Goal: Information Seeking & Learning: Find specific fact

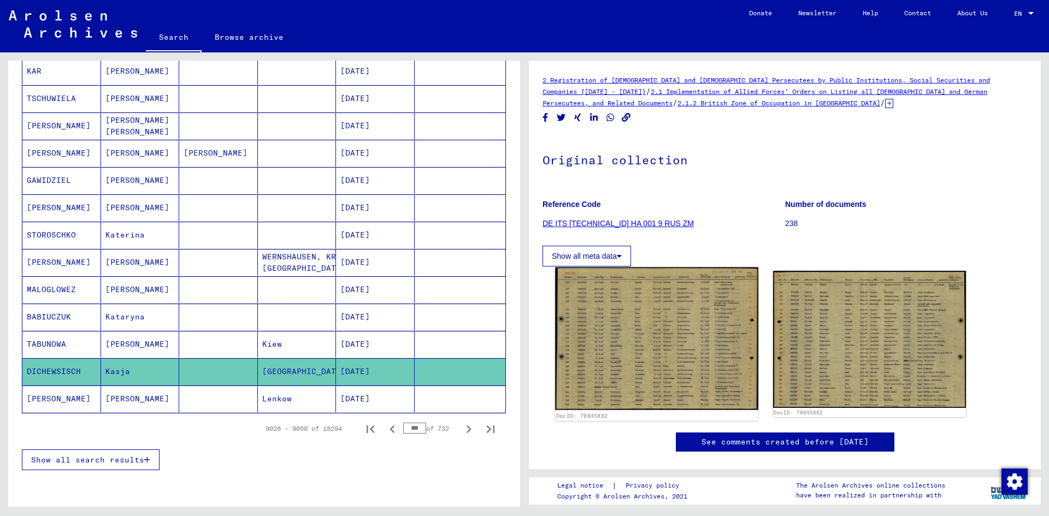
click at [699, 352] on img at bounding box center [656, 339] width 203 height 143
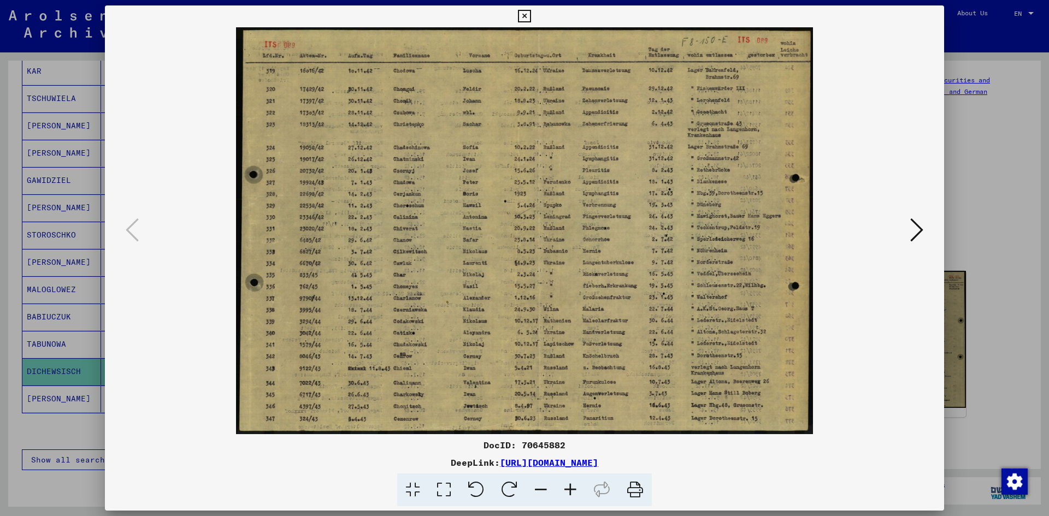
click at [967, 310] on div at bounding box center [524, 258] width 1049 height 516
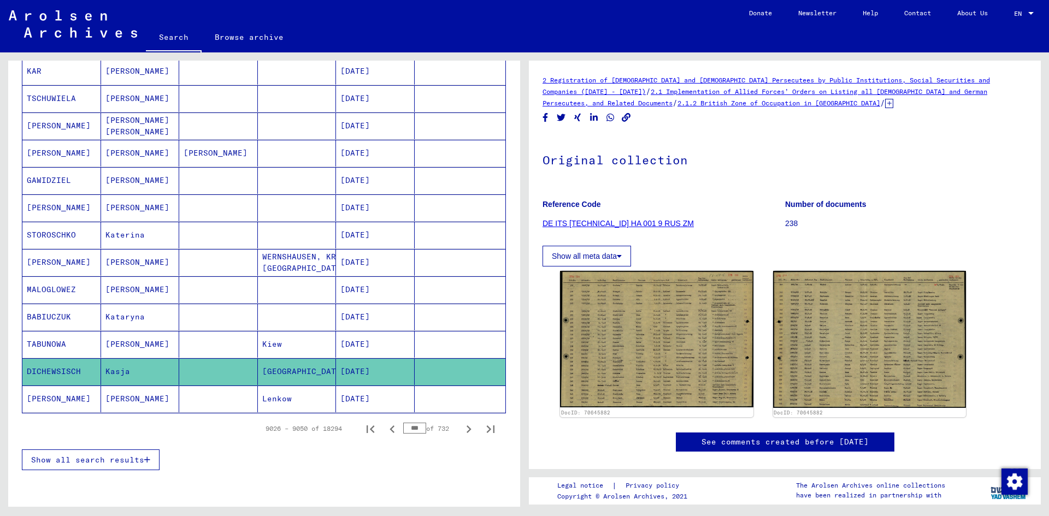
click at [292, 403] on mat-cell "Lenkow" at bounding box center [297, 399] width 79 height 27
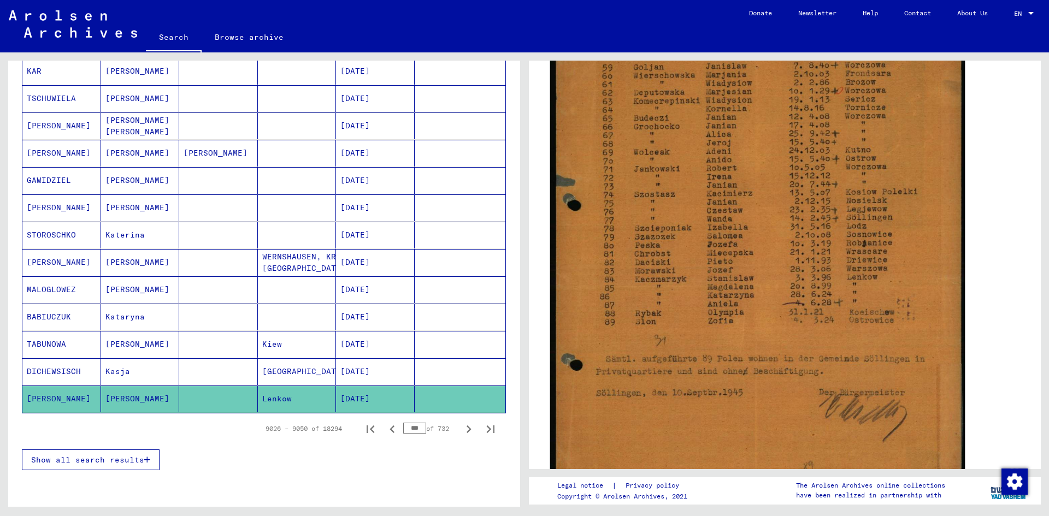
scroll to position [273, 0]
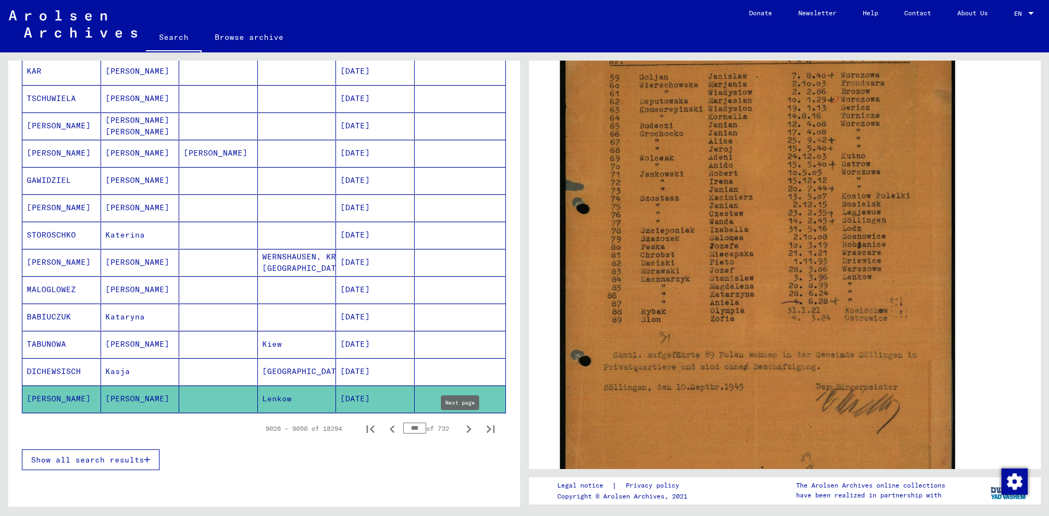
click at [466, 429] on icon "Next page" at bounding box center [468, 430] width 5 height 8
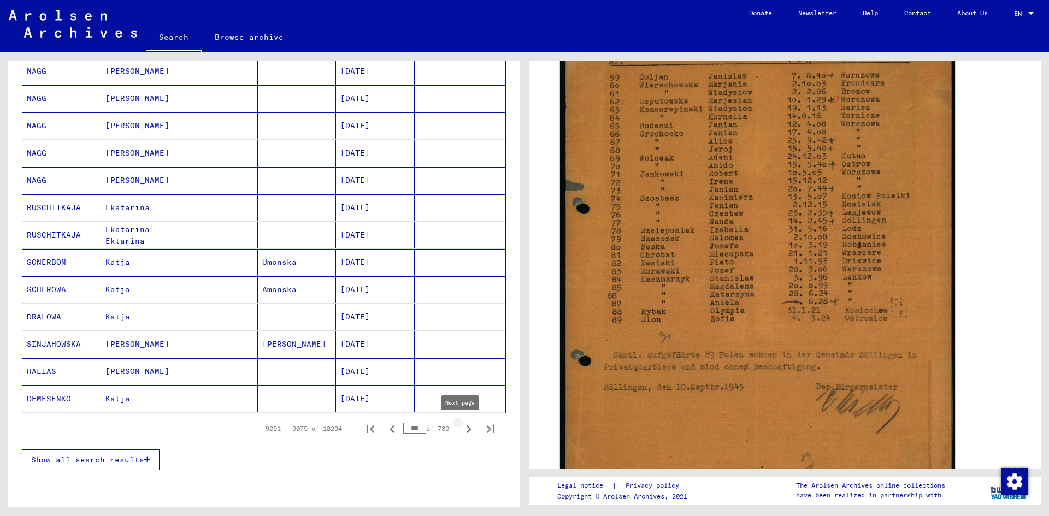
type input "***"
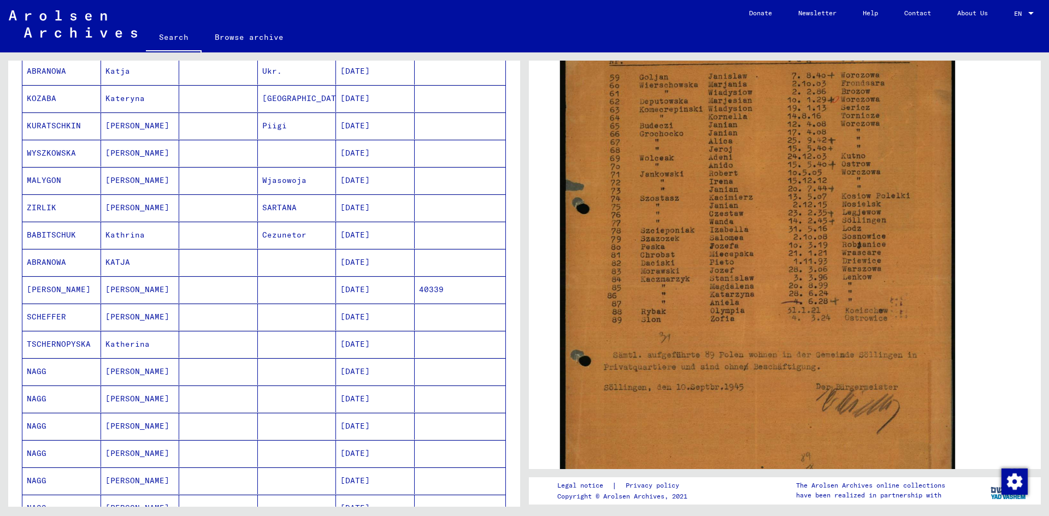
scroll to position [0, 0]
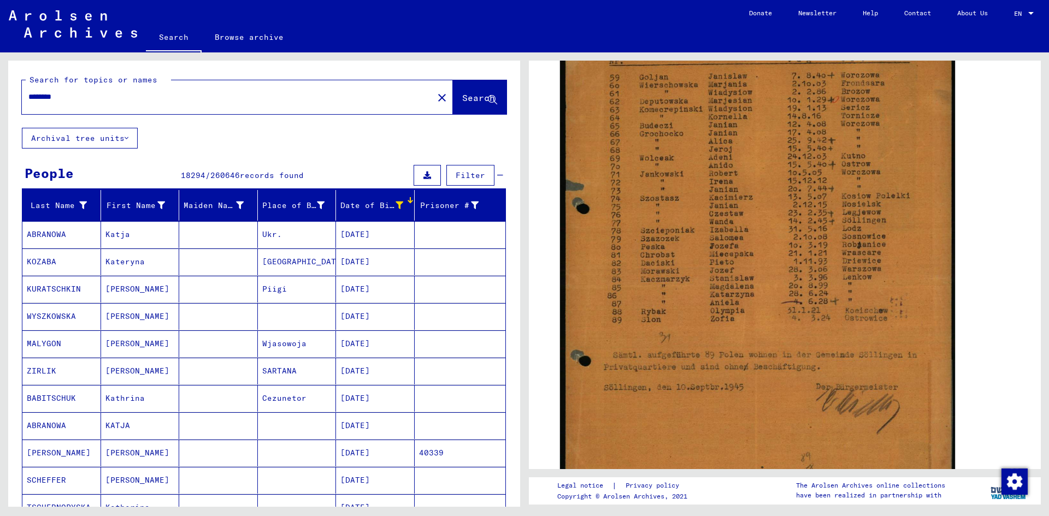
click at [279, 240] on mat-cell "Ukr." at bounding box center [297, 234] width 79 height 27
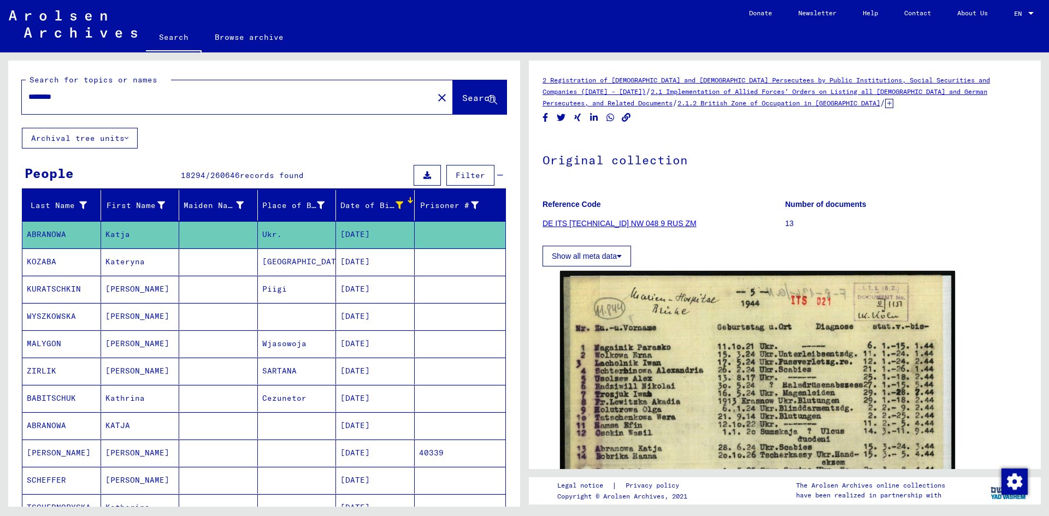
click at [383, 261] on mat-cell "[DATE]" at bounding box center [375, 262] width 79 height 27
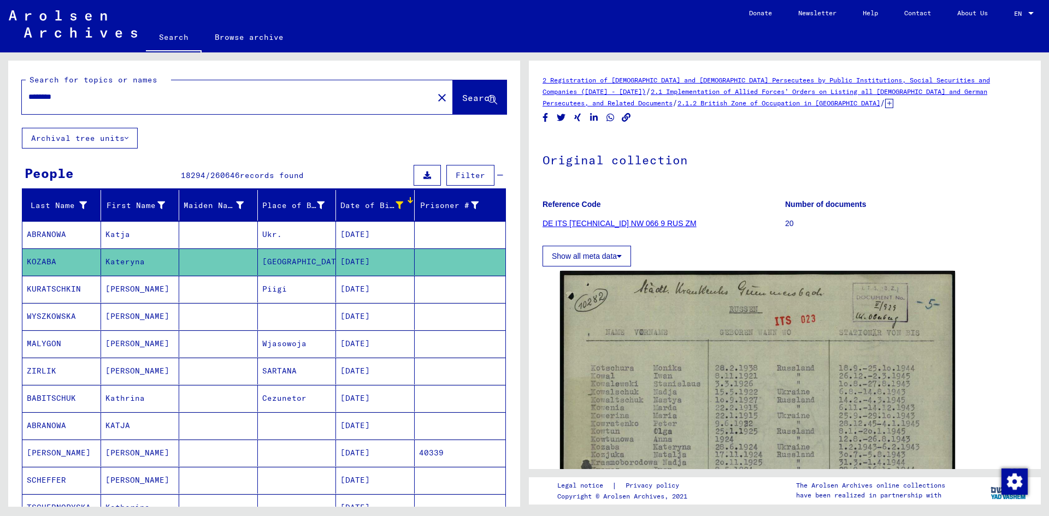
click at [615, 256] on button "Show all meta data" at bounding box center [586, 256] width 88 height 21
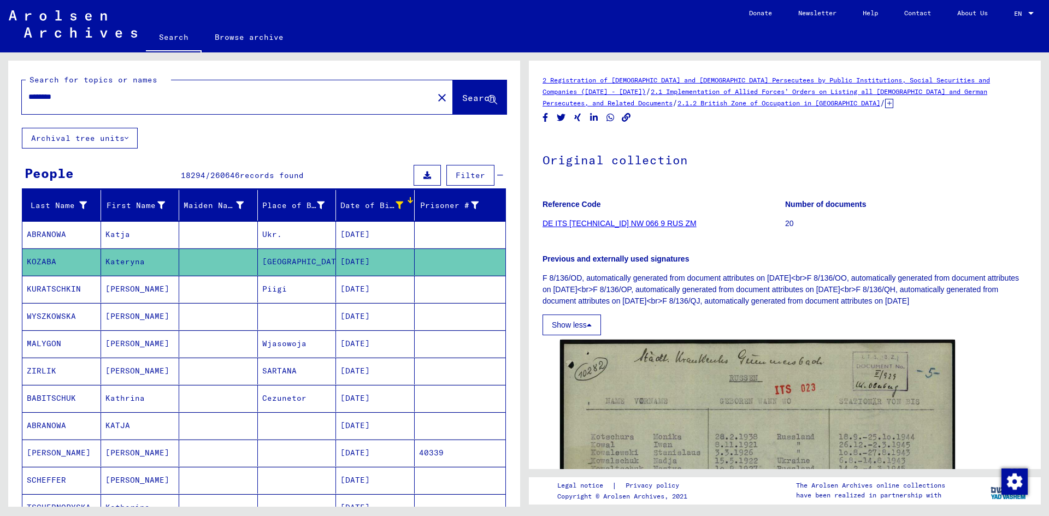
click at [698, 288] on p "F 8/136/OD, automatically generated from document attributes on [DATE]<br>F 8/1…" at bounding box center [784, 290] width 485 height 34
click at [652, 264] on p "Previous and externally used signatures" at bounding box center [784, 258] width 485 height 11
click at [319, 288] on mat-cell "Piigi" at bounding box center [297, 289] width 79 height 27
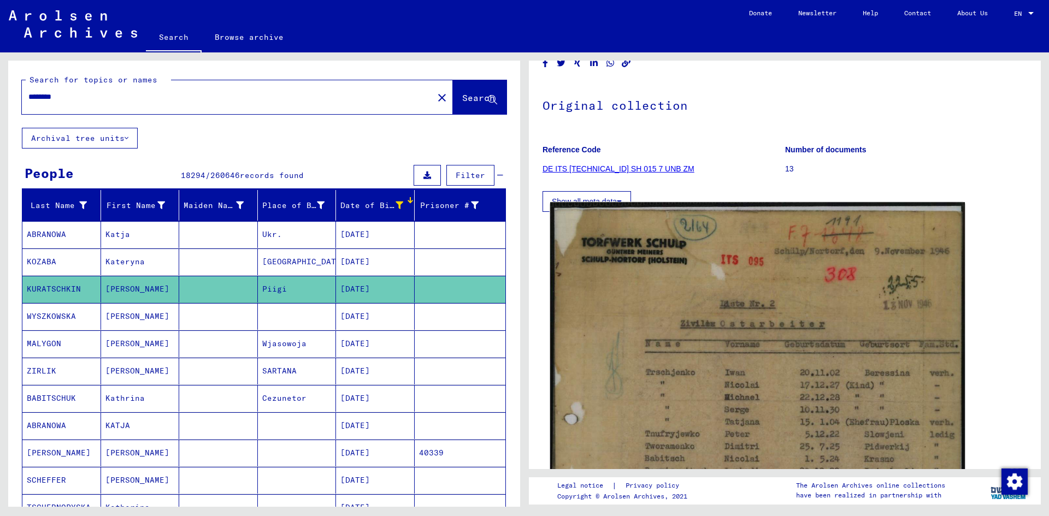
scroll to position [546, 0]
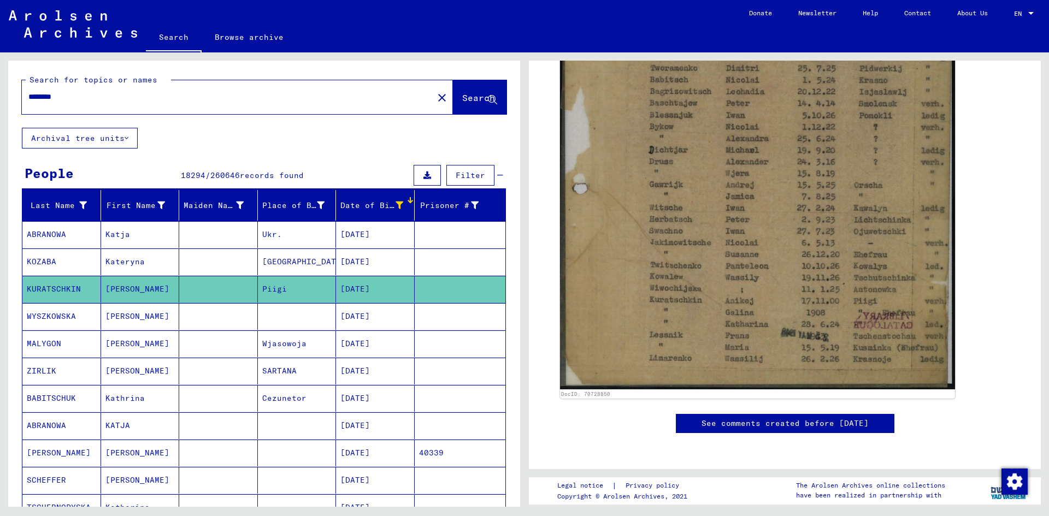
click at [293, 314] on mat-cell at bounding box center [297, 316] width 79 height 27
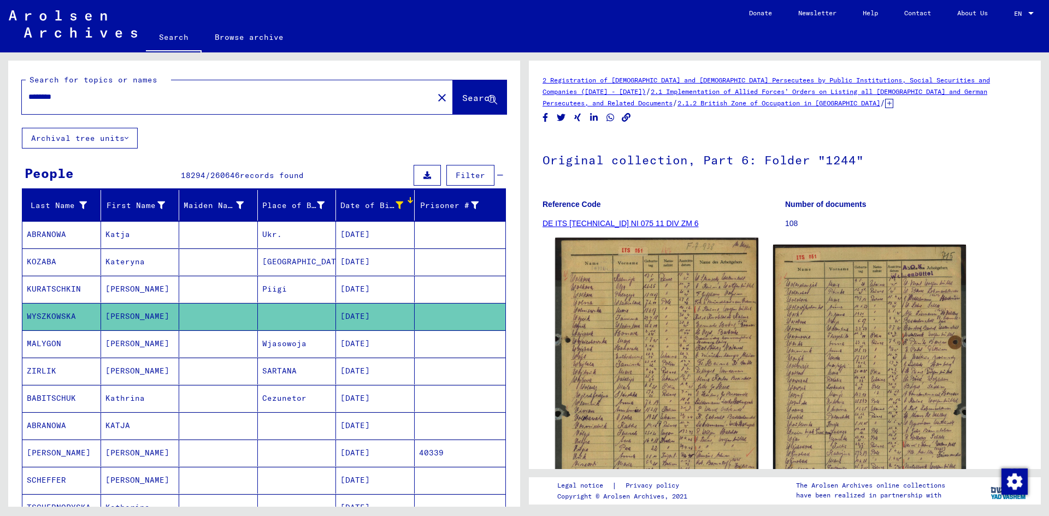
click at [683, 357] on img at bounding box center [656, 378] width 203 height 280
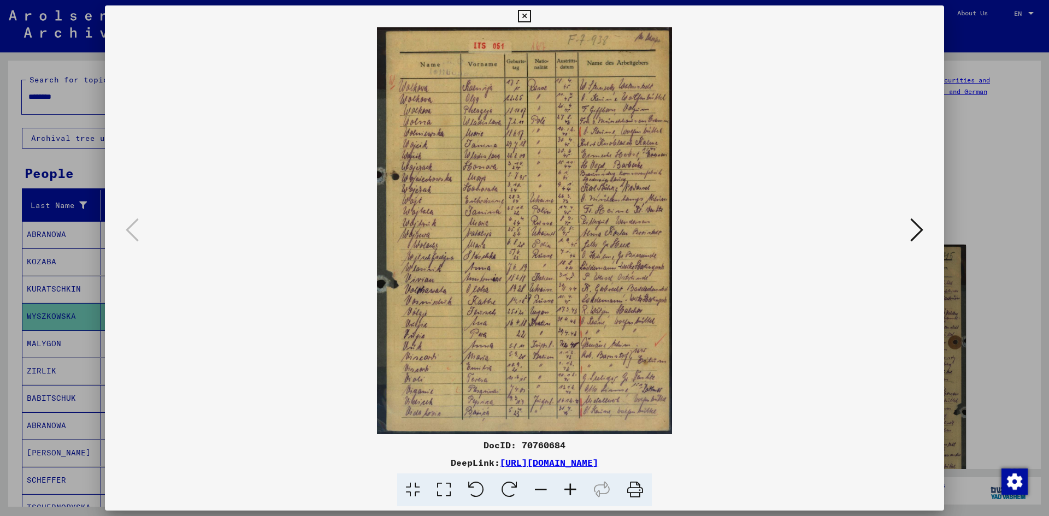
click at [984, 180] on div at bounding box center [524, 258] width 1049 height 516
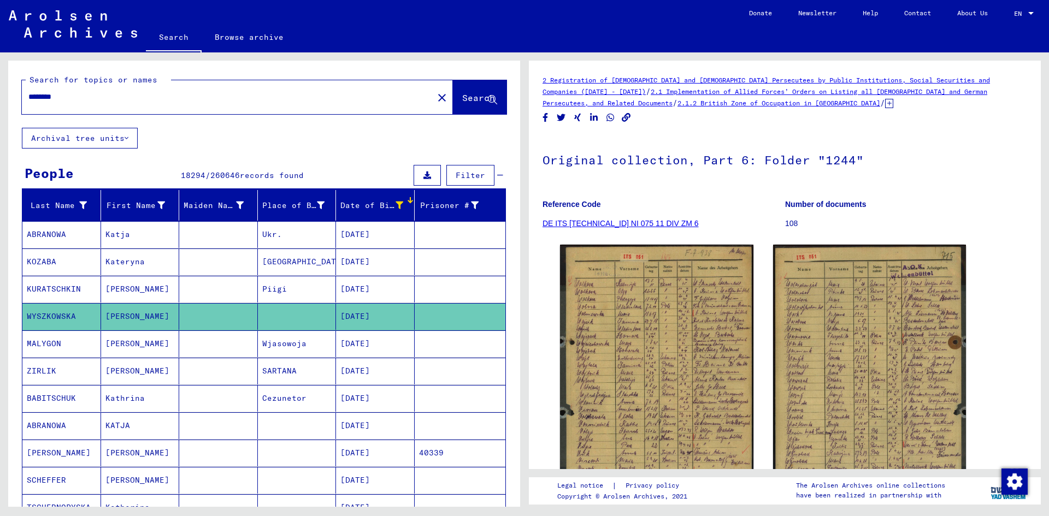
click at [296, 344] on mat-cell "Wjasowoja" at bounding box center [297, 343] width 79 height 27
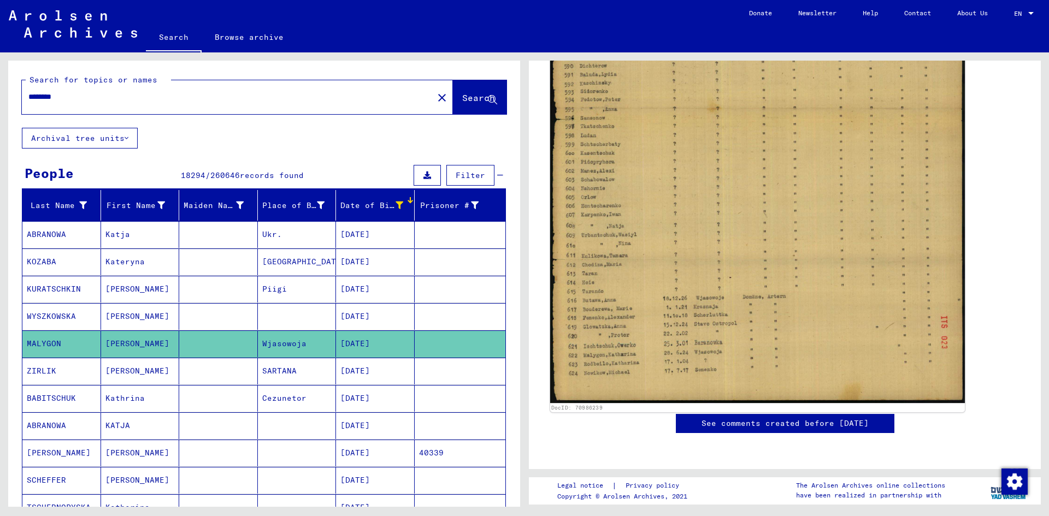
scroll to position [437, 0]
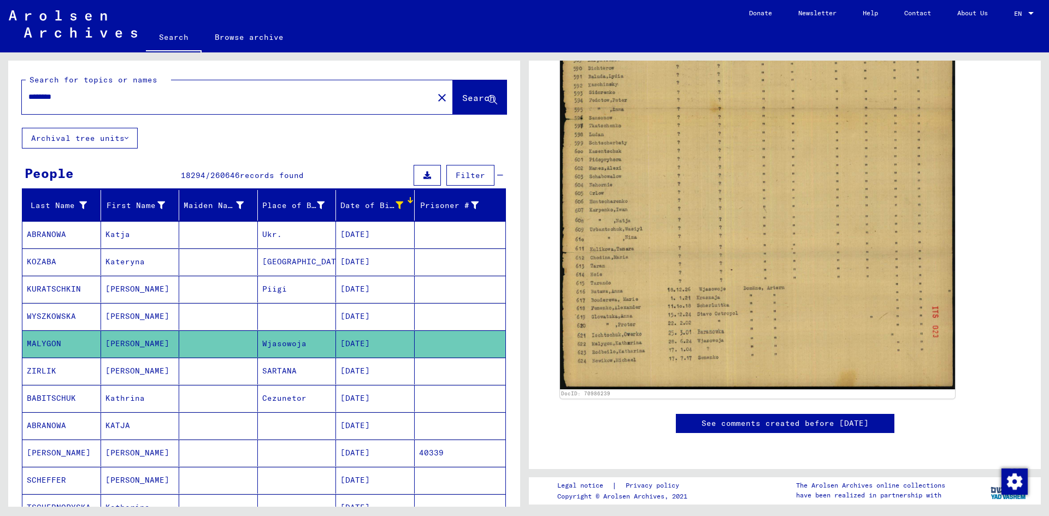
click at [297, 372] on mat-cell "SARTANA" at bounding box center [297, 371] width 79 height 27
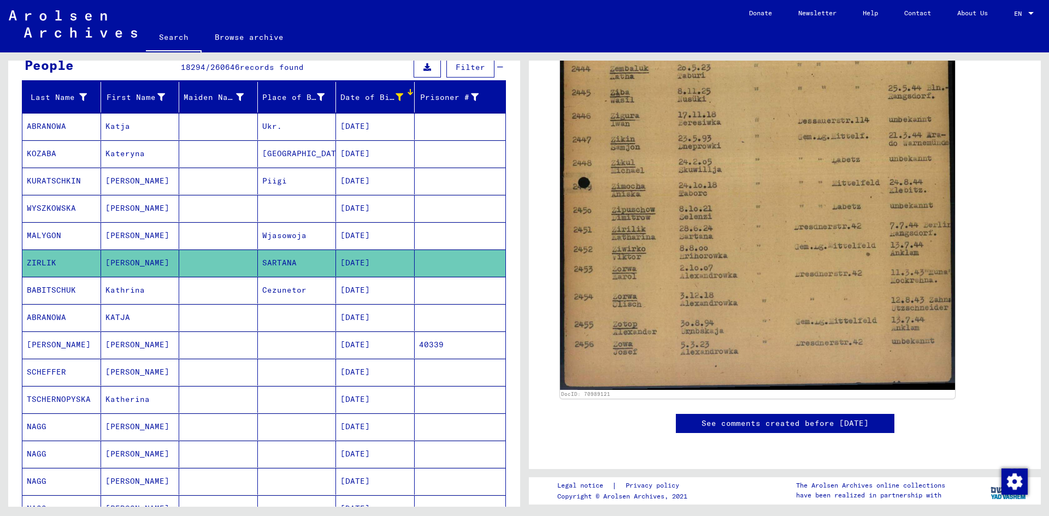
scroll to position [109, 0]
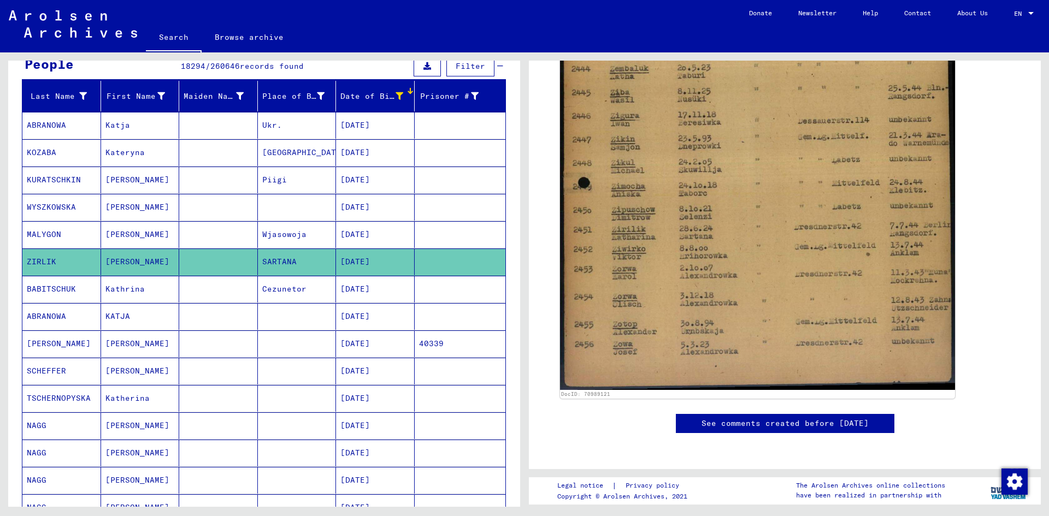
click at [348, 285] on mat-cell "[DATE]" at bounding box center [375, 289] width 79 height 27
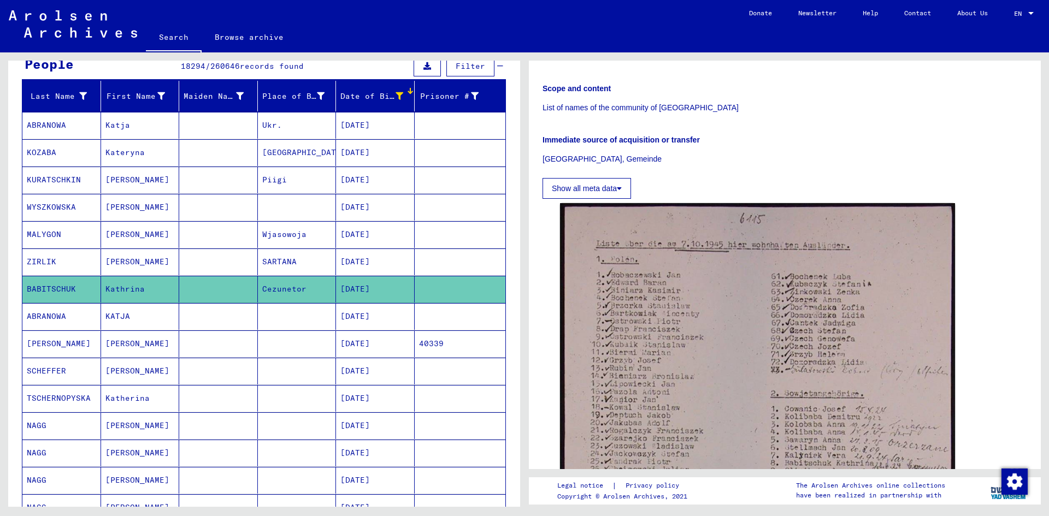
scroll to position [273, 0]
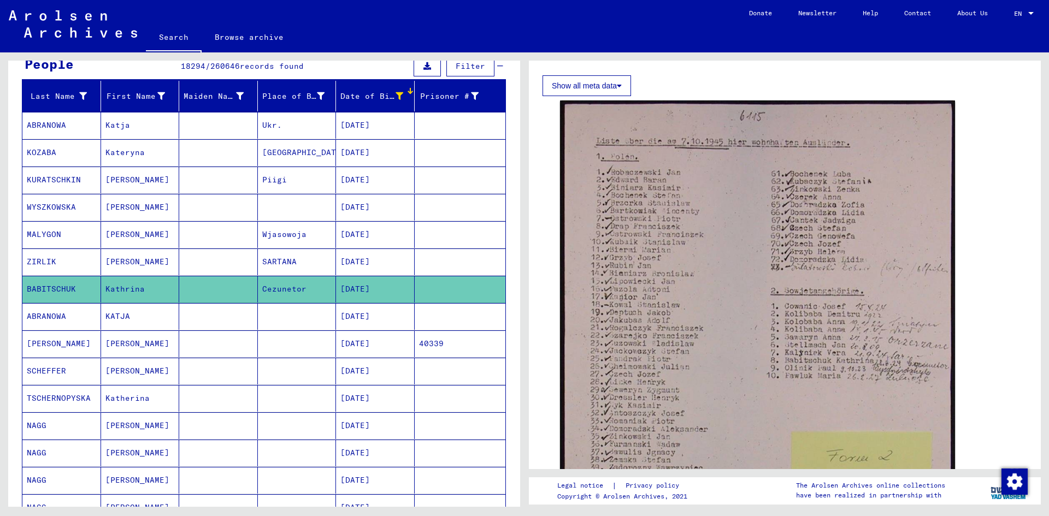
click at [369, 312] on mat-cell "[DATE]" at bounding box center [375, 316] width 79 height 27
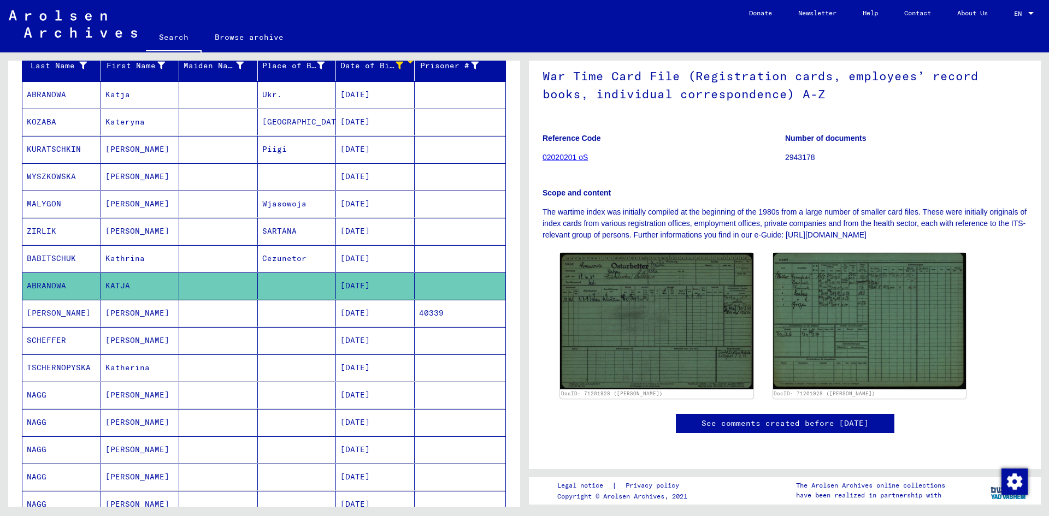
scroll to position [164, 0]
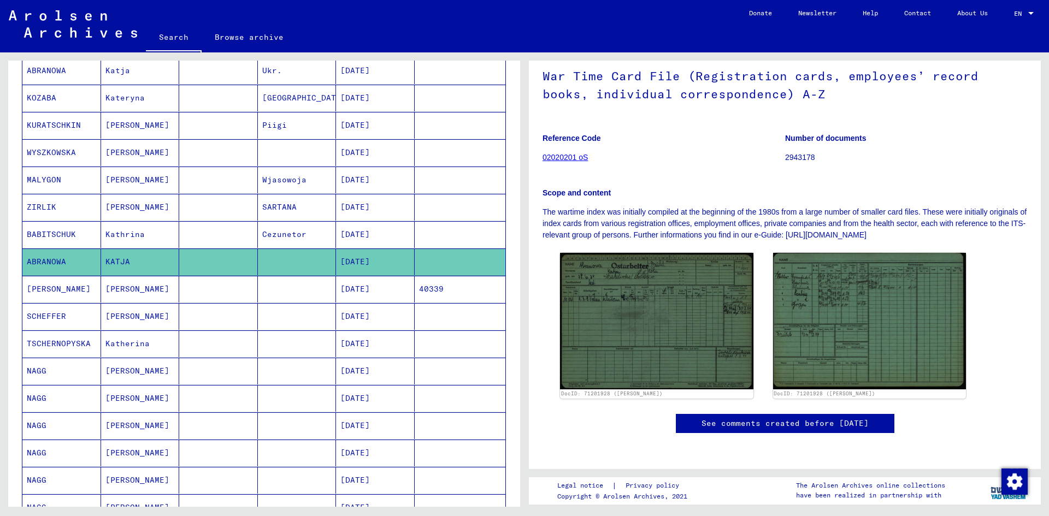
click at [271, 293] on mat-cell at bounding box center [297, 289] width 79 height 27
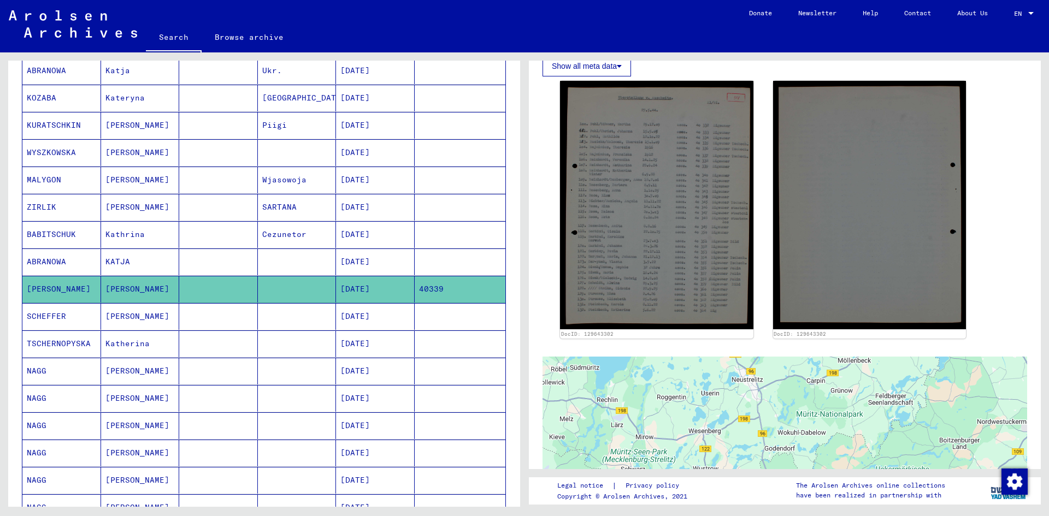
click at [382, 314] on mat-cell "[DATE]" at bounding box center [375, 316] width 79 height 27
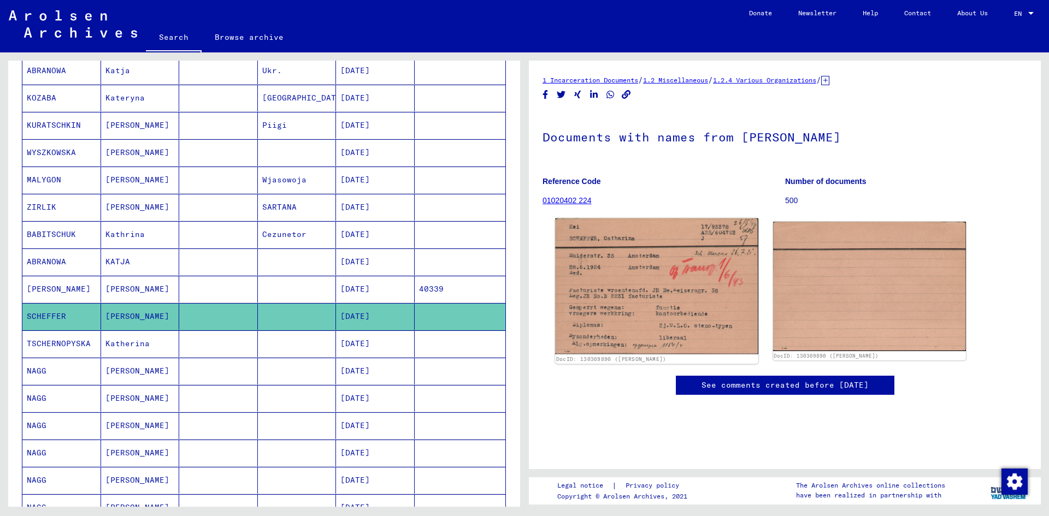
click at [701, 298] on img at bounding box center [656, 286] width 203 height 136
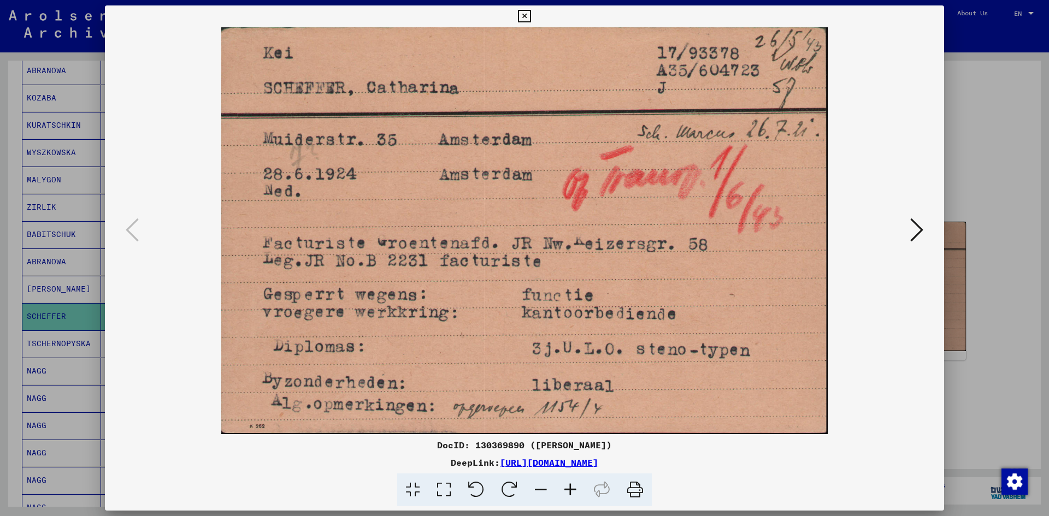
click at [961, 332] on div at bounding box center [524, 258] width 1049 height 516
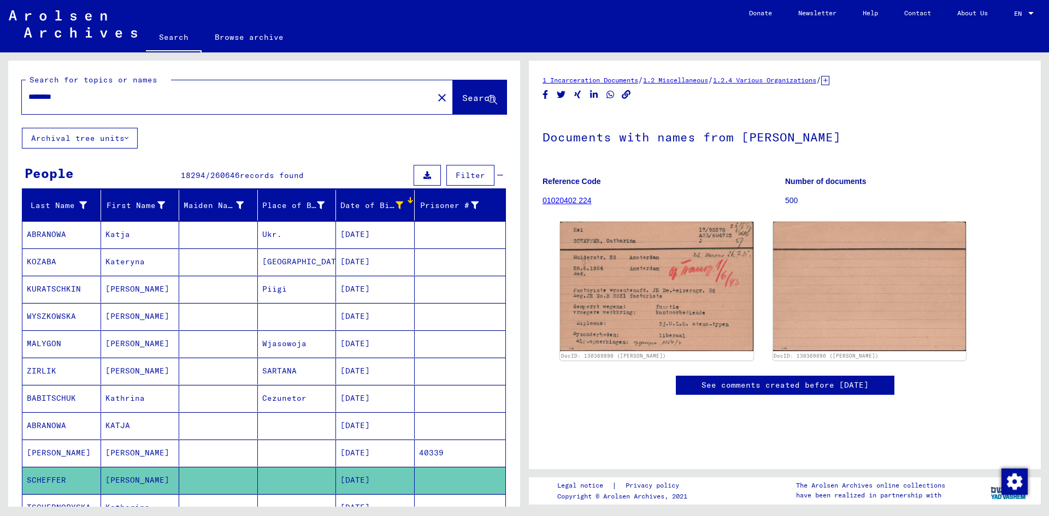
click at [96, 98] on input "********" at bounding box center [227, 96] width 398 height 11
type input "*******"
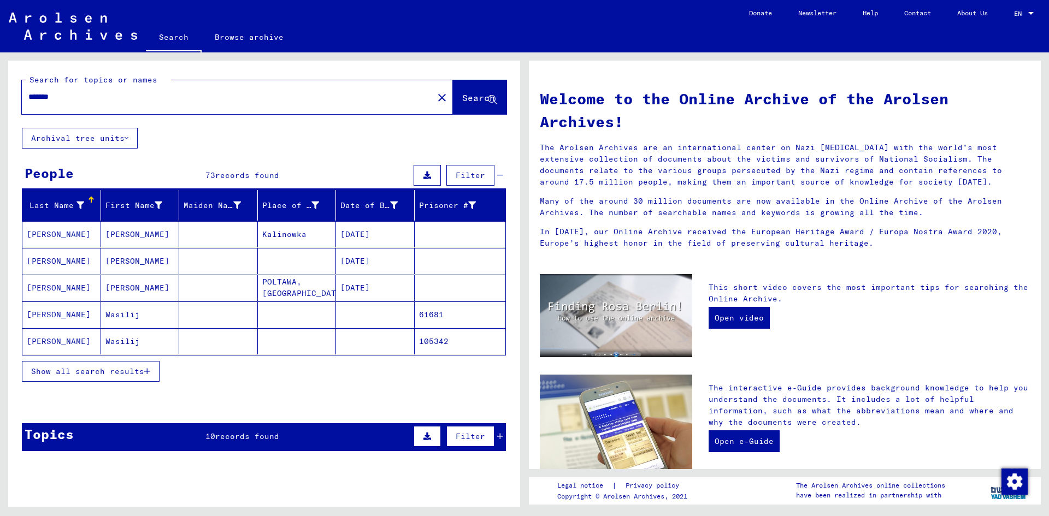
click at [138, 363] on button "Show all search results" at bounding box center [91, 371] width 138 height 21
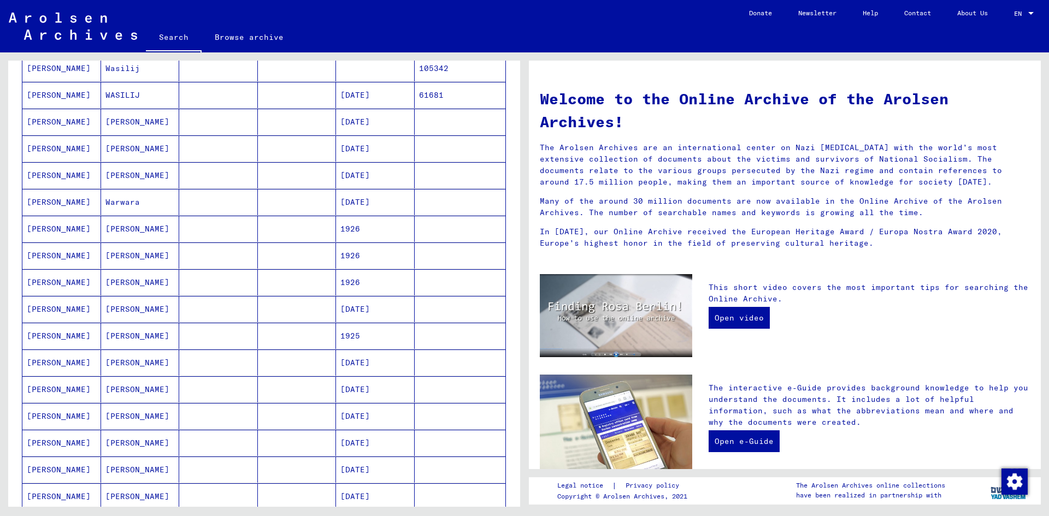
click at [200, 209] on mat-cell at bounding box center [218, 202] width 79 height 26
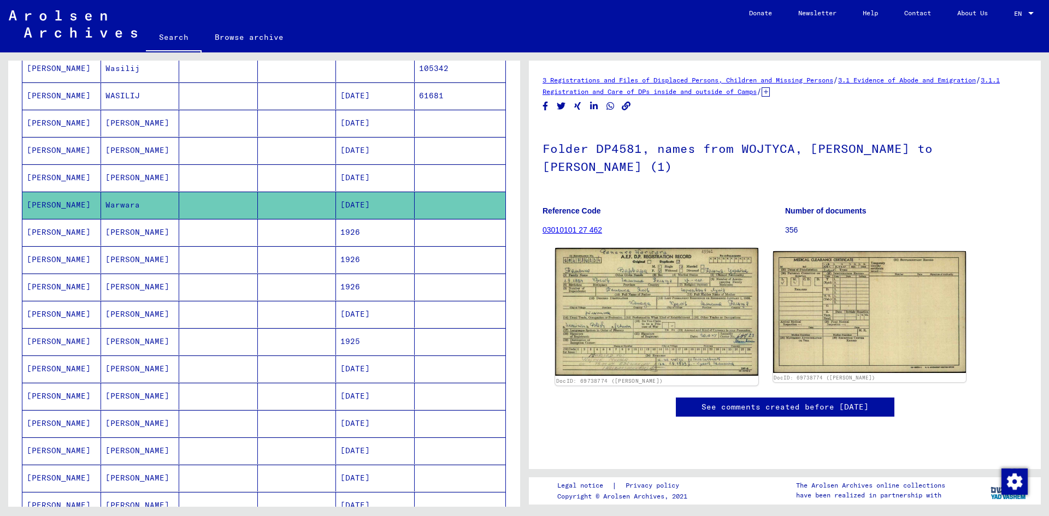
click at [686, 286] on img at bounding box center [656, 312] width 203 height 128
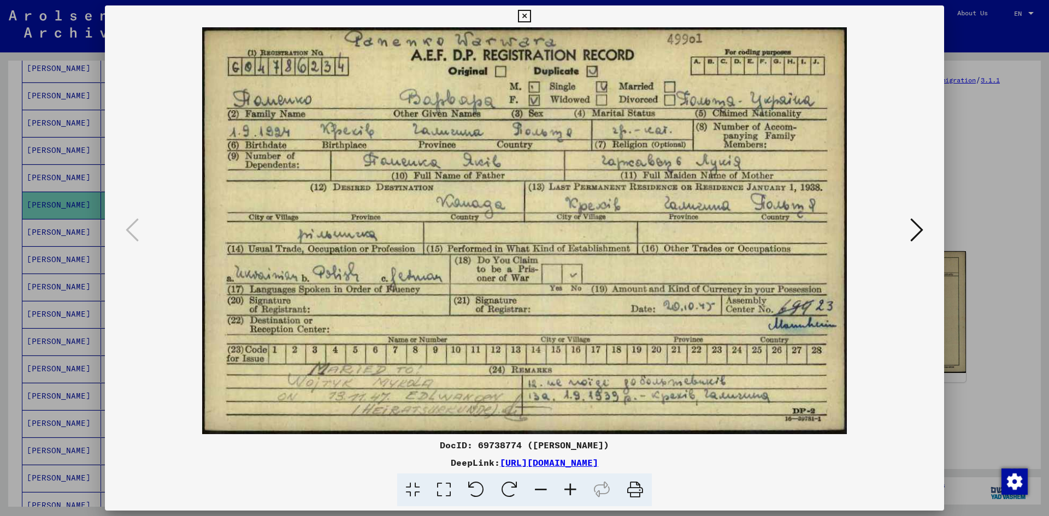
click at [980, 361] on div at bounding box center [524, 258] width 1049 height 516
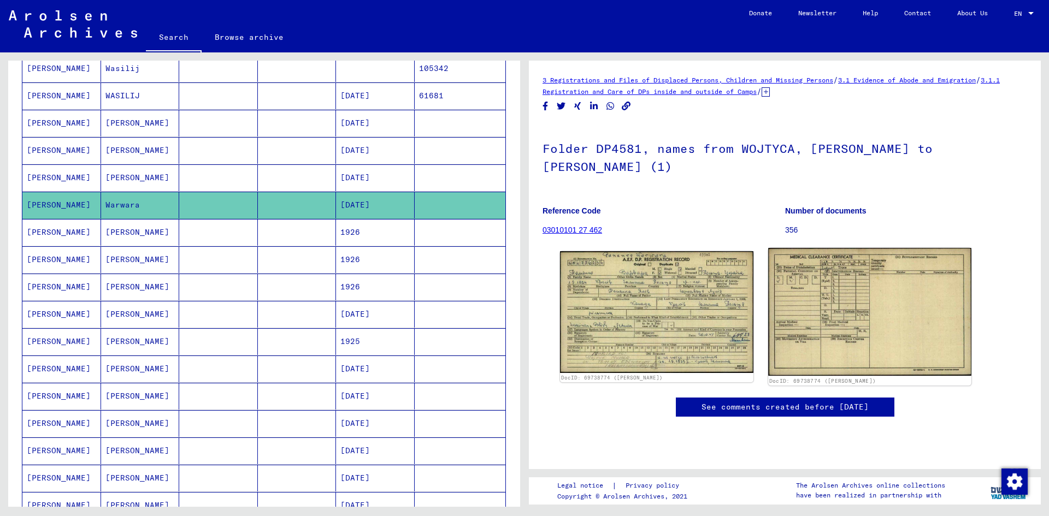
click at [874, 300] on img at bounding box center [869, 312] width 203 height 128
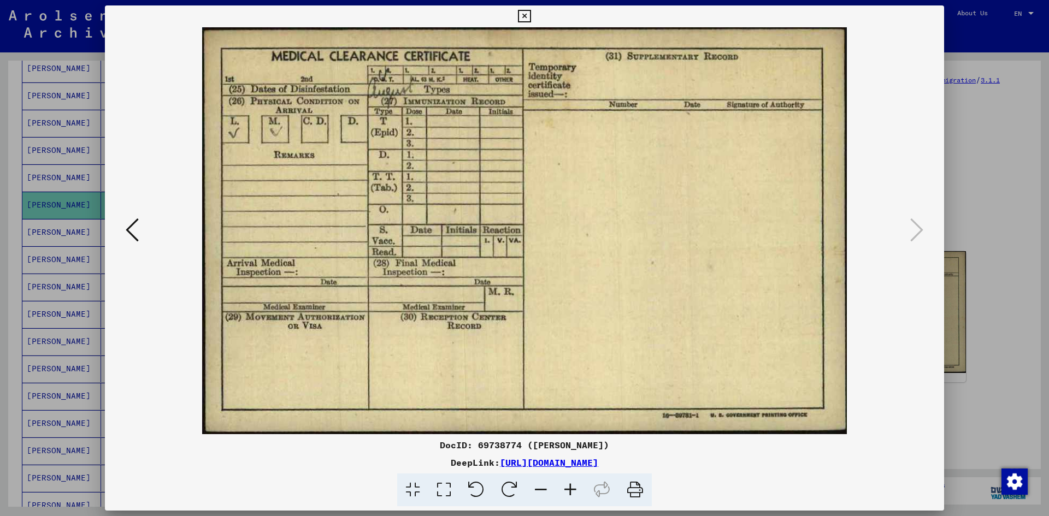
click at [985, 338] on div at bounding box center [524, 258] width 1049 height 516
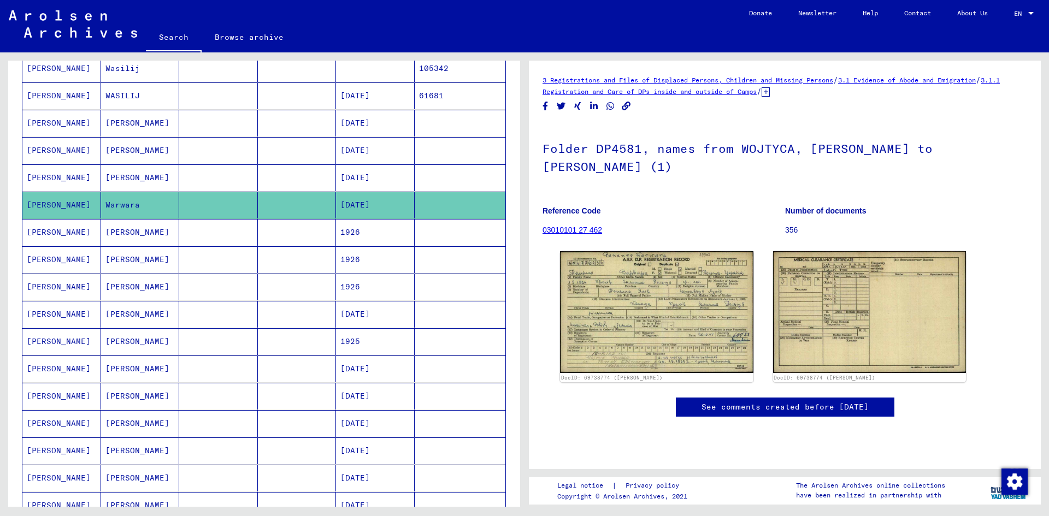
click at [247, 235] on mat-cell at bounding box center [218, 232] width 79 height 27
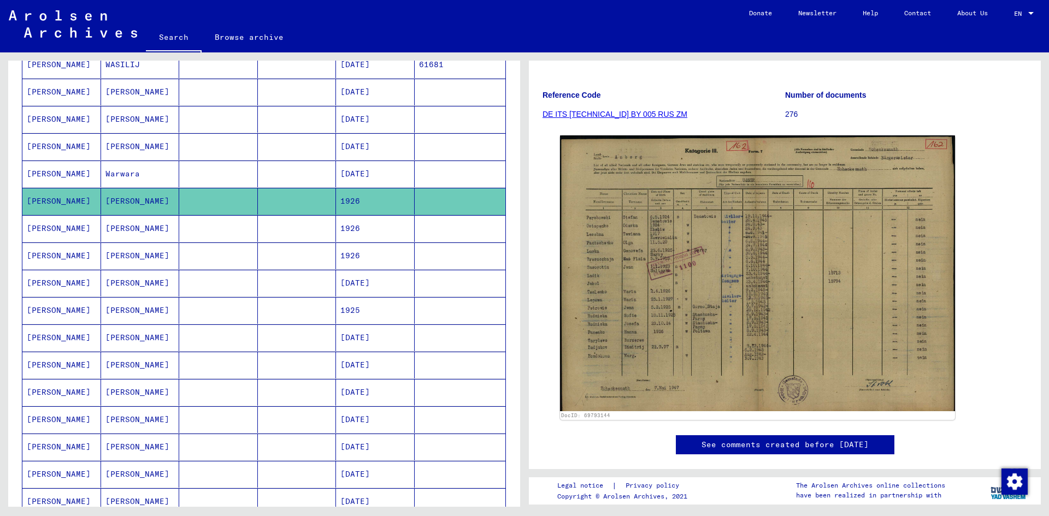
scroll to position [330, 0]
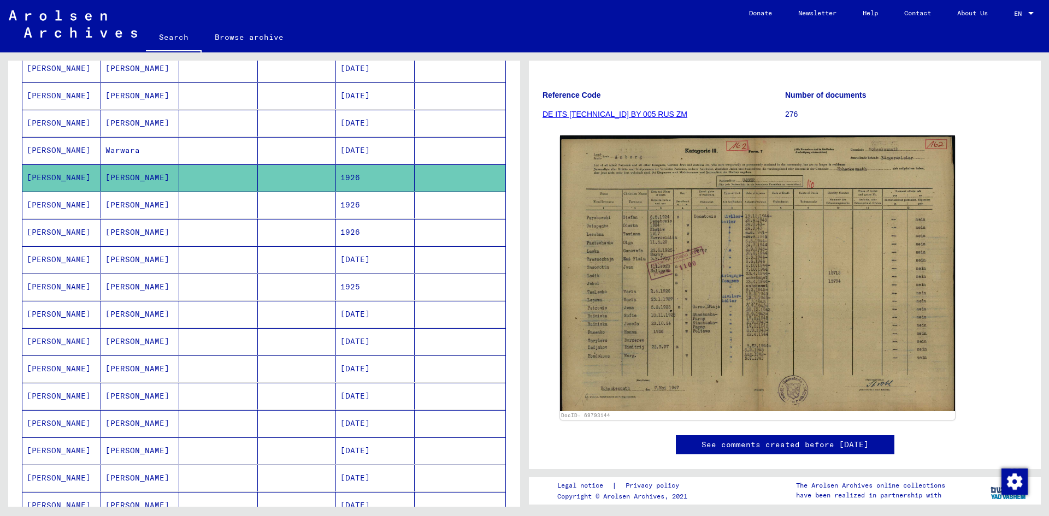
click at [304, 260] on mat-cell at bounding box center [297, 259] width 79 height 27
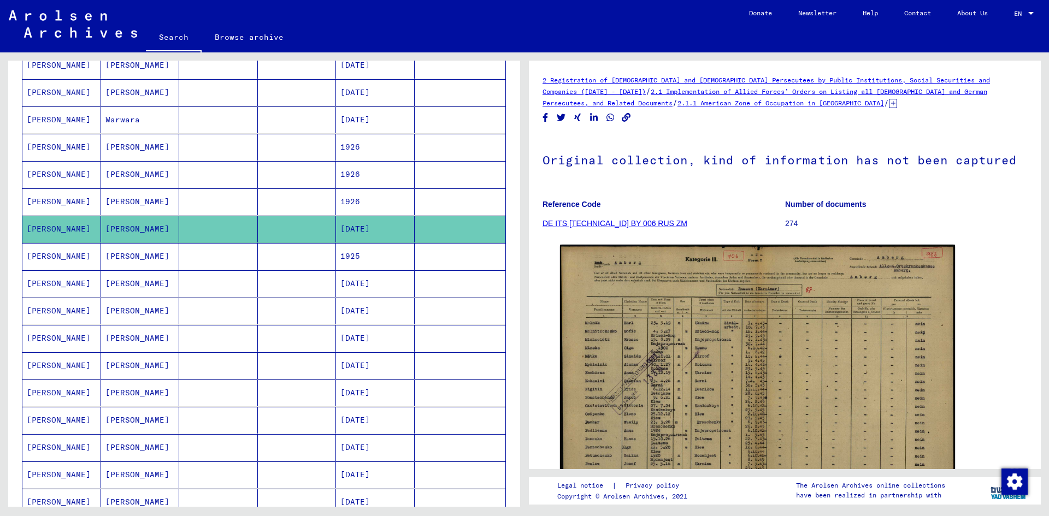
scroll to position [385, 0]
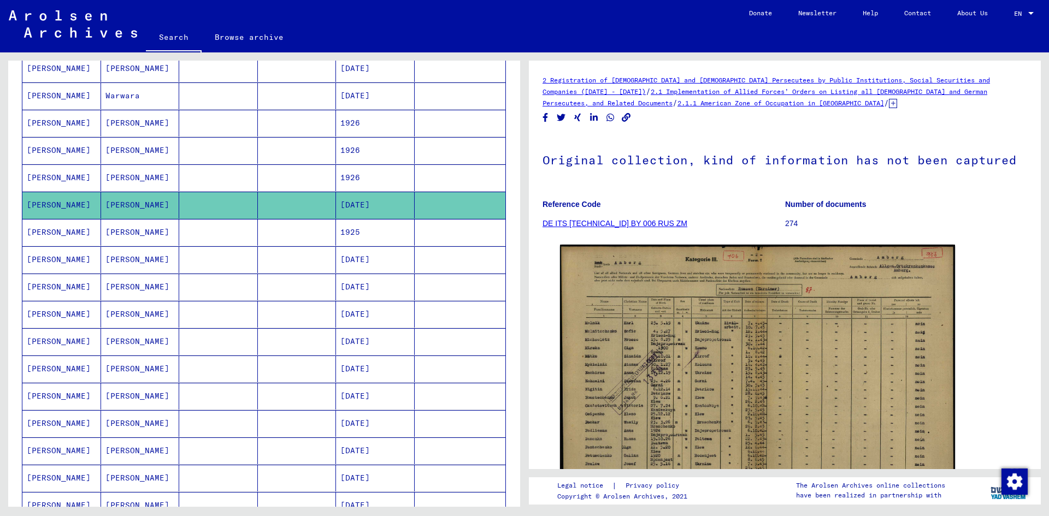
click at [289, 232] on mat-cell at bounding box center [297, 232] width 79 height 27
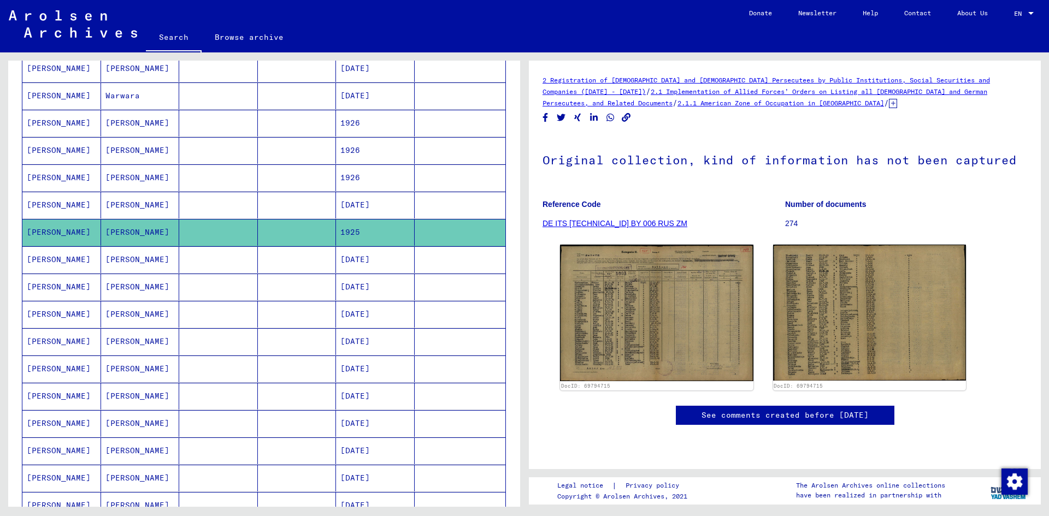
scroll to position [494, 0]
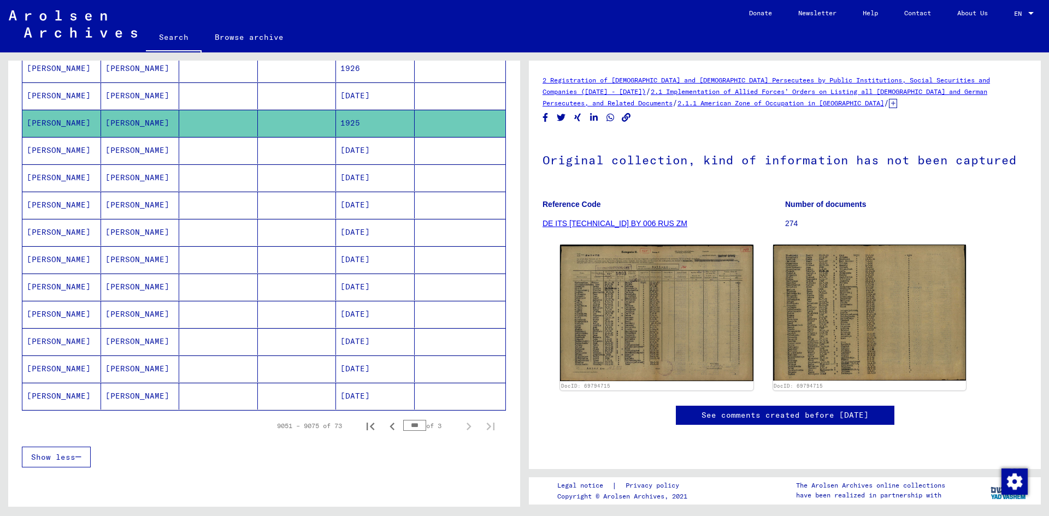
click at [282, 155] on mat-cell at bounding box center [297, 150] width 79 height 27
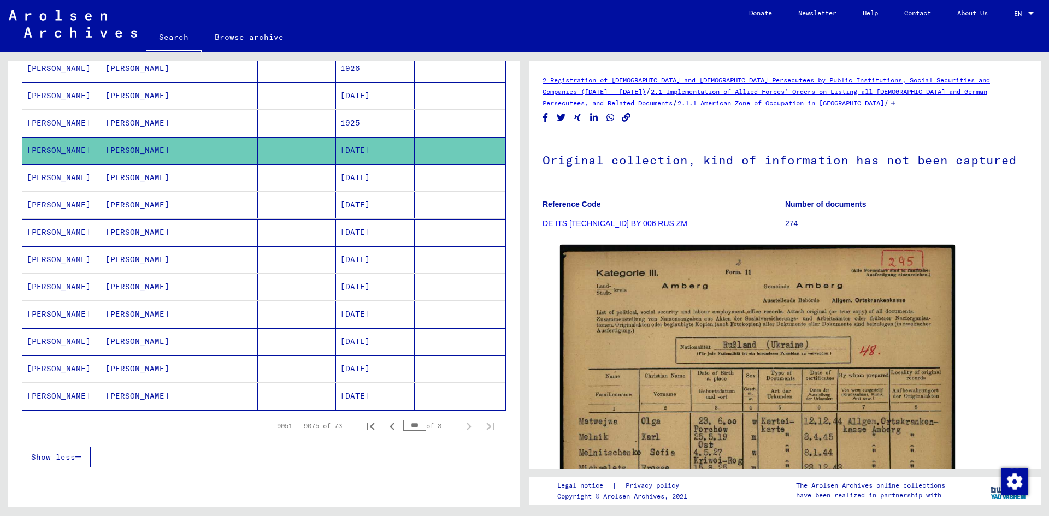
click at [284, 172] on mat-cell at bounding box center [297, 177] width 79 height 27
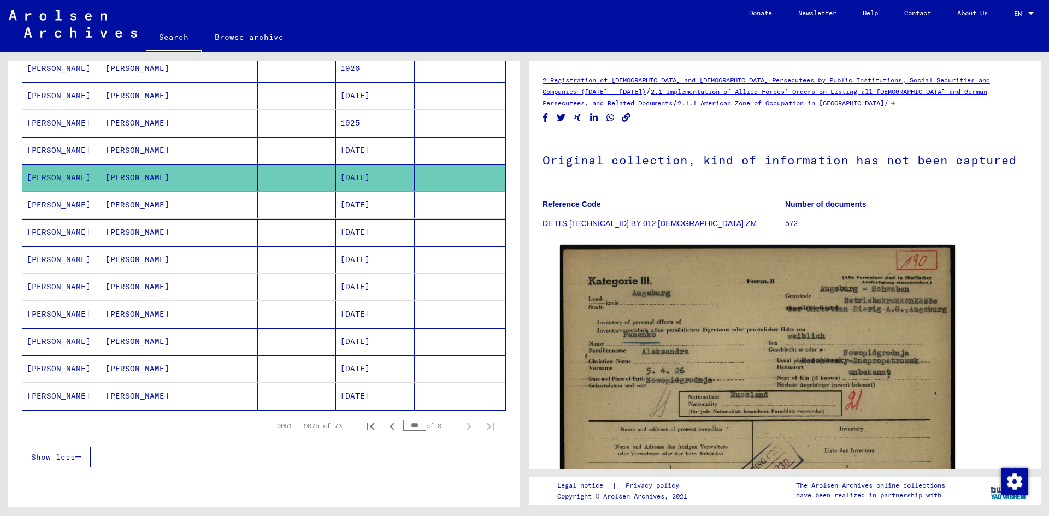
scroll to position [548, 0]
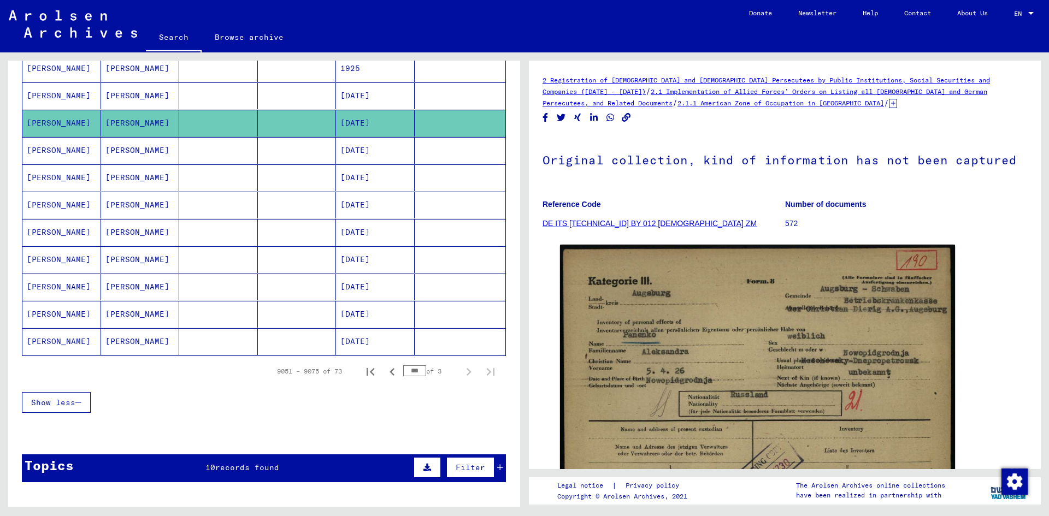
click at [288, 156] on mat-cell at bounding box center [297, 150] width 79 height 27
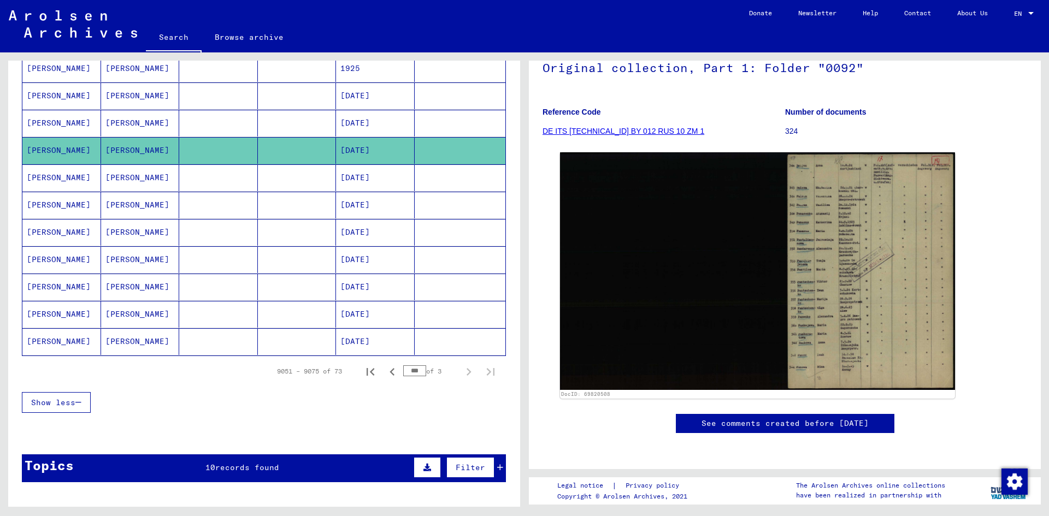
scroll to position [109, 0]
click at [315, 182] on mat-cell at bounding box center [297, 177] width 79 height 27
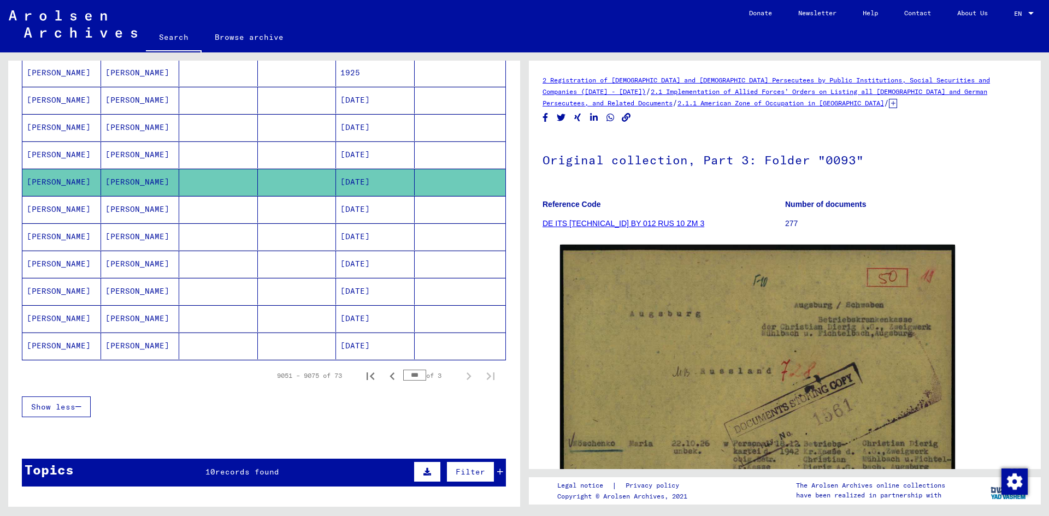
scroll to position [548, 0]
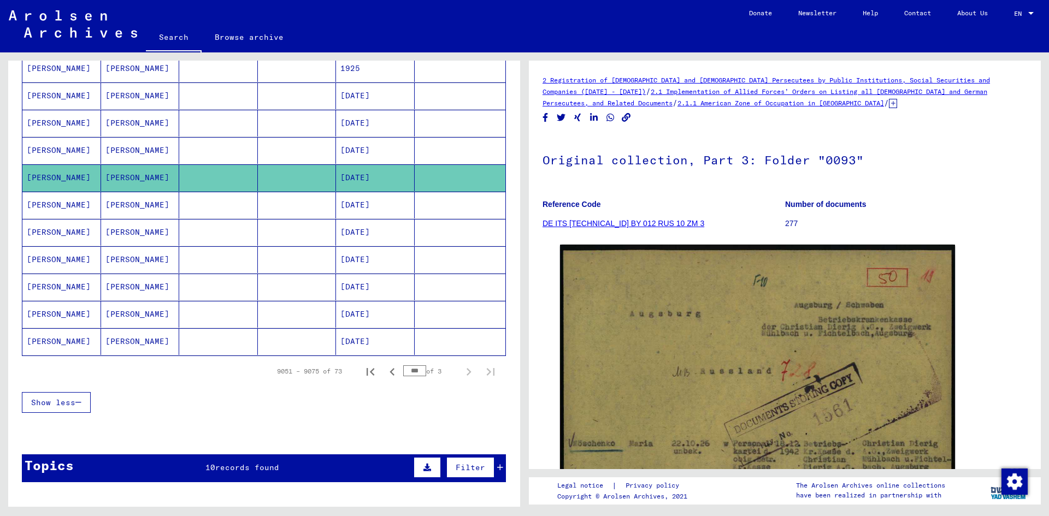
click at [279, 346] on mat-cell at bounding box center [297, 341] width 79 height 27
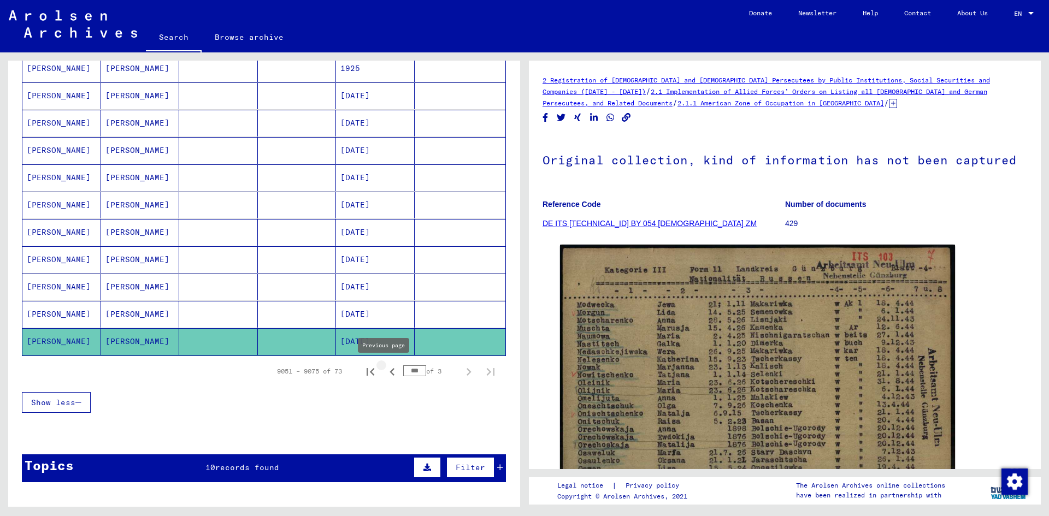
click at [387, 374] on icon "Previous page" at bounding box center [392, 371] width 15 height 15
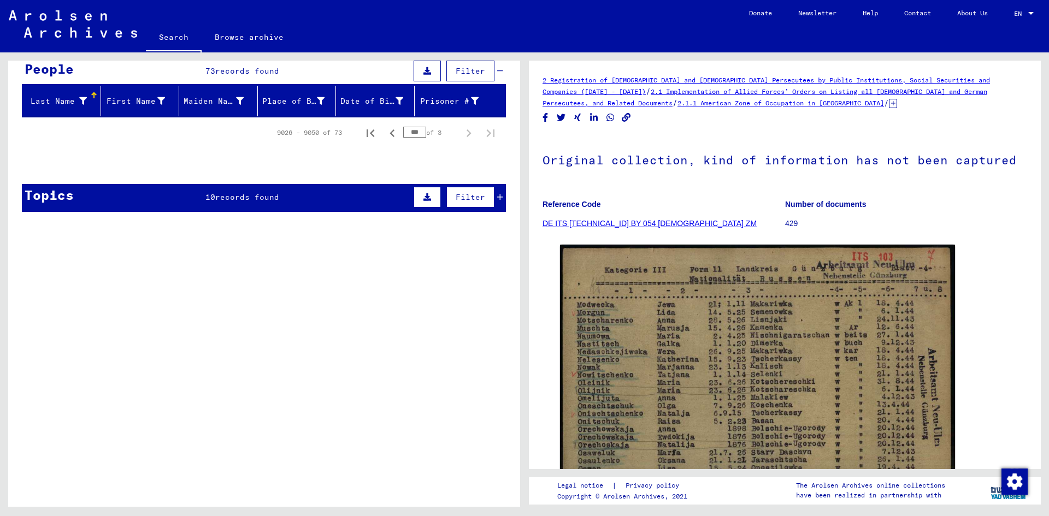
click at [406, 131] on input "***" at bounding box center [414, 132] width 23 height 11
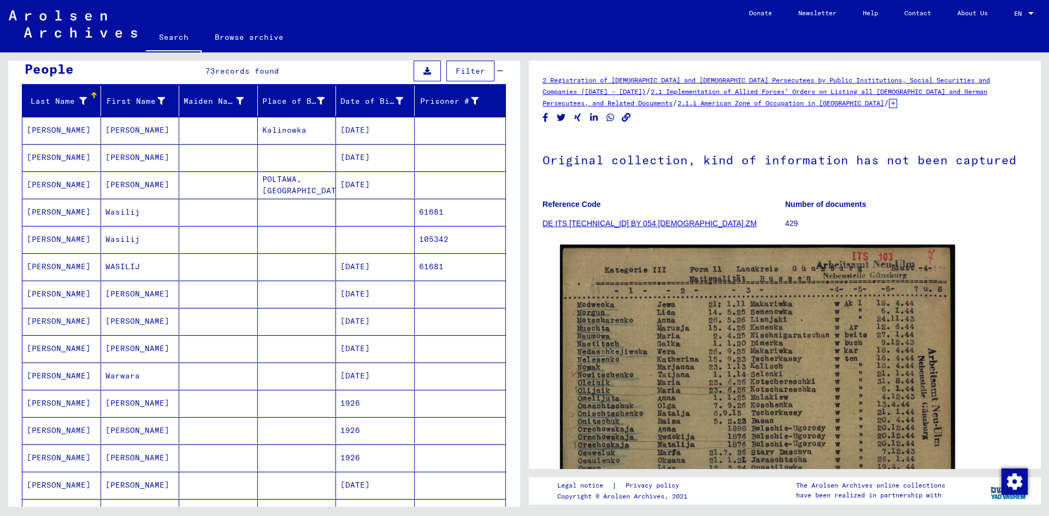
click at [310, 139] on mat-cell "Kalinowka" at bounding box center [297, 130] width 79 height 27
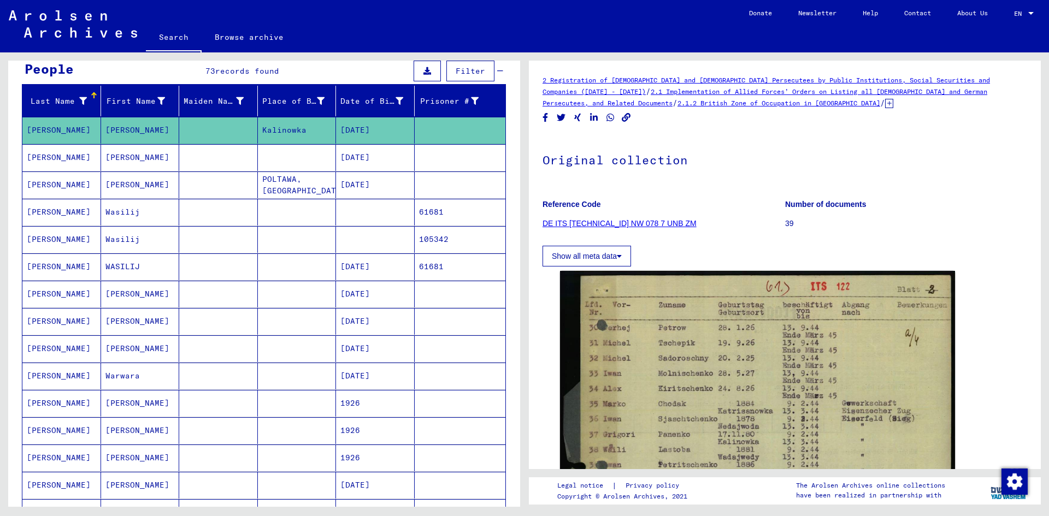
click at [336, 158] on mat-cell "[DATE]" at bounding box center [375, 157] width 79 height 27
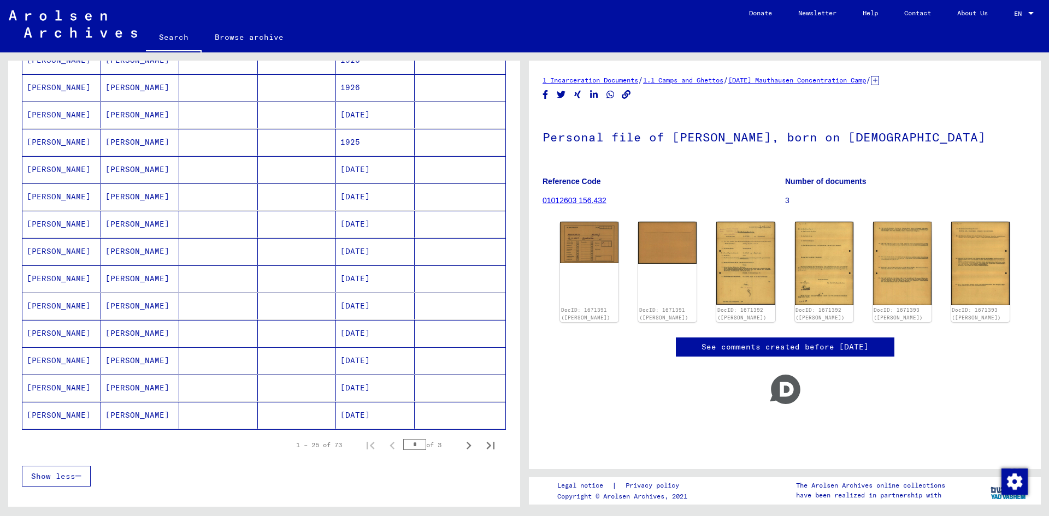
scroll to position [487, 0]
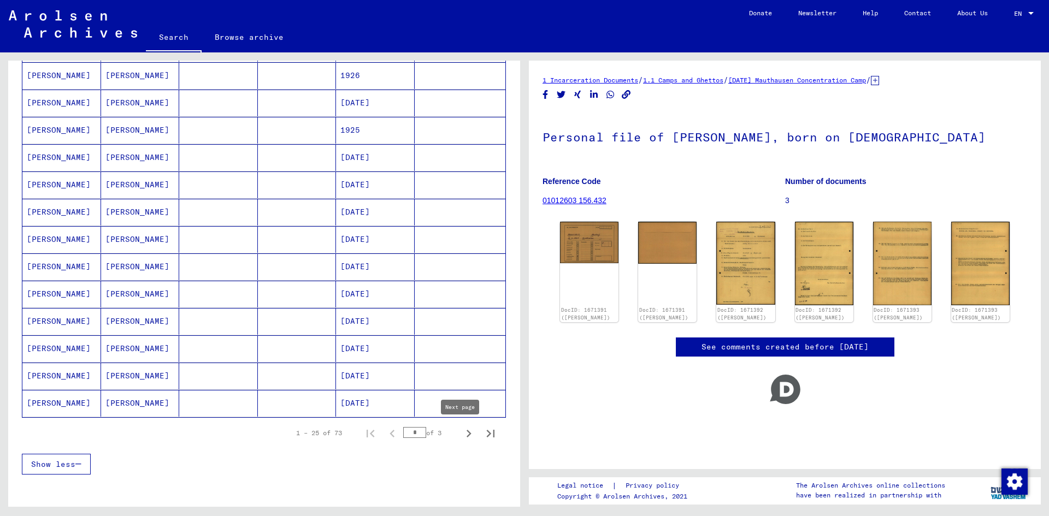
click at [461, 433] on icon "Next page" at bounding box center [468, 433] width 15 height 15
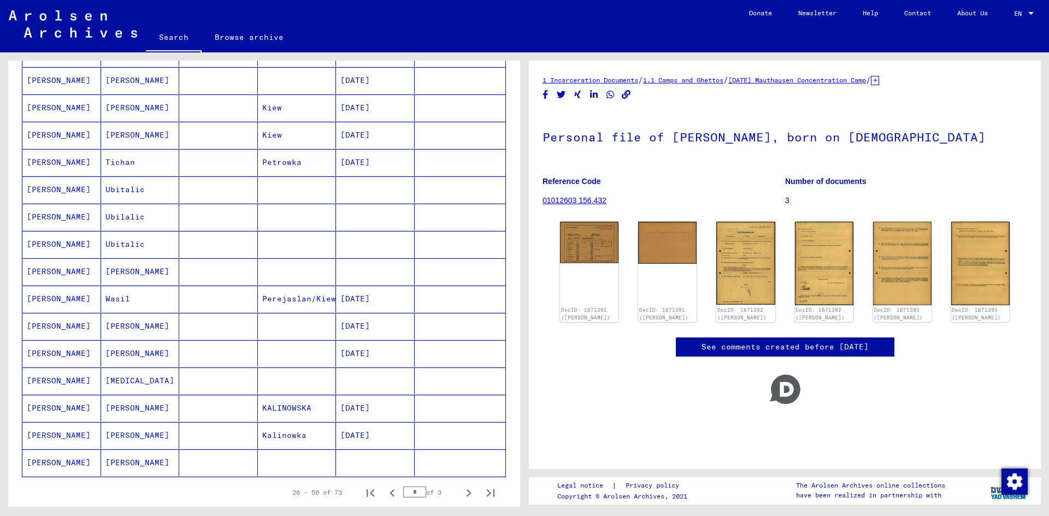
scroll to position [437, 0]
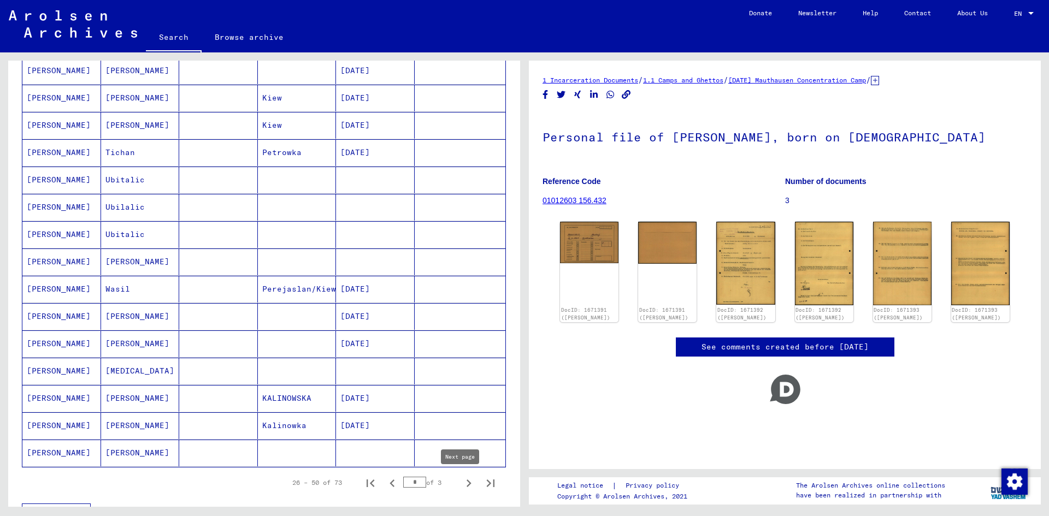
click at [461, 482] on icon "Next page" at bounding box center [468, 483] width 15 height 15
type input "*"
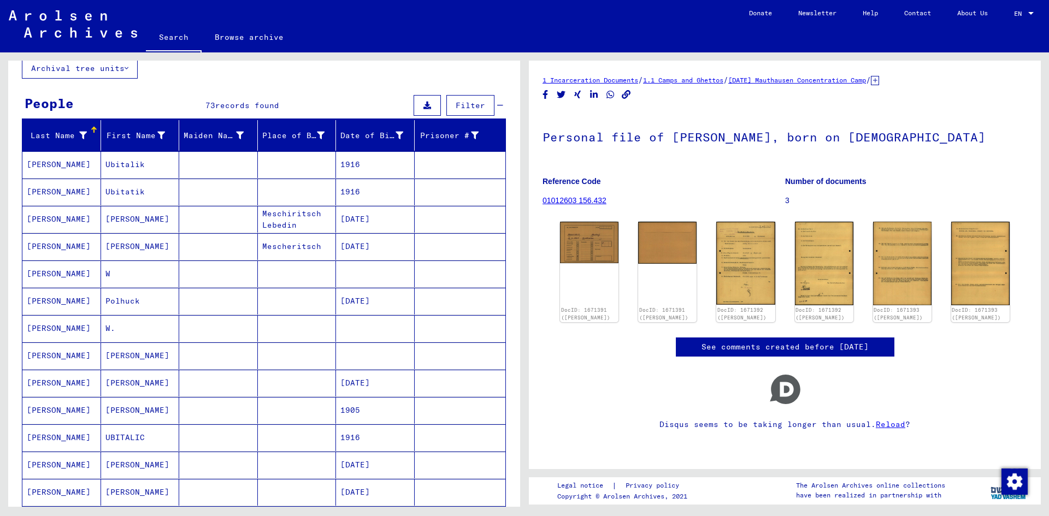
scroll to position [2, 0]
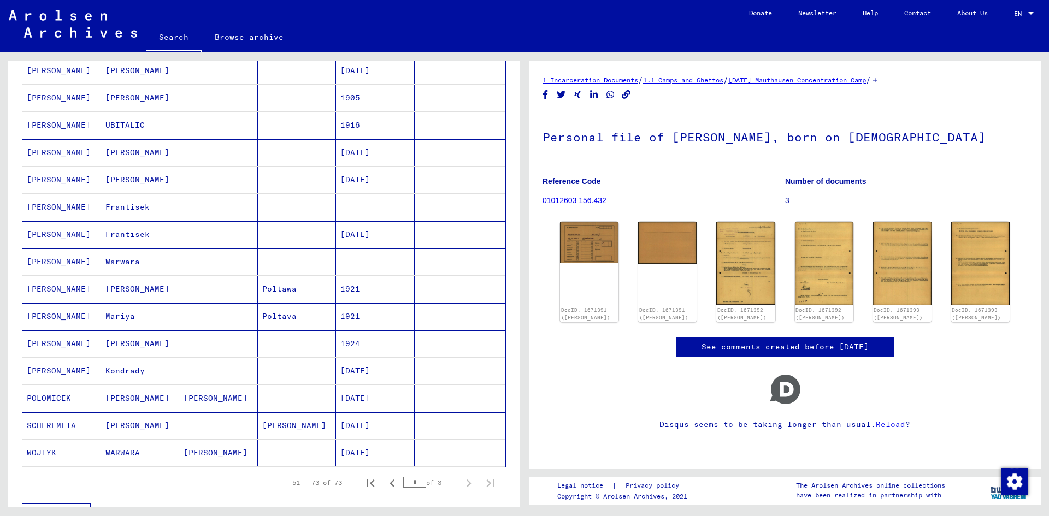
click at [292, 263] on mat-cell at bounding box center [297, 262] width 79 height 27
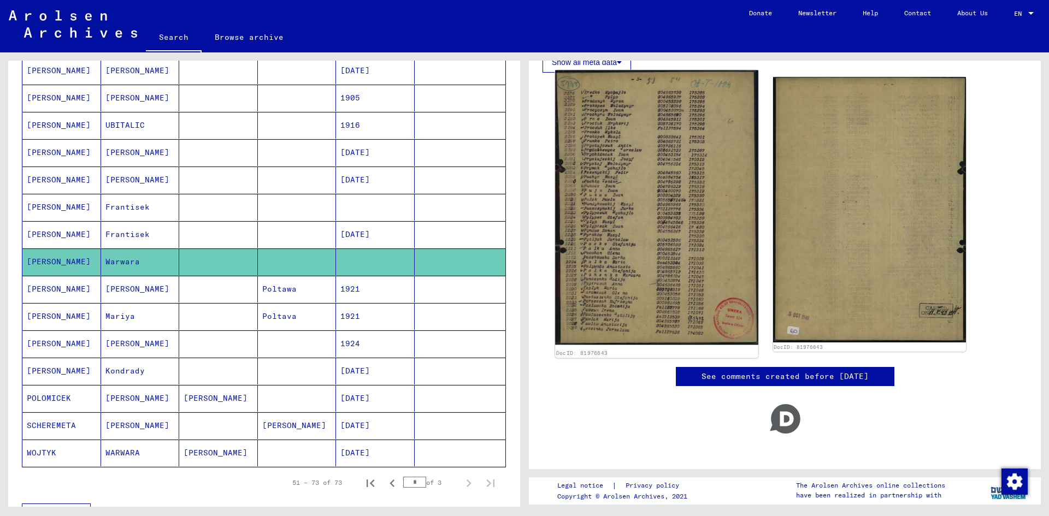
scroll to position [191, 0]
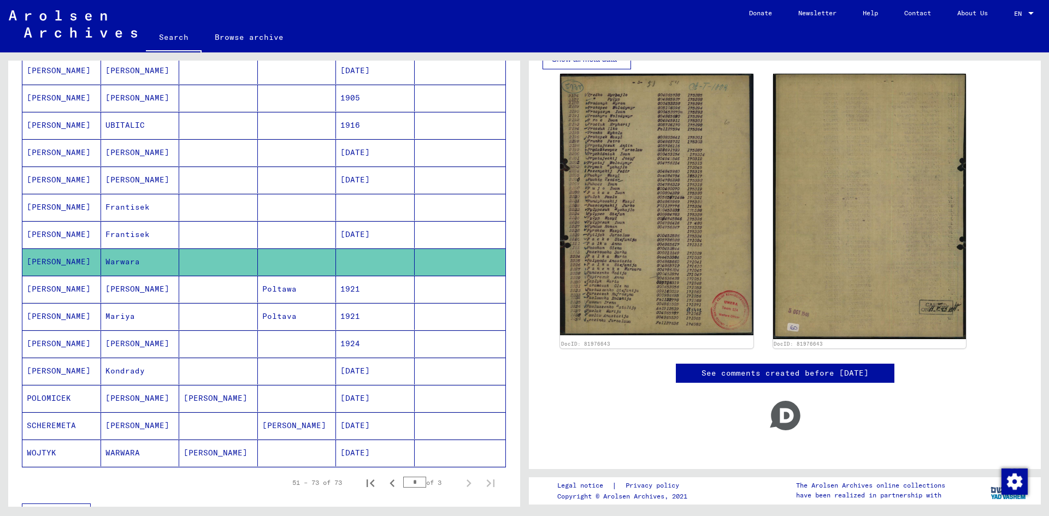
click at [291, 337] on mat-cell at bounding box center [297, 343] width 79 height 27
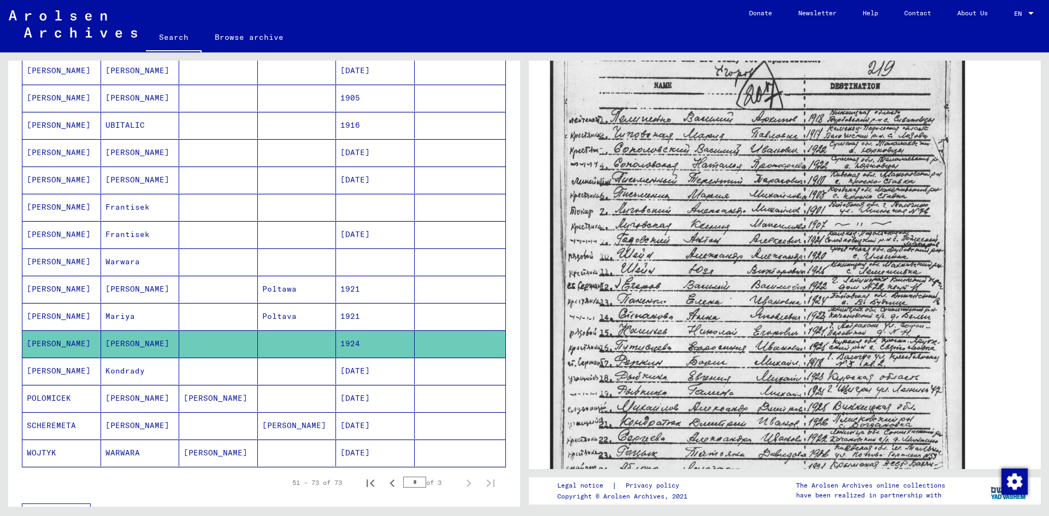
scroll to position [218, 0]
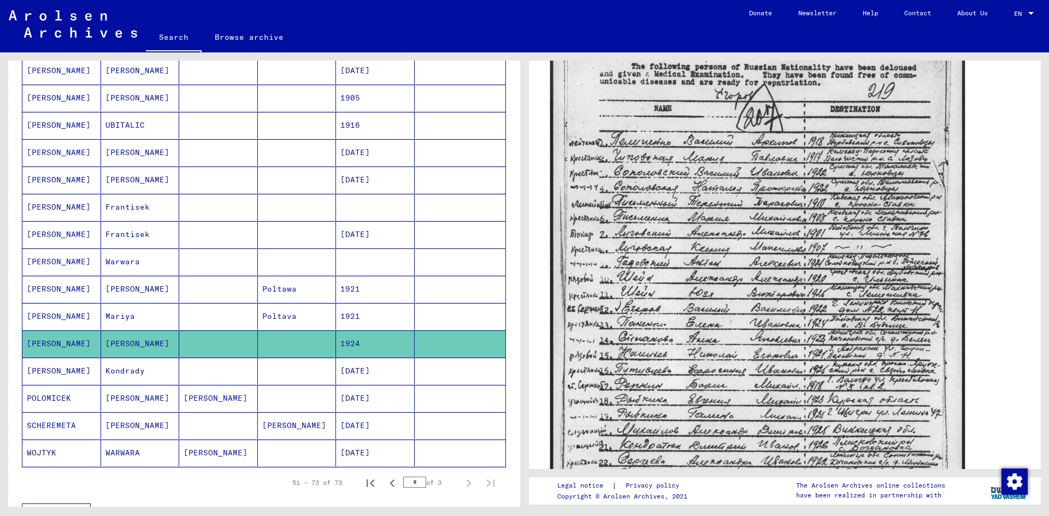
click at [912, 321] on img at bounding box center [757, 305] width 415 height 586
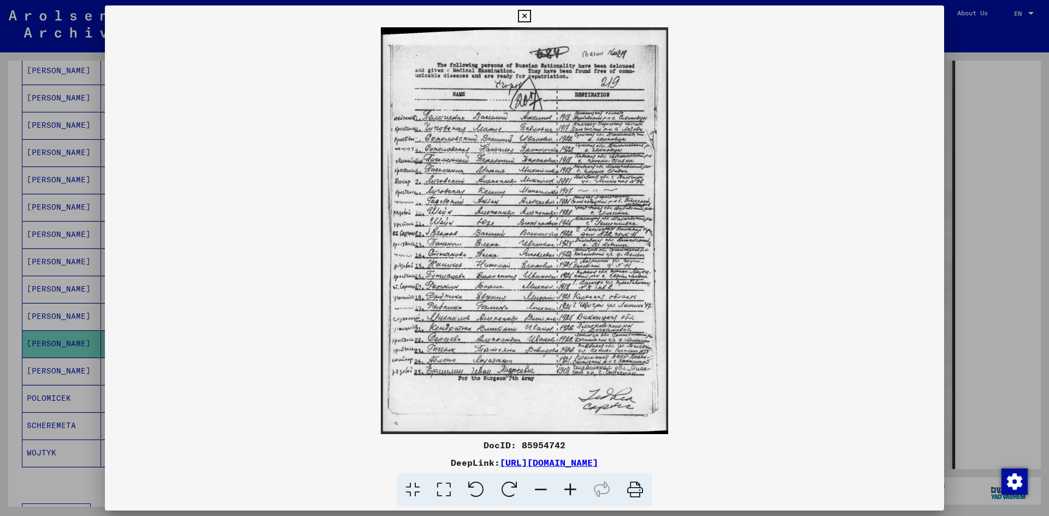
click at [599, 262] on img at bounding box center [524, 230] width 839 height 407
click at [954, 295] on div at bounding box center [524, 258] width 1049 height 516
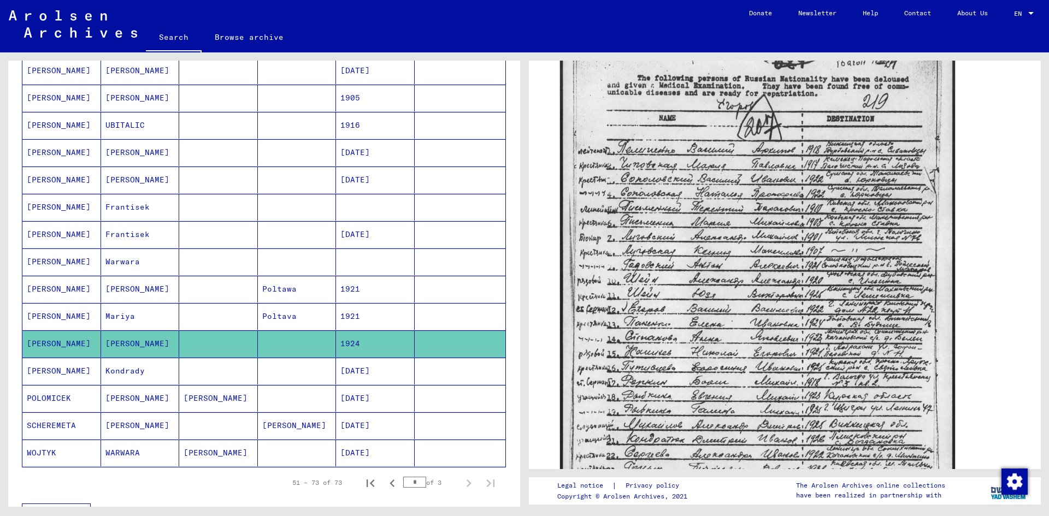
click at [285, 370] on mat-cell at bounding box center [297, 371] width 79 height 27
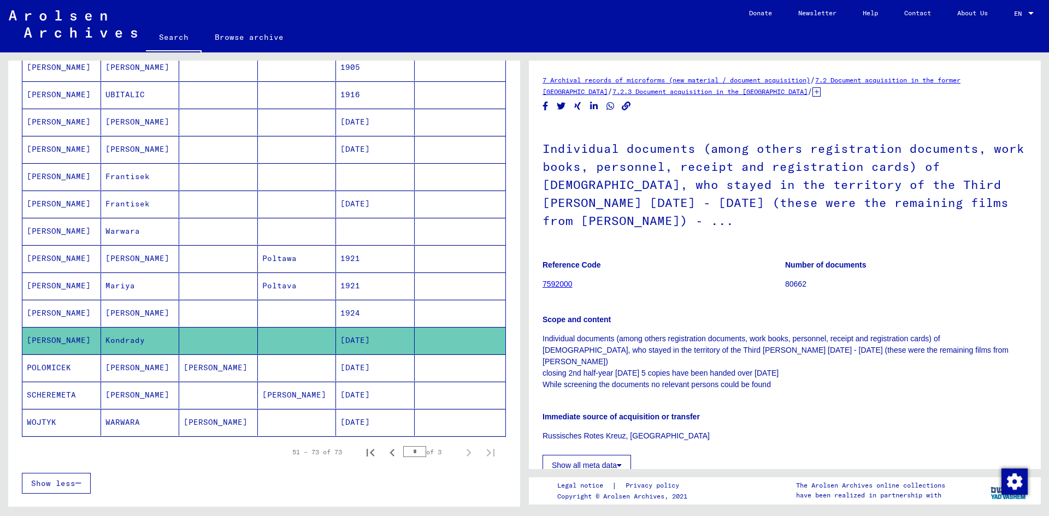
scroll to position [437, 0]
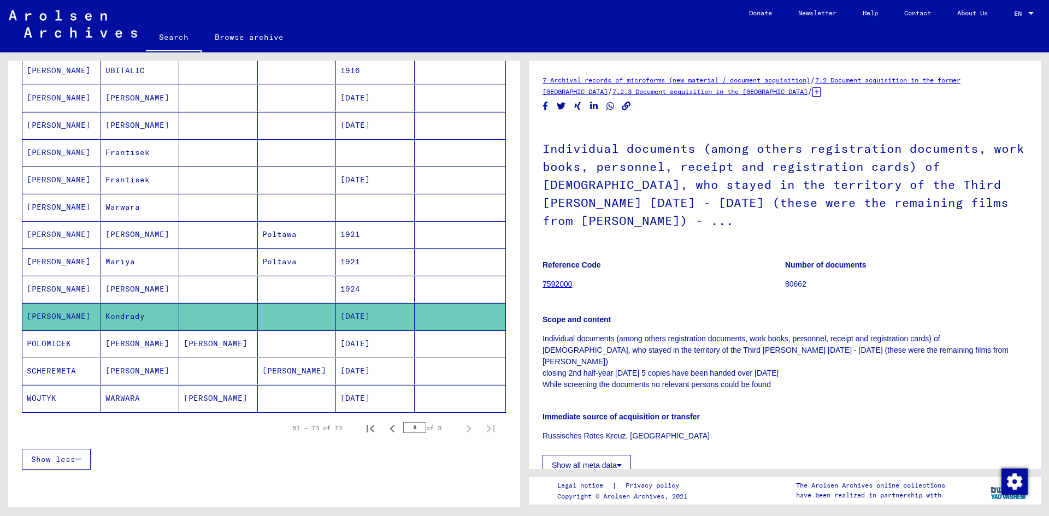
click at [285, 337] on mat-cell at bounding box center [297, 343] width 79 height 27
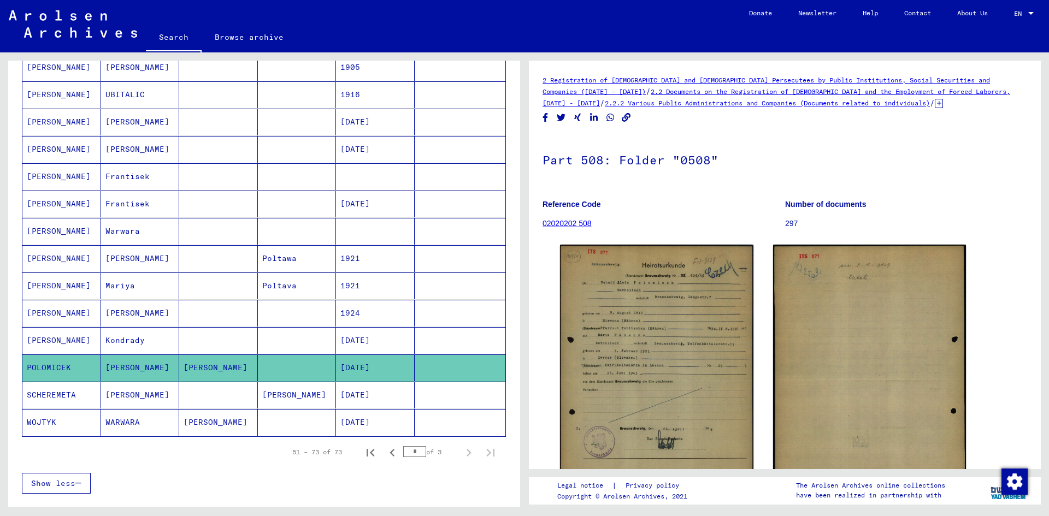
scroll to position [382, 0]
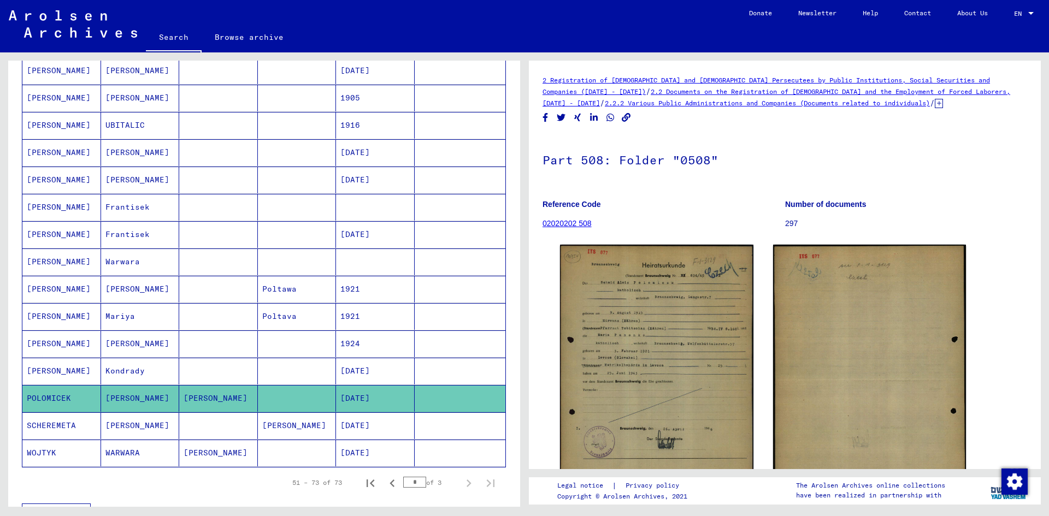
click at [275, 239] on mat-cell at bounding box center [297, 234] width 79 height 27
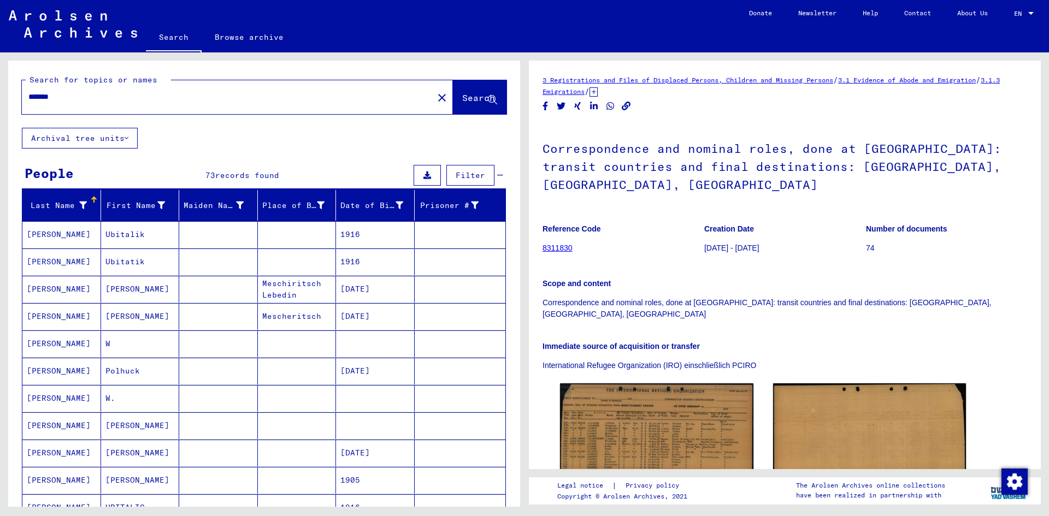
click at [143, 94] on input "*******" at bounding box center [227, 96] width 398 height 11
type input "*"
type input "*********"
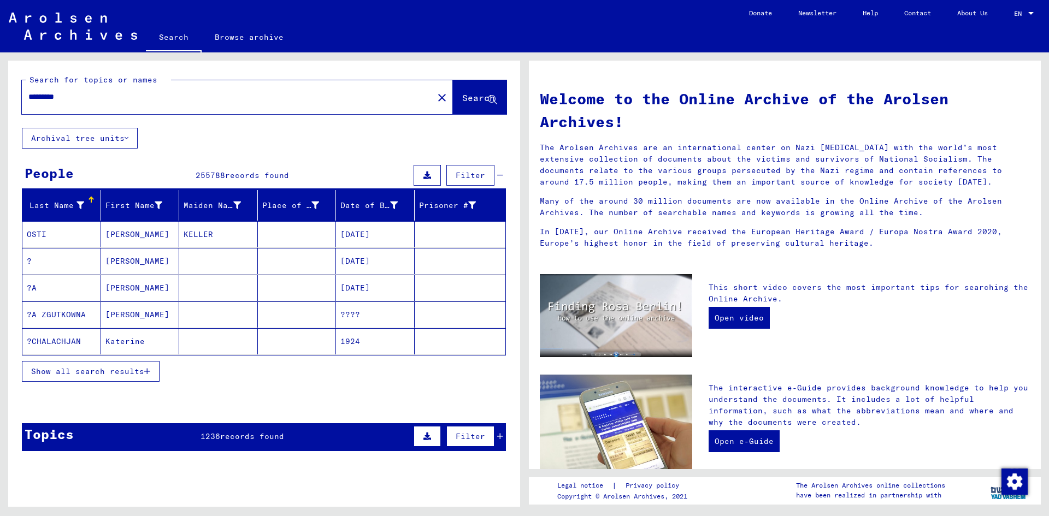
click at [158, 341] on mat-cell "Katerine" at bounding box center [140, 341] width 79 height 26
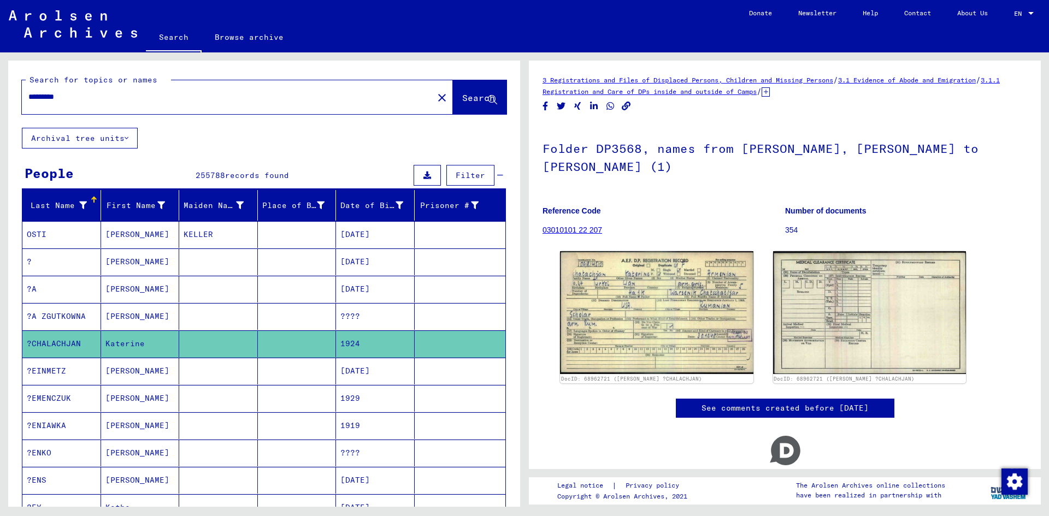
click at [458, 175] on span "Filter" at bounding box center [470, 175] width 29 height 10
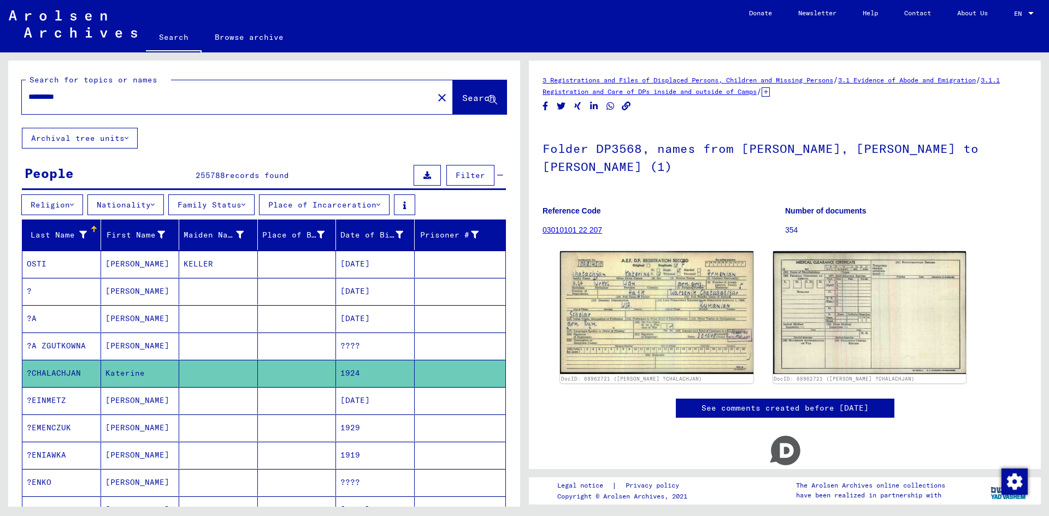
click at [335, 205] on button "Place of Incarceration" at bounding box center [324, 204] width 131 height 21
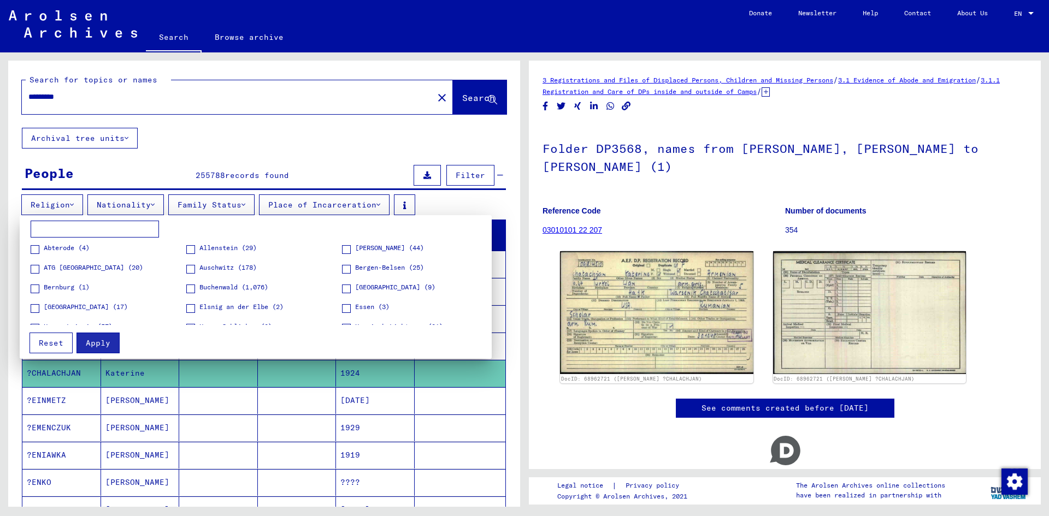
click at [178, 159] on div at bounding box center [524, 258] width 1049 height 516
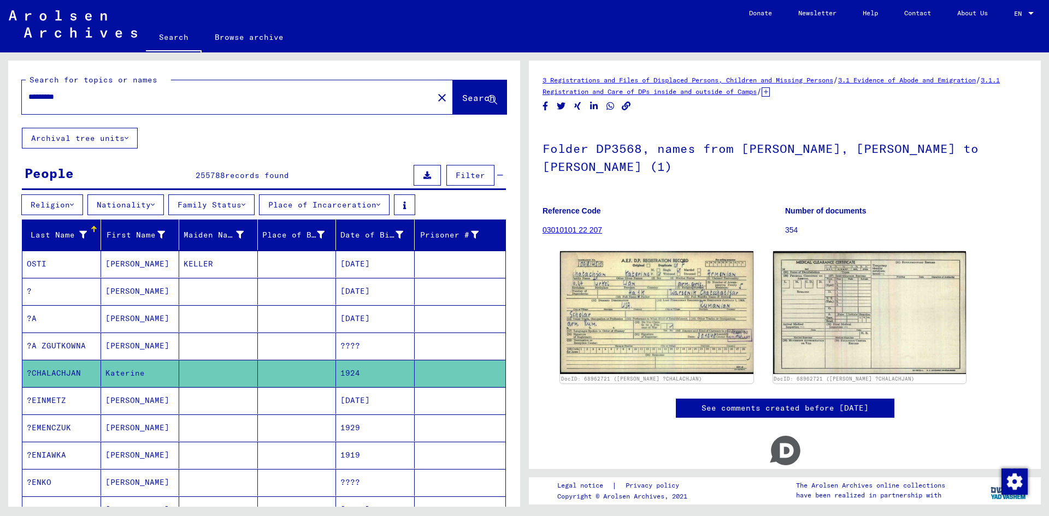
click at [222, 206] on button "Family Status" at bounding box center [211, 204] width 86 height 21
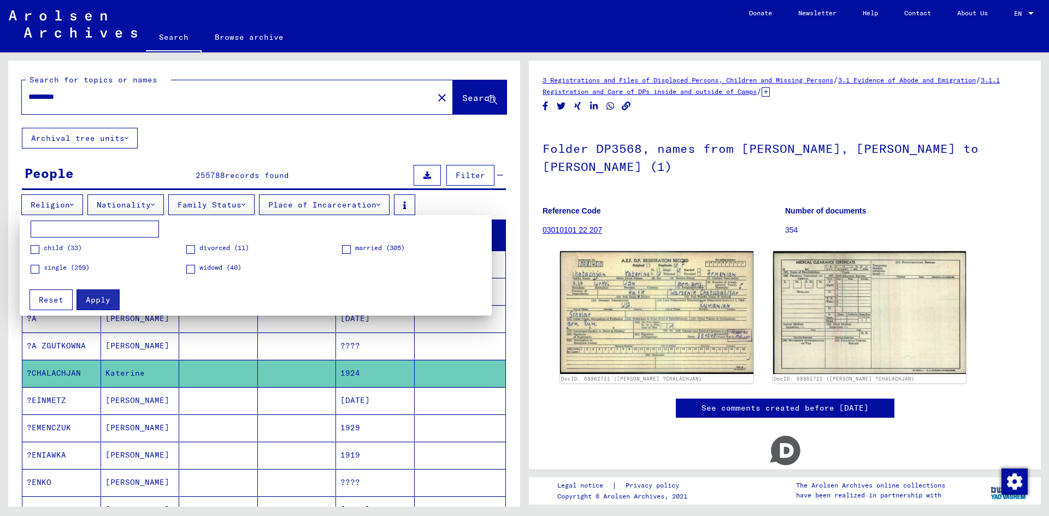
click at [195, 128] on div at bounding box center [524, 258] width 1049 height 516
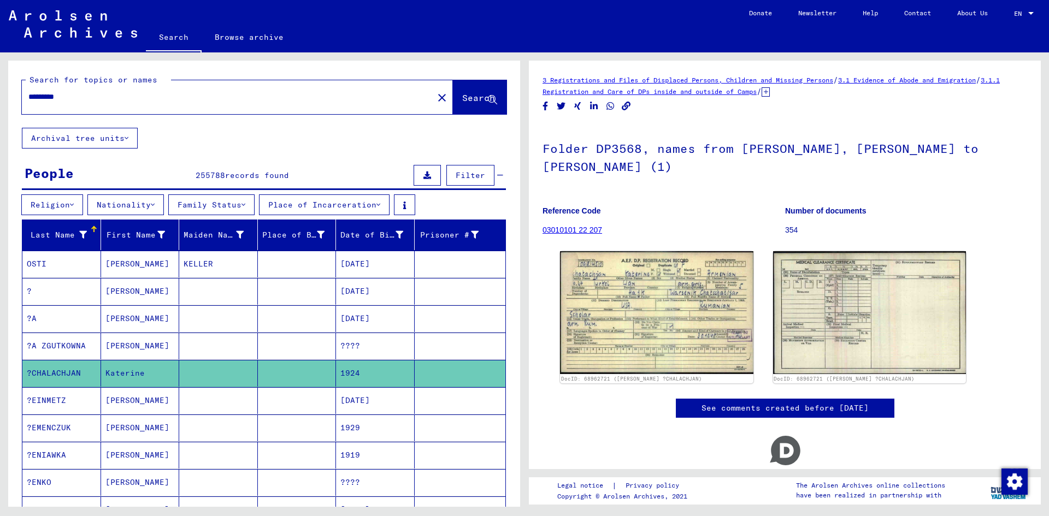
drag, startPoint x: 342, startPoint y: 193, endPoint x: 346, endPoint y: 212, distance: 19.0
click at [346, 212] on button "Place of Incarceration" at bounding box center [324, 204] width 131 height 21
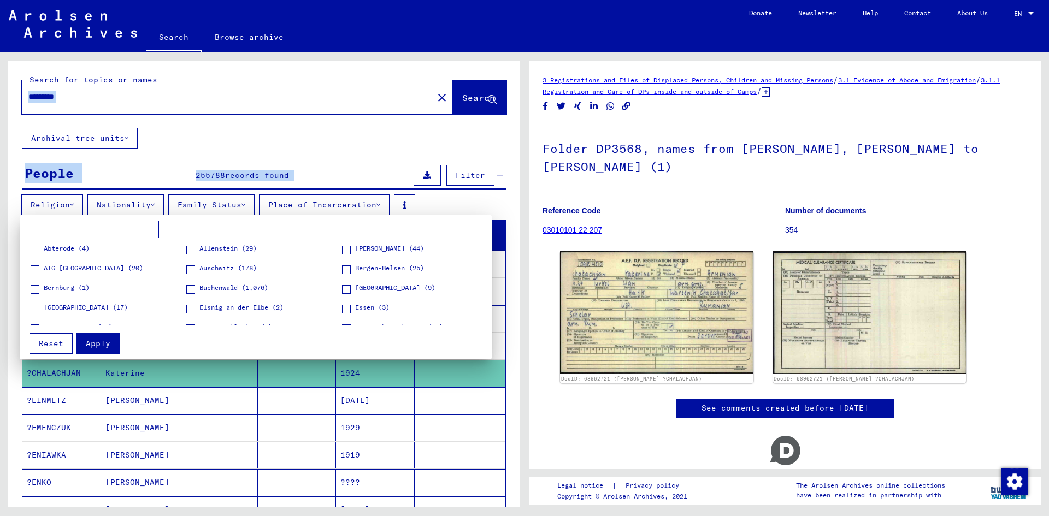
click at [354, 207] on div at bounding box center [524, 258] width 1049 height 516
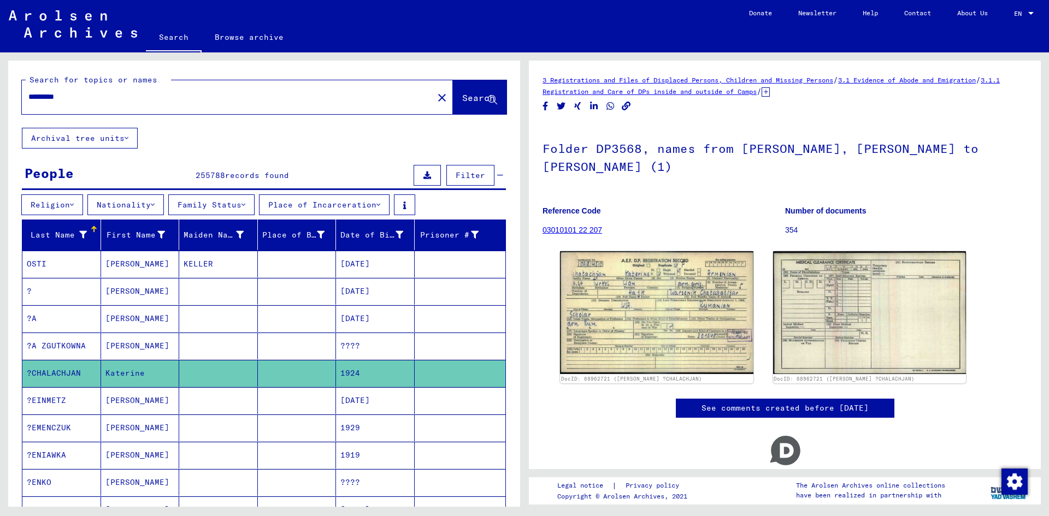
click at [366, 206] on button "Place of Incarceration" at bounding box center [324, 204] width 131 height 21
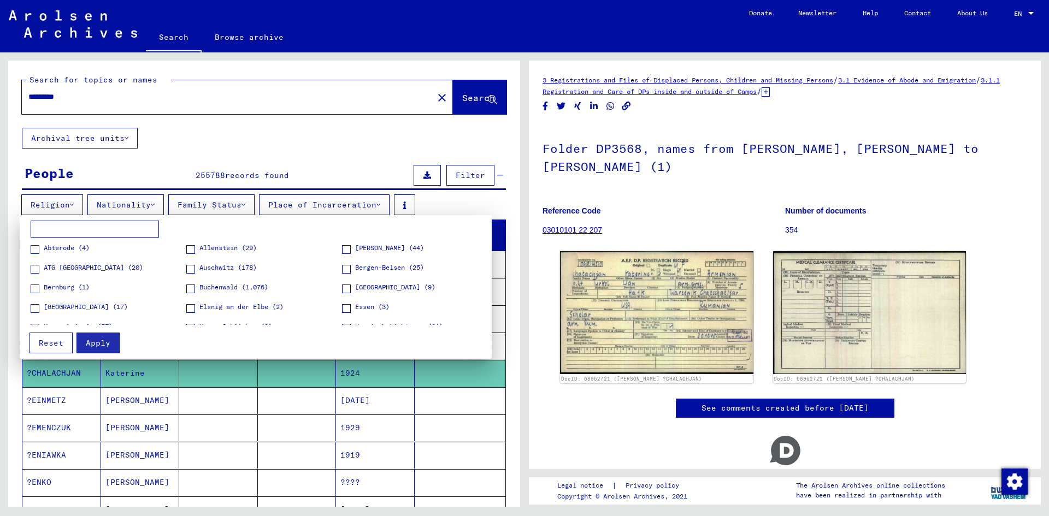
scroll to position [173, 0]
click at [324, 157] on div at bounding box center [524, 258] width 1049 height 516
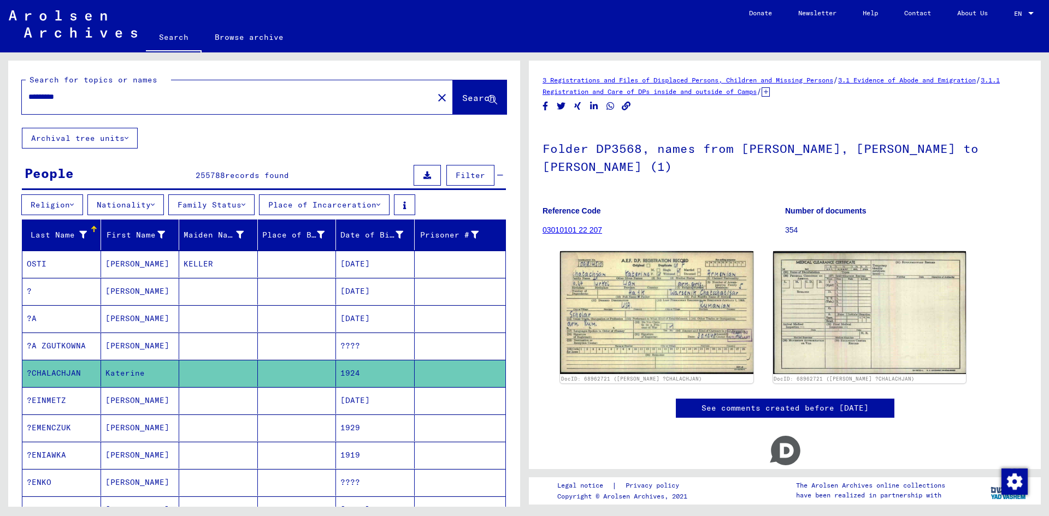
click at [61, 203] on button "Religion" at bounding box center [52, 204] width 62 height 21
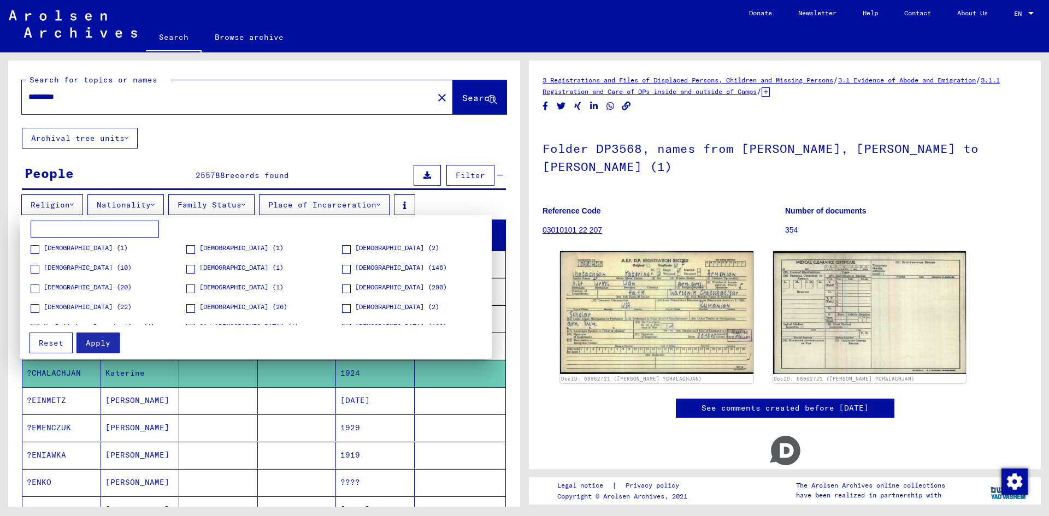
scroll to position [75, 0]
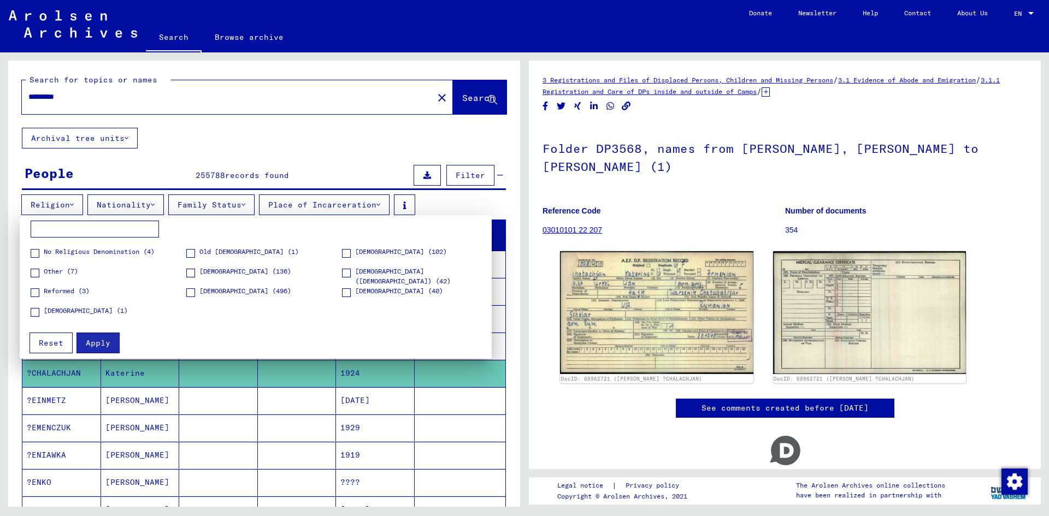
click at [164, 144] on div at bounding box center [524, 258] width 1049 height 516
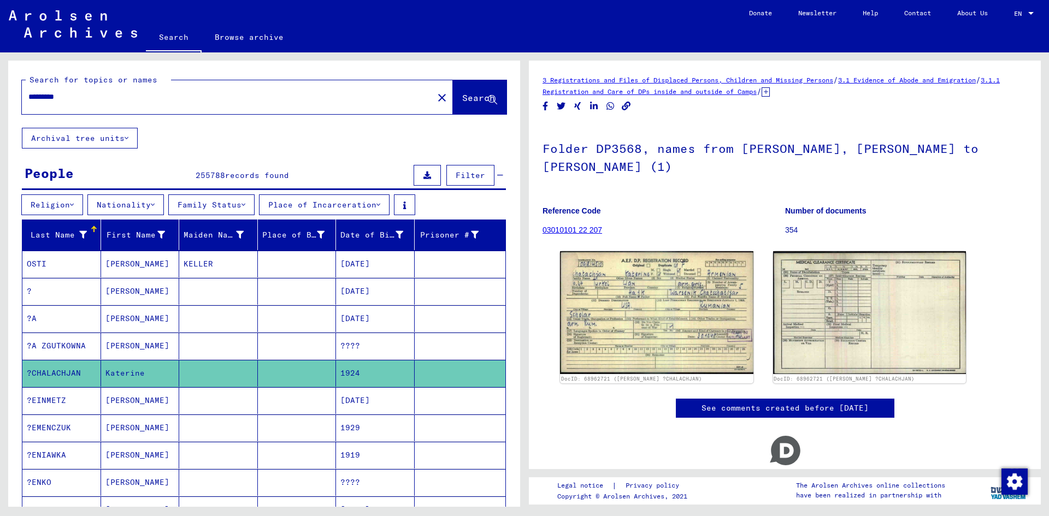
click at [114, 140] on button "Archival tree units" at bounding box center [80, 138] width 116 height 21
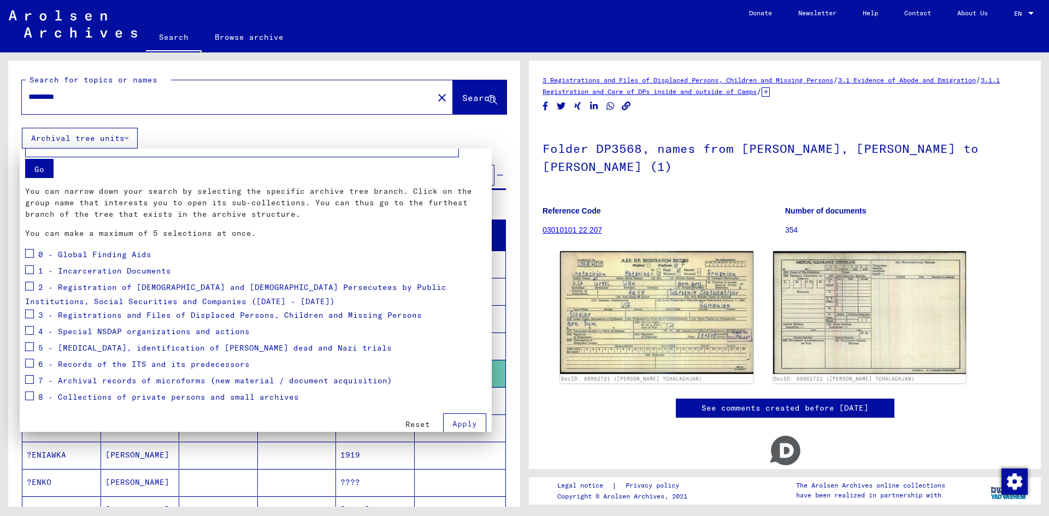
scroll to position [23, 0]
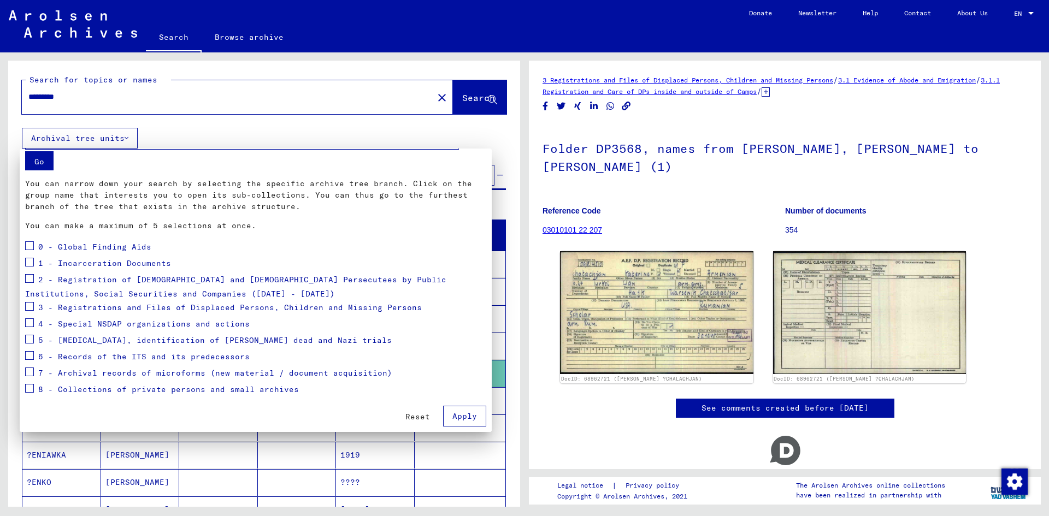
click at [116, 283] on span "2 - Registration of [DEMOGRAPHIC_DATA] and [DEMOGRAPHIC_DATA] Persecutees by Pu…" at bounding box center [235, 287] width 421 height 25
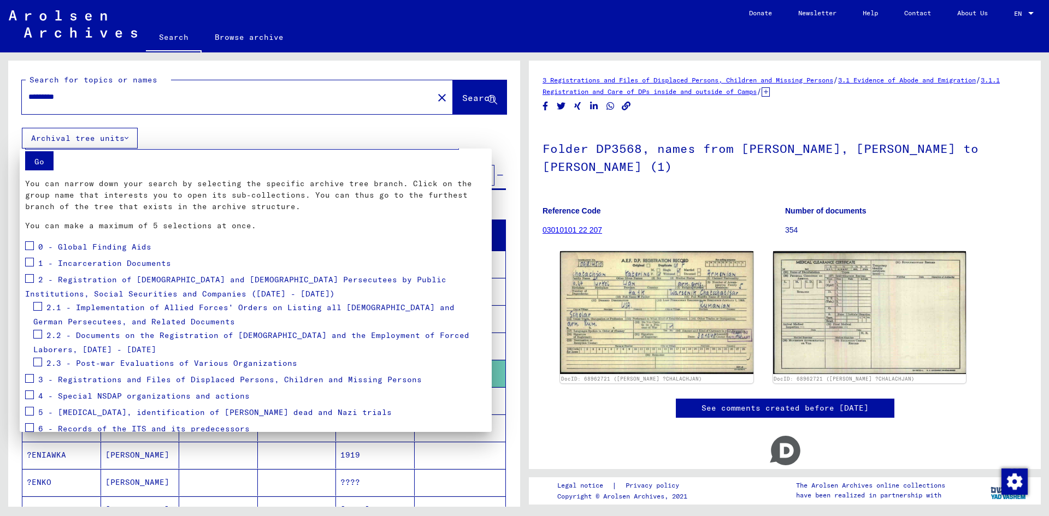
click at [28, 279] on span at bounding box center [29, 278] width 9 height 9
click at [43, 166] on button "Go" at bounding box center [39, 160] width 28 height 19
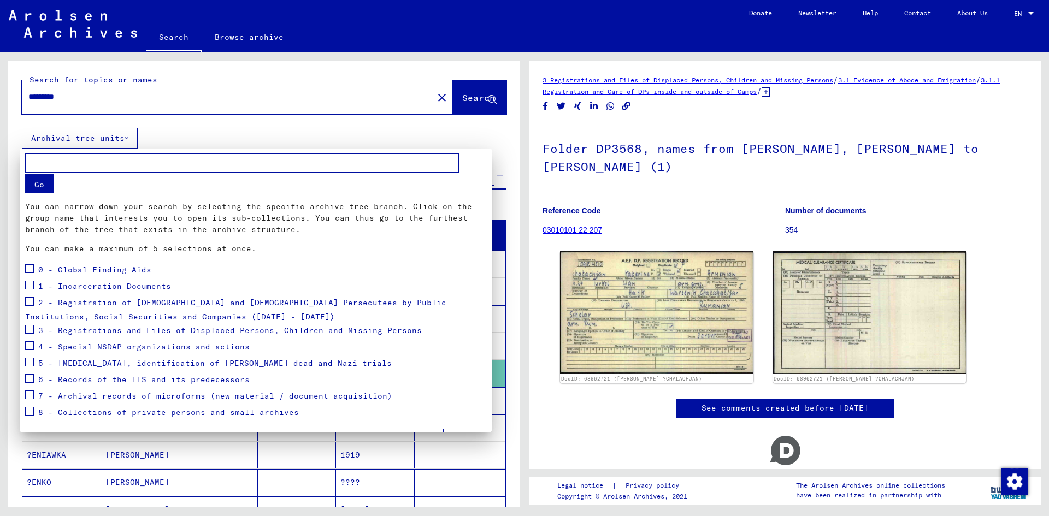
click at [41, 186] on button "Go" at bounding box center [39, 183] width 28 height 19
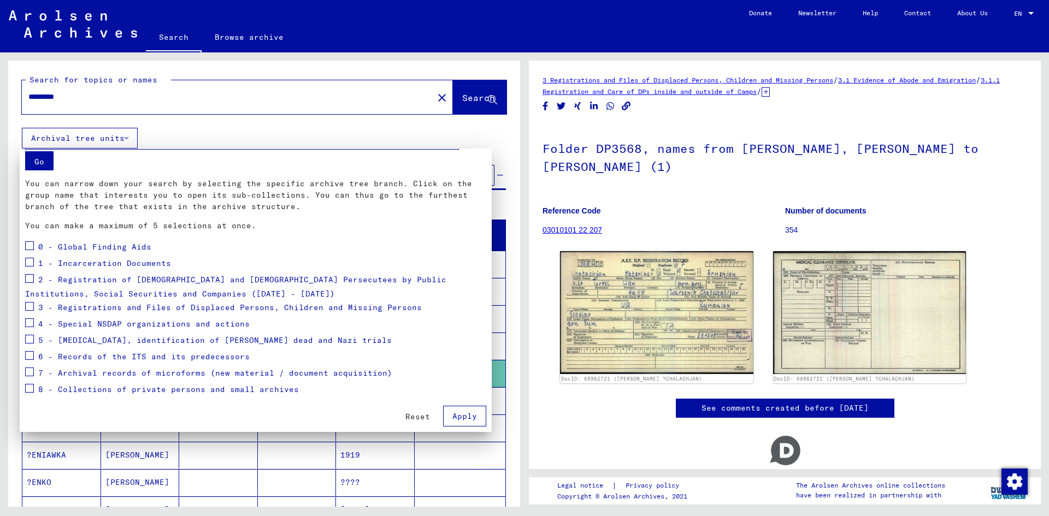
click at [29, 279] on span at bounding box center [29, 278] width 9 height 9
click at [460, 417] on span "Apply" at bounding box center [464, 416] width 25 height 10
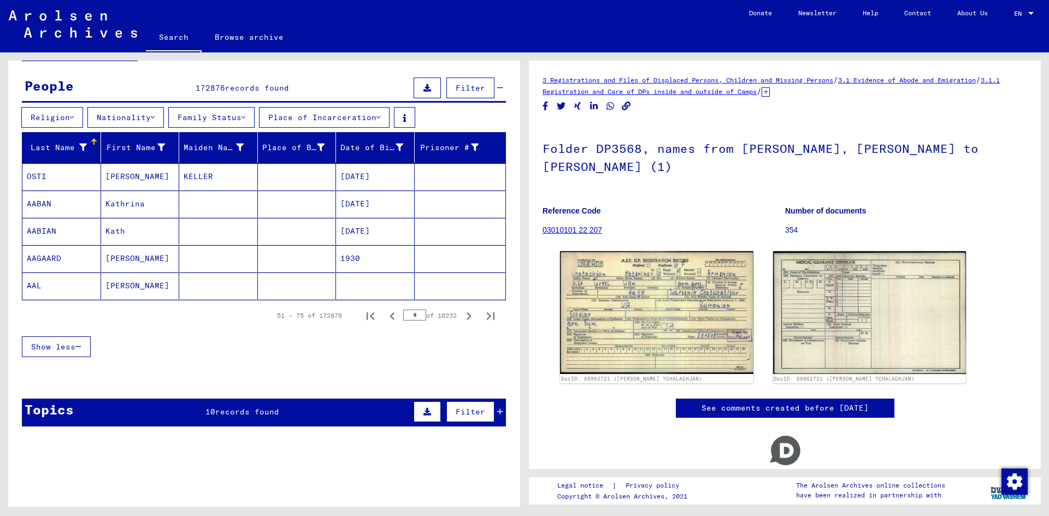
scroll to position [55, 0]
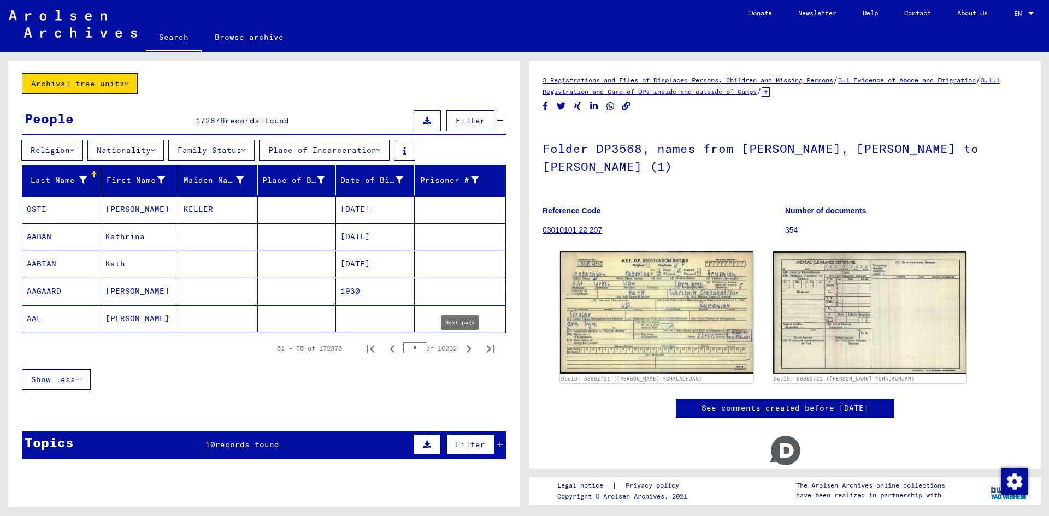
click at [461, 350] on icon "Next page" at bounding box center [468, 348] width 15 height 15
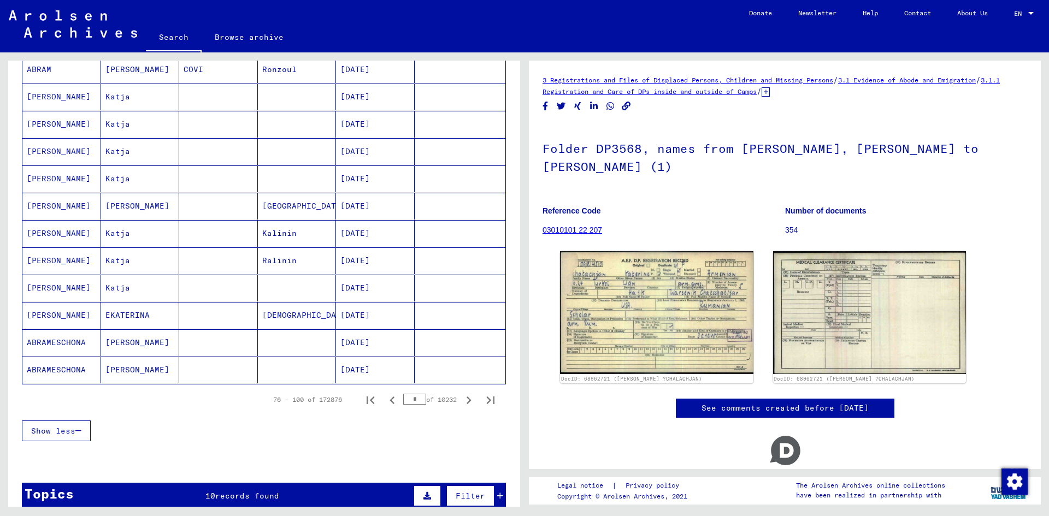
scroll to position [546, 0]
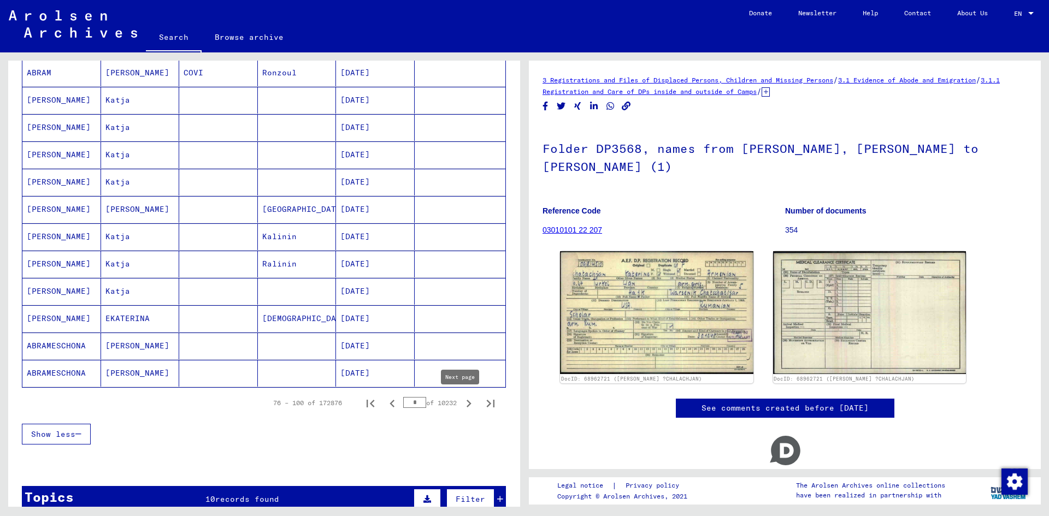
click at [462, 401] on icon "Next page" at bounding box center [468, 403] width 15 height 15
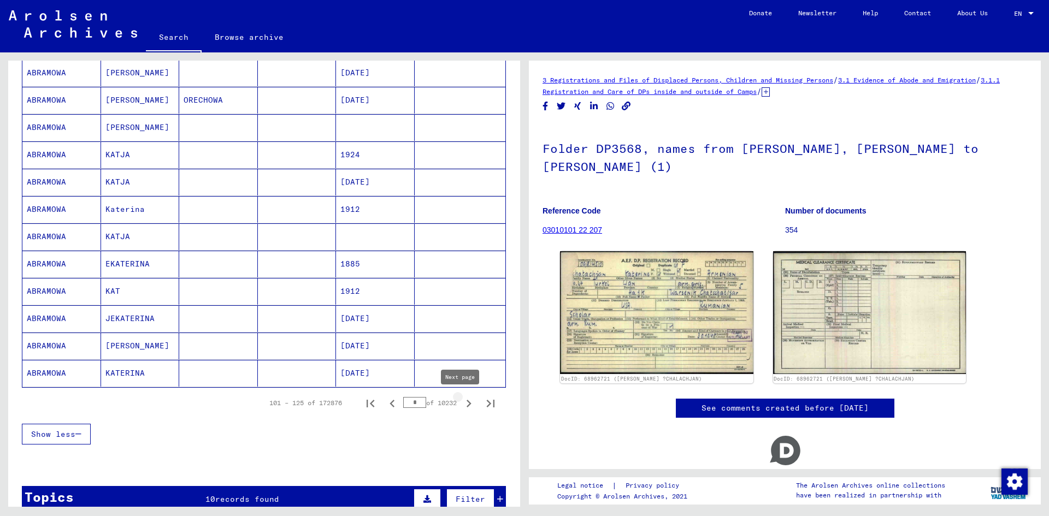
click at [462, 401] on icon "Next page" at bounding box center [468, 403] width 15 height 15
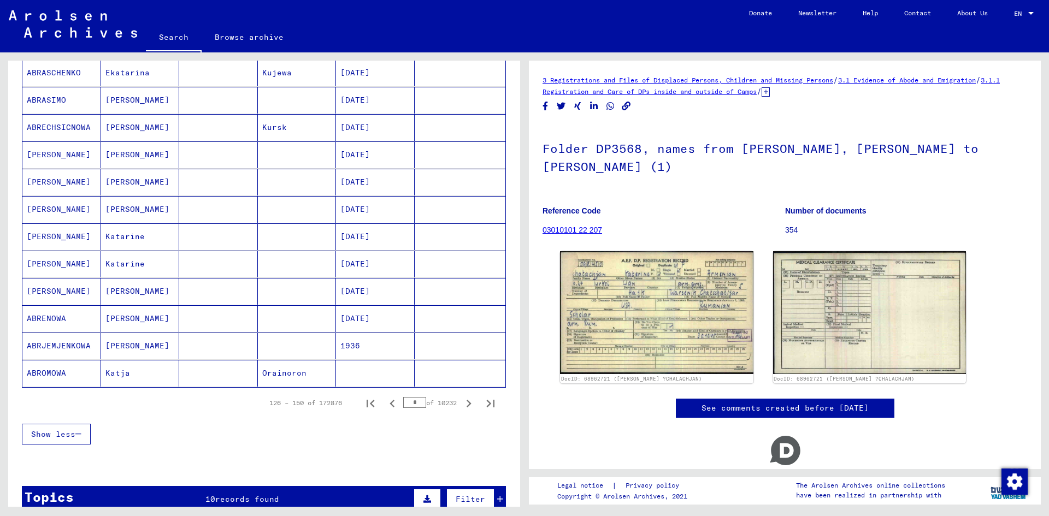
click at [462, 401] on icon "Next page" at bounding box center [468, 403] width 15 height 15
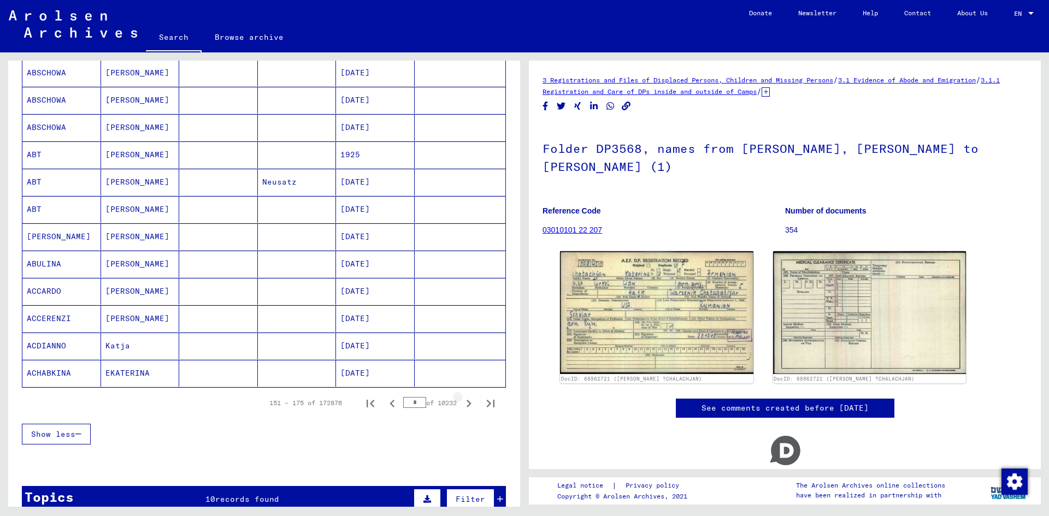
click at [462, 401] on icon "Next page" at bounding box center [468, 403] width 15 height 15
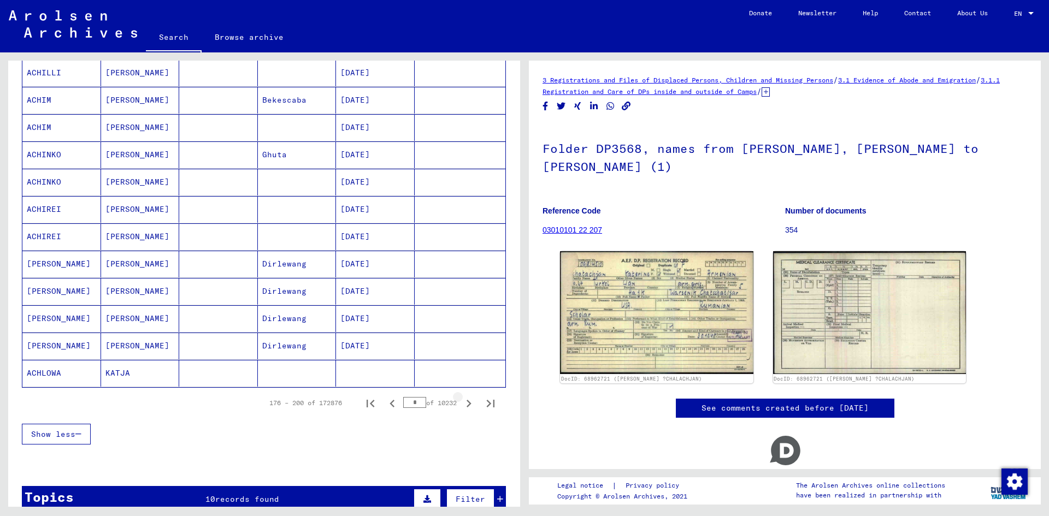
click at [462, 401] on icon "Next page" at bounding box center [468, 403] width 15 height 15
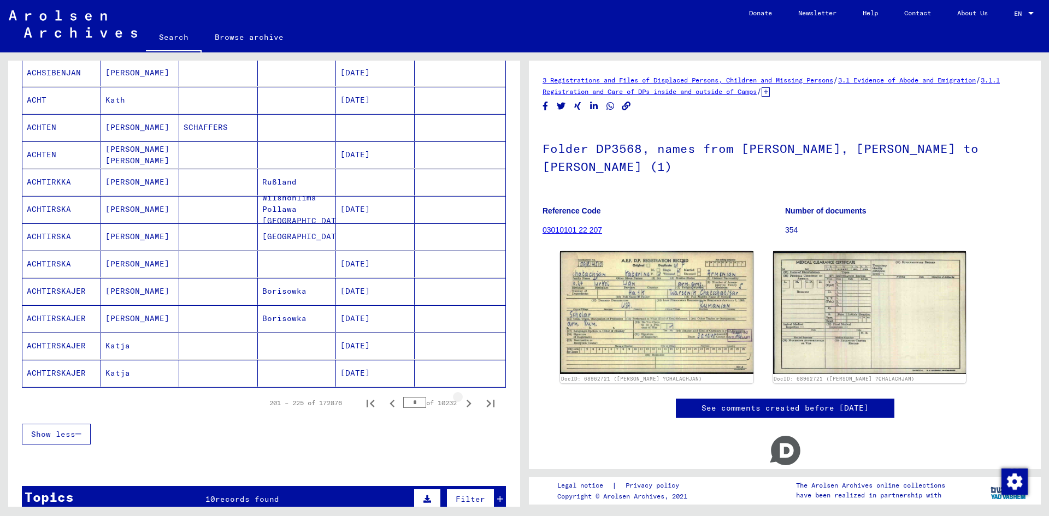
click at [462, 401] on icon "Next page" at bounding box center [468, 403] width 15 height 15
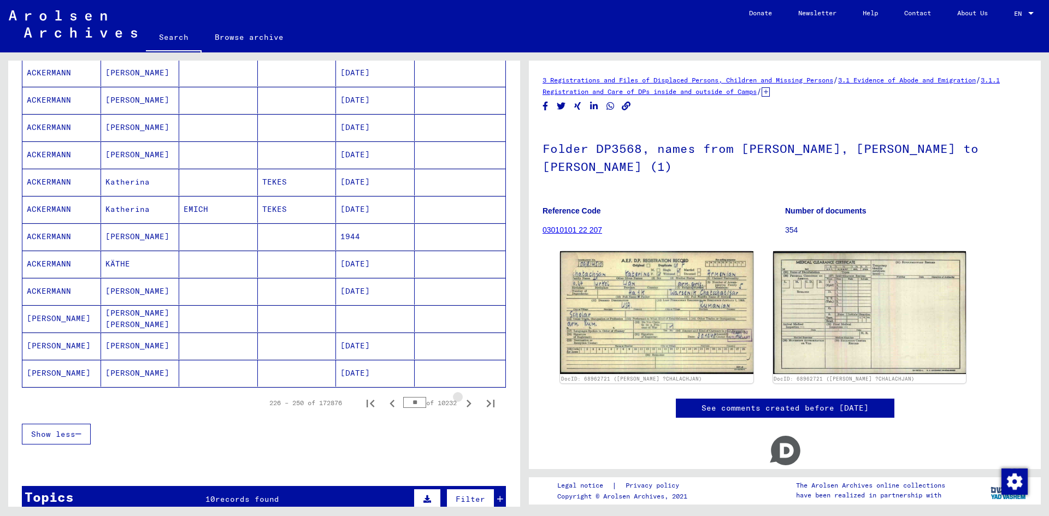
click at [462, 401] on icon "Next page" at bounding box center [468, 403] width 15 height 15
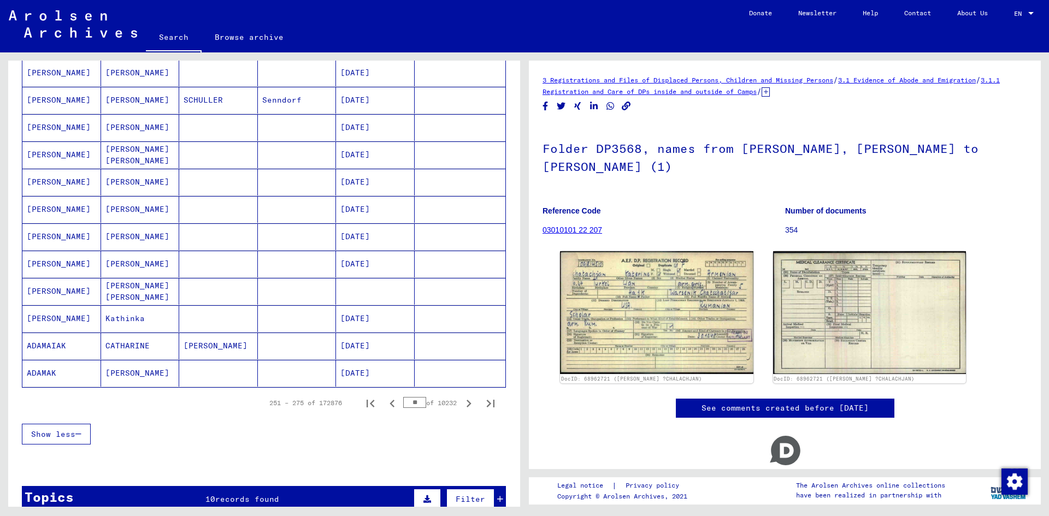
click at [462, 401] on icon "Next page" at bounding box center [468, 403] width 15 height 15
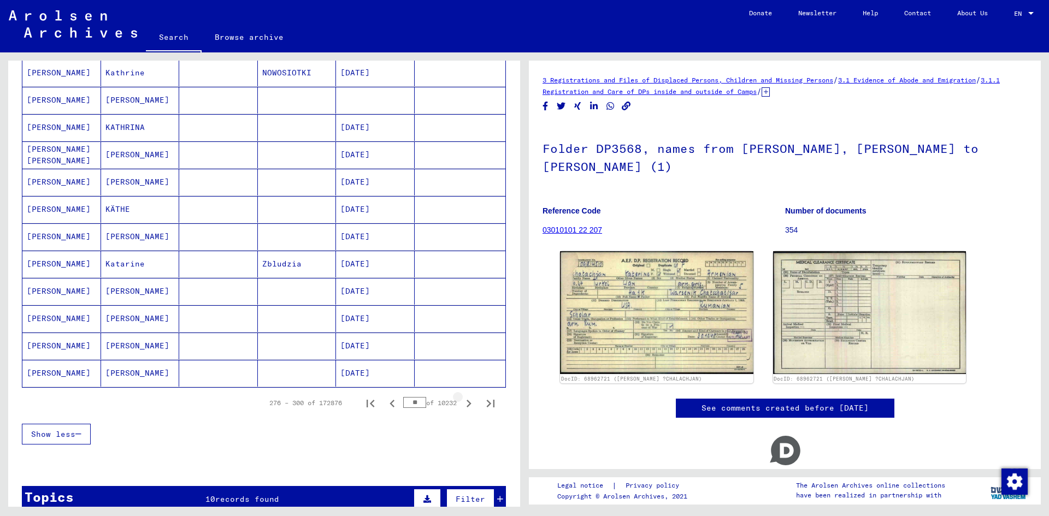
click at [462, 401] on icon "Next page" at bounding box center [468, 403] width 15 height 15
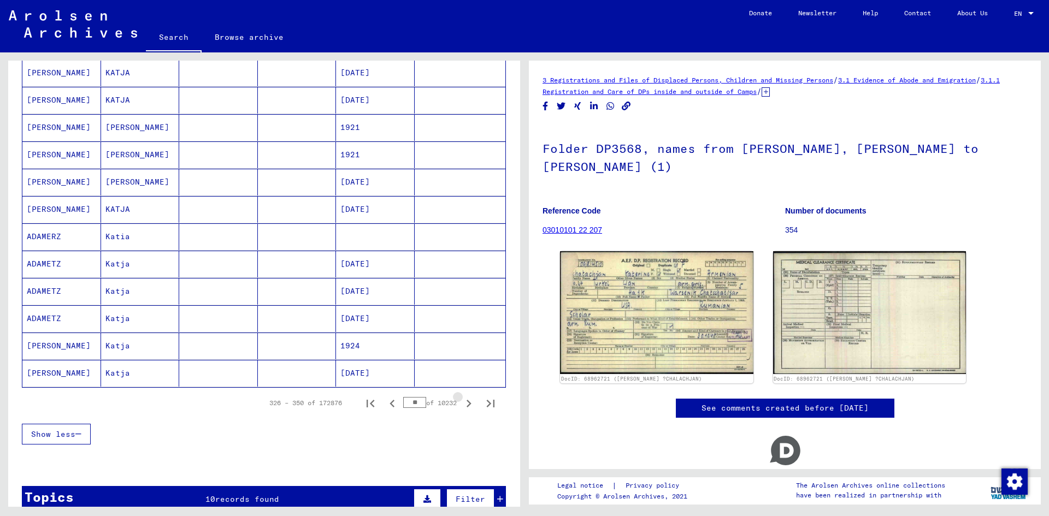
click at [462, 401] on icon "Next page" at bounding box center [468, 403] width 15 height 15
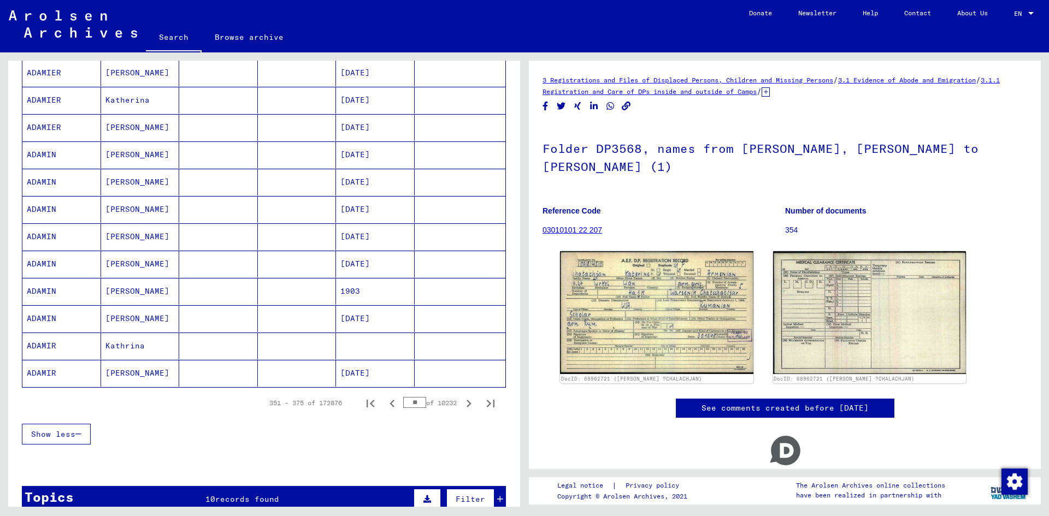
click at [462, 401] on icon "Next page" at bounding box center [468, 403] width 15 height 15
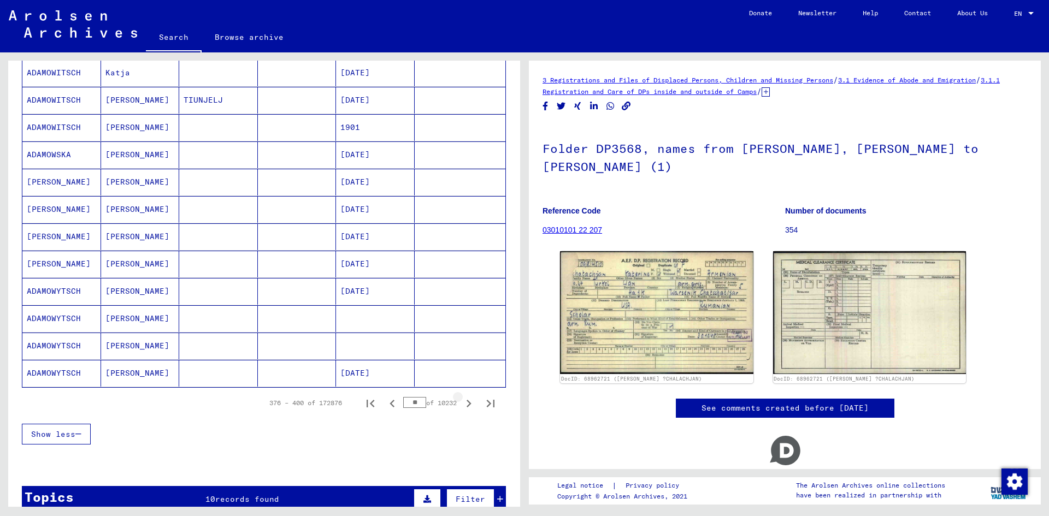
click at [462, 401] on icon "Next page" at bounding box center [468, 403] width 15 height 15
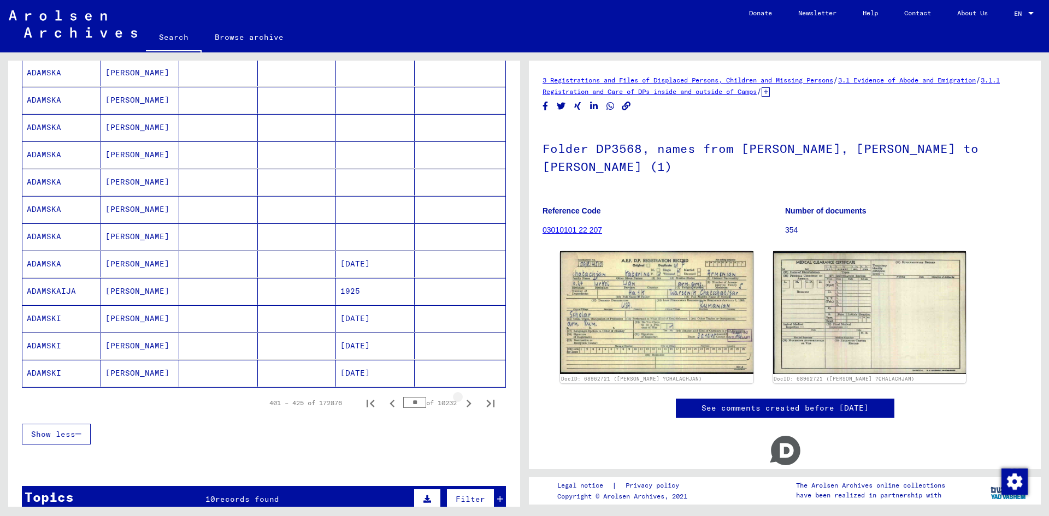
click at [462, 401] on icon "Next page" at bounding box center [468, 403] width 15 height 15
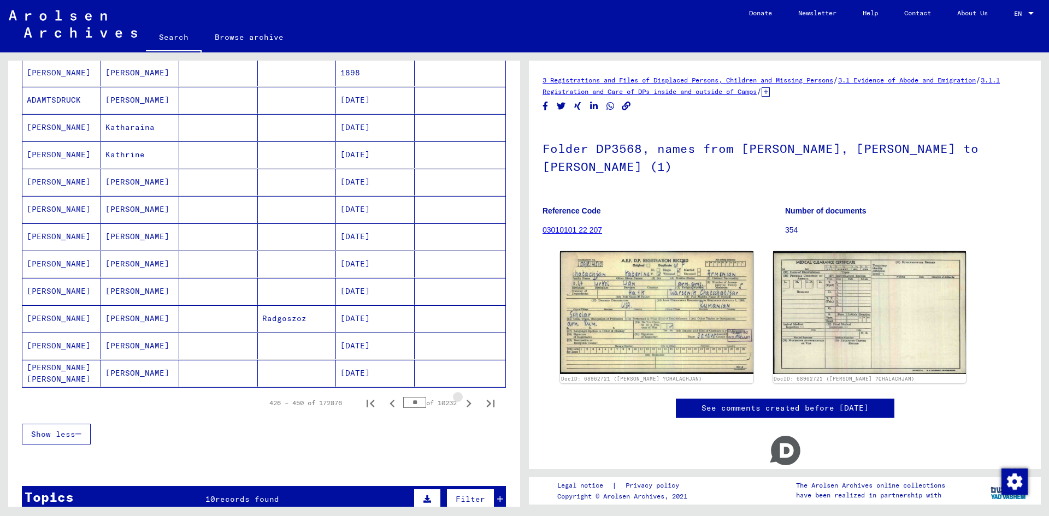
click at [462, 401] on icon "Next page" at bounding box center [468, 403] width 15 height 15
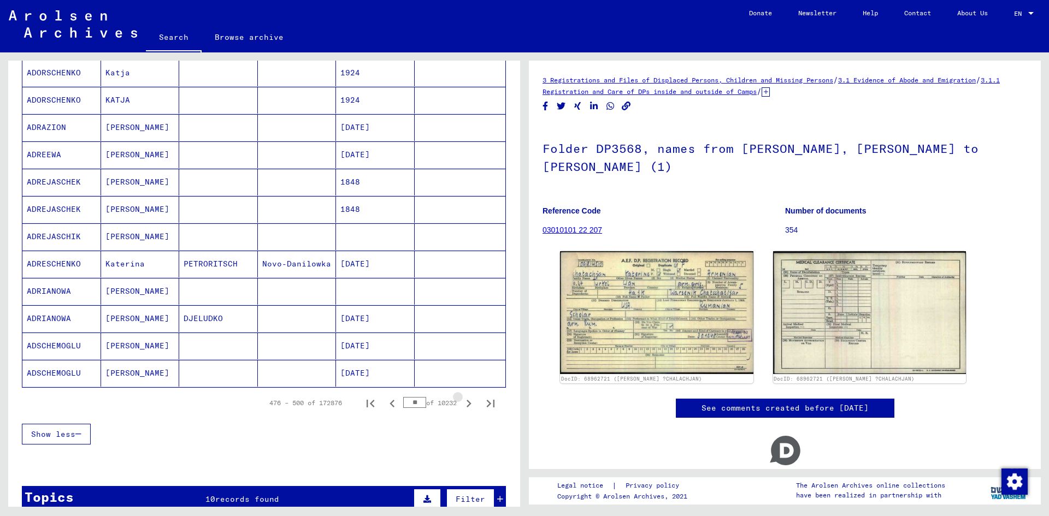
click at [462, 401] on icon "Next page" at bounding box center [468, 403] width 15 height 15
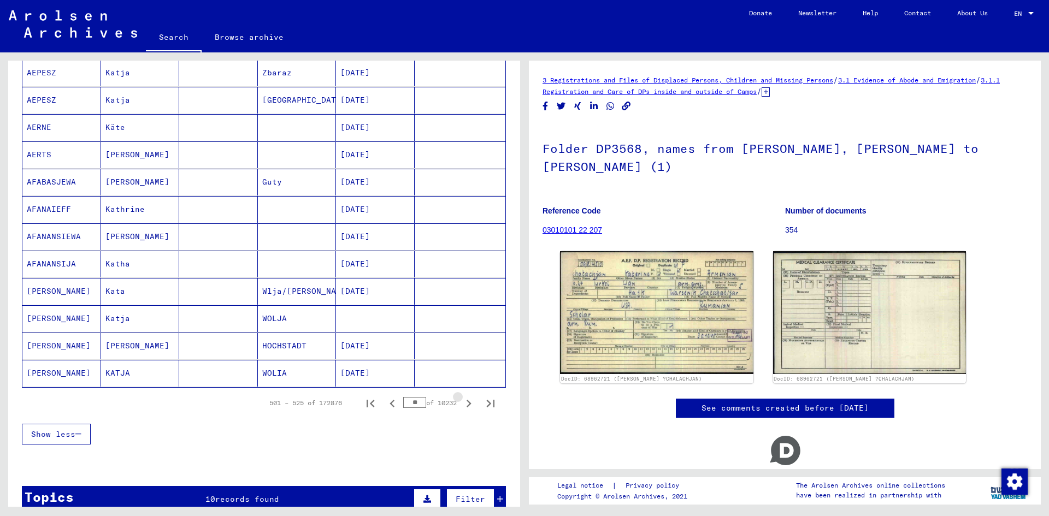
click at [462, 401] on icon "Next page" at bounding box center [468, 403] width 15 height 15
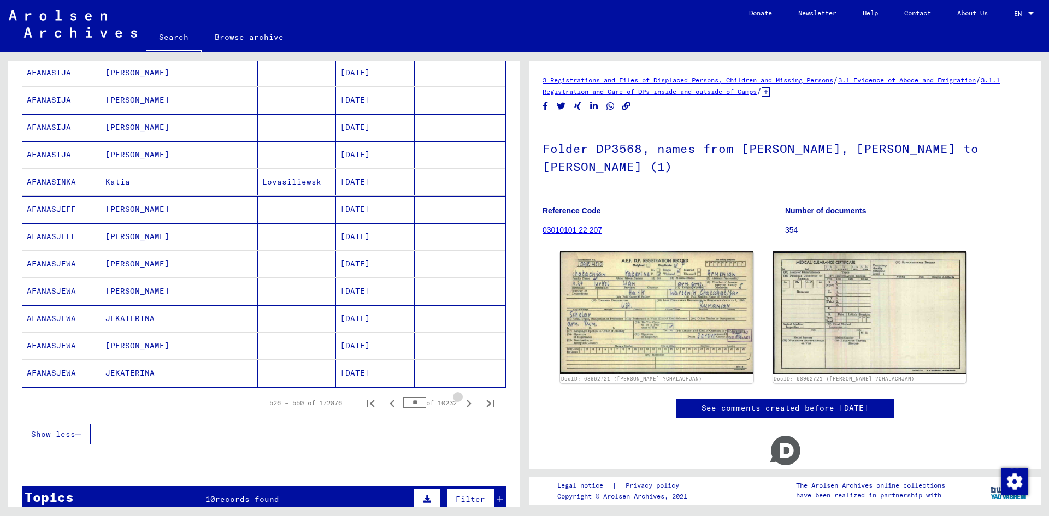
click at [462, 401] on icon "Next page" at bounding box center [468, 403] width 15 height 15
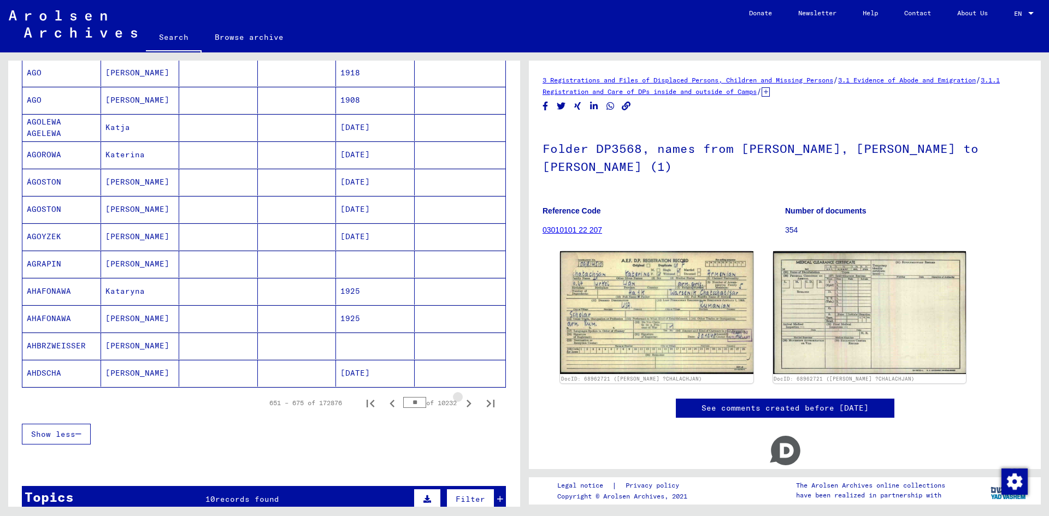
click at [462, 401] on icon "Next page" at bounding box center [468, 403] width 15 height 15
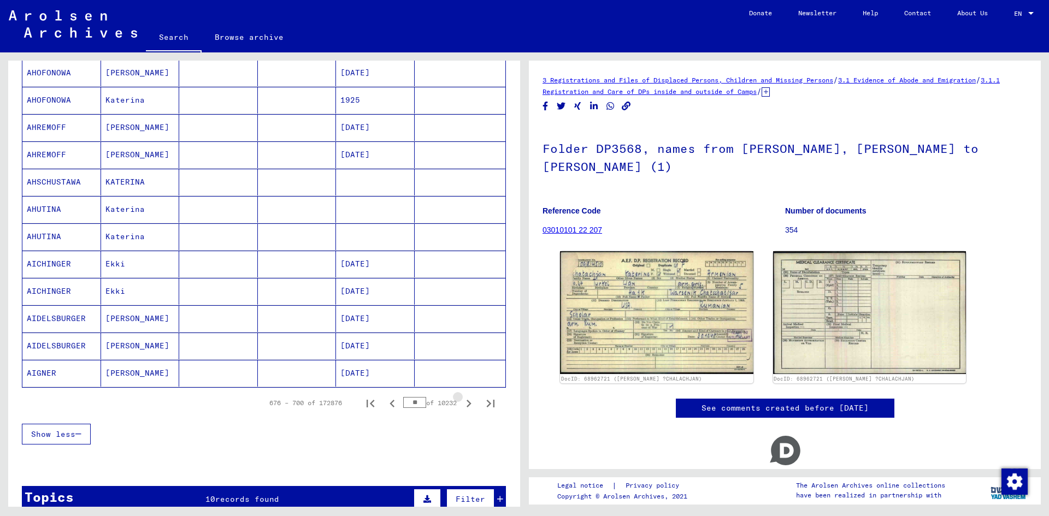
click at [462, 401] on icon "Next page" at bounding box center [468, 403] width 15 height 15
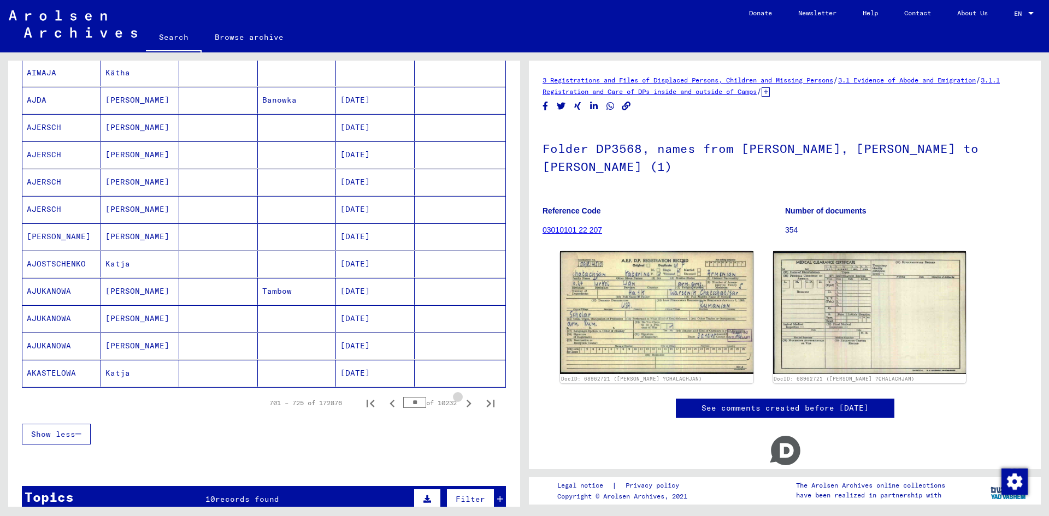
click at [462, 401] on icon "Next page" at bounding box center [468, 403] width 15 height 15
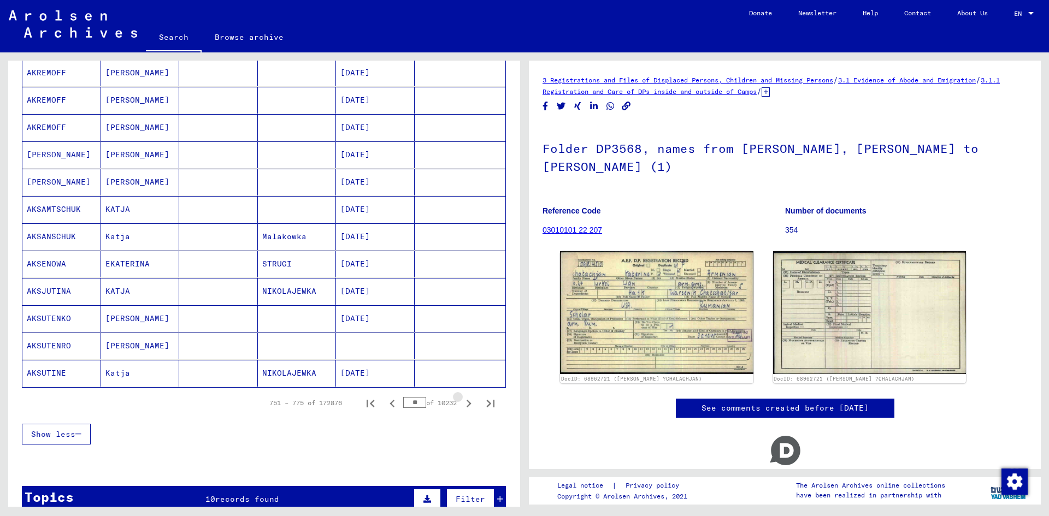
click at [462, 401] on icon "Next page" at bounding box center [468, 403] width 15 height 15
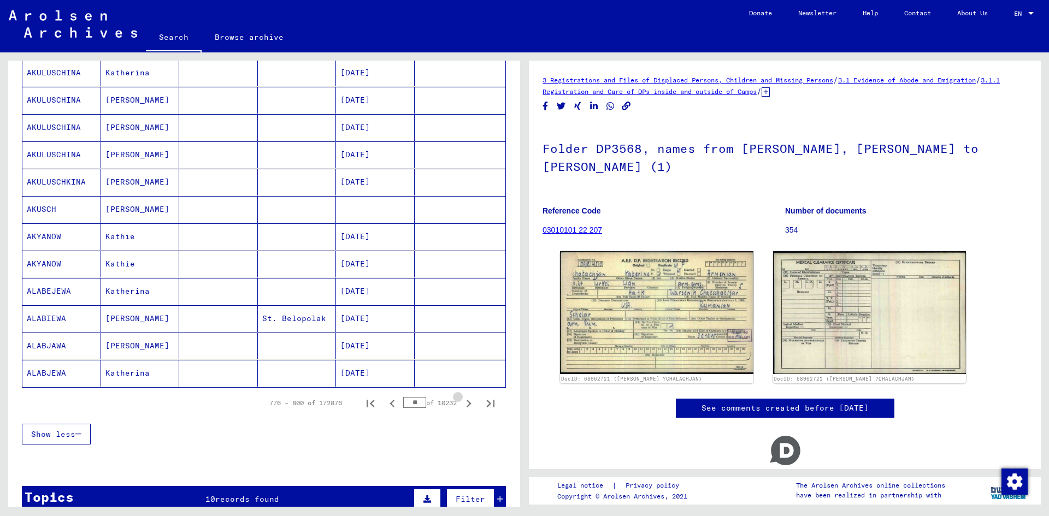
click at [462, 401] on icon "Next page" at bounding box center [468, 403] width 15 height 15
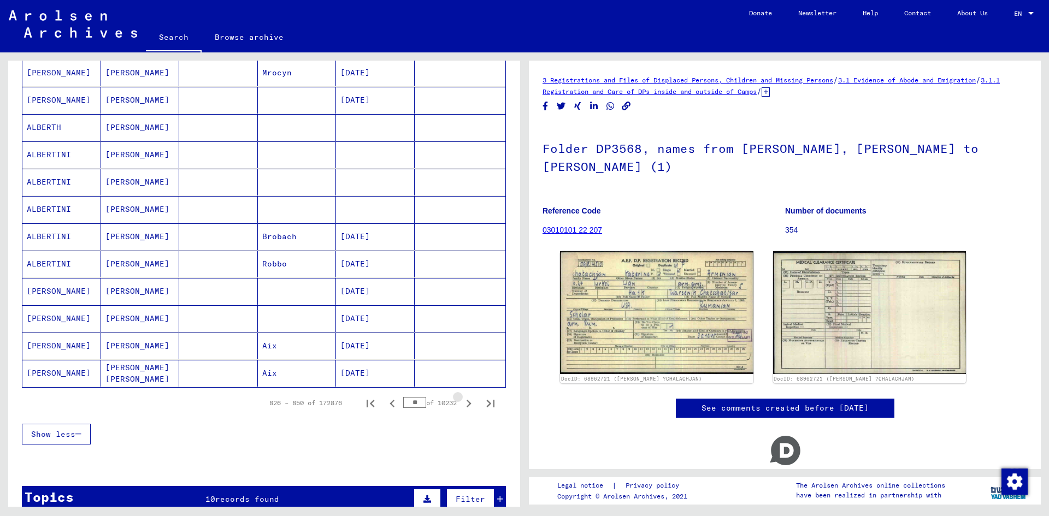
click at [462, 401] on icon "Next page" at bounding box center [468, 403] width 15 height 15
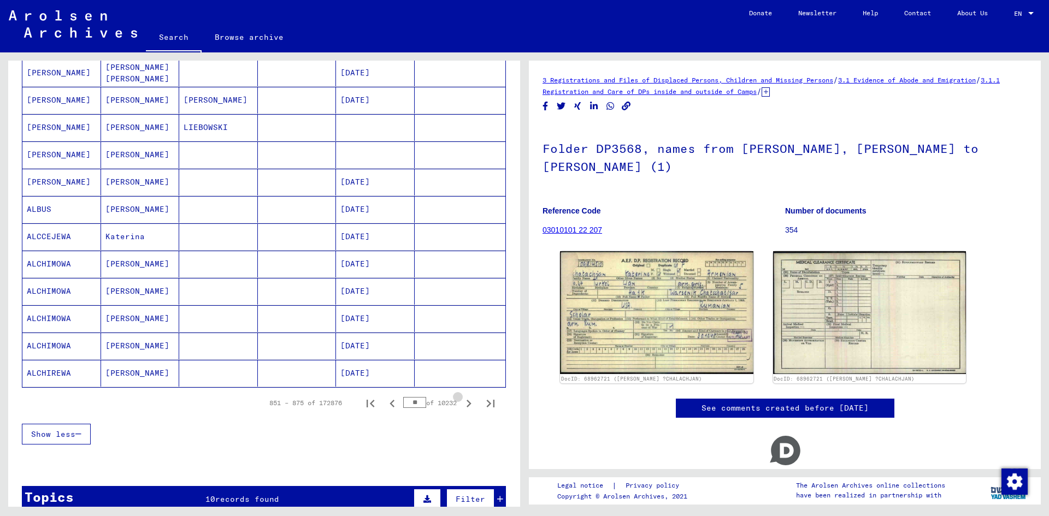
click at [462, 401] on icon "Next page" at bounding box center [468, 403] width 15 height 15
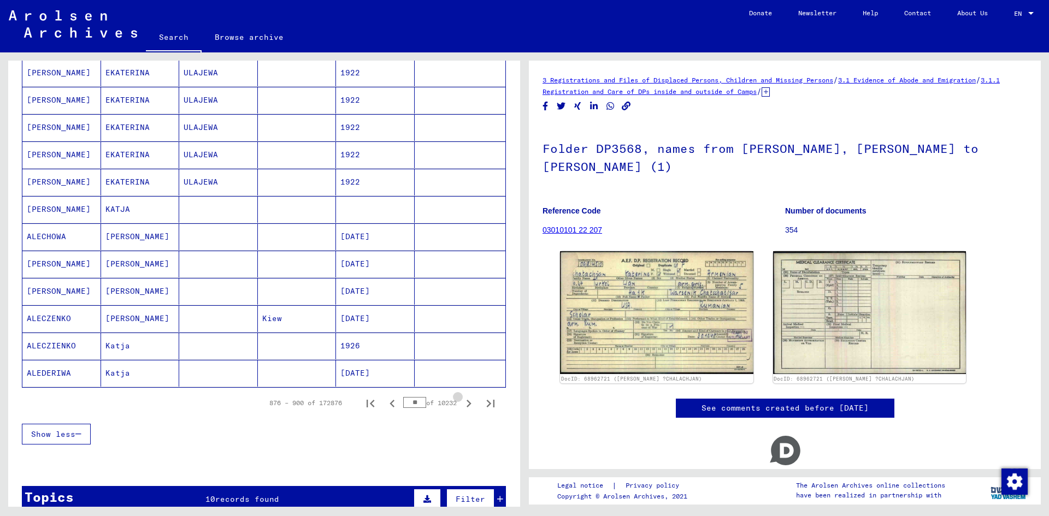
click at [462, 401] on icon "Next page" at bounding box center [468, 403] width 15 height 15
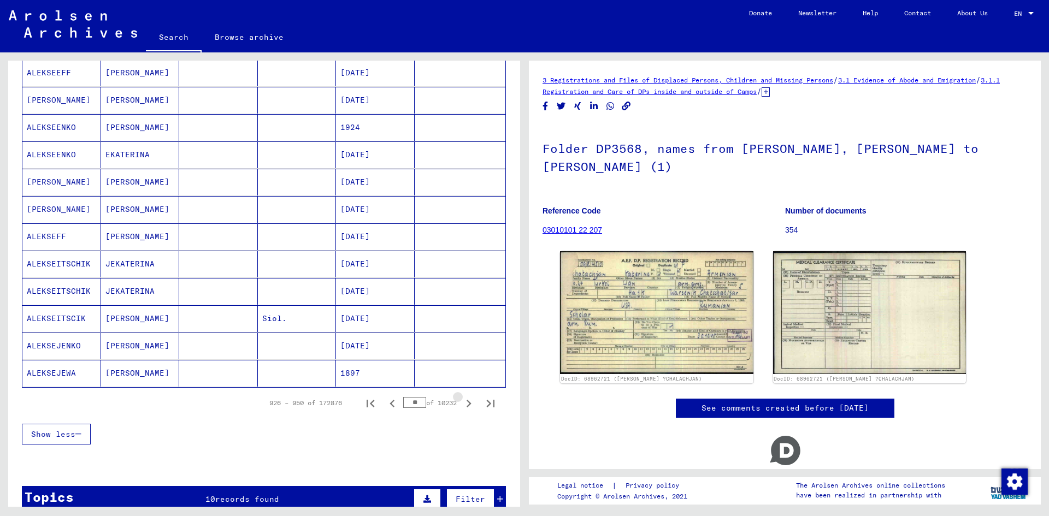
click at [462, 401] on icon "Next page" at bounding box center [468, 403] width 15 height 15
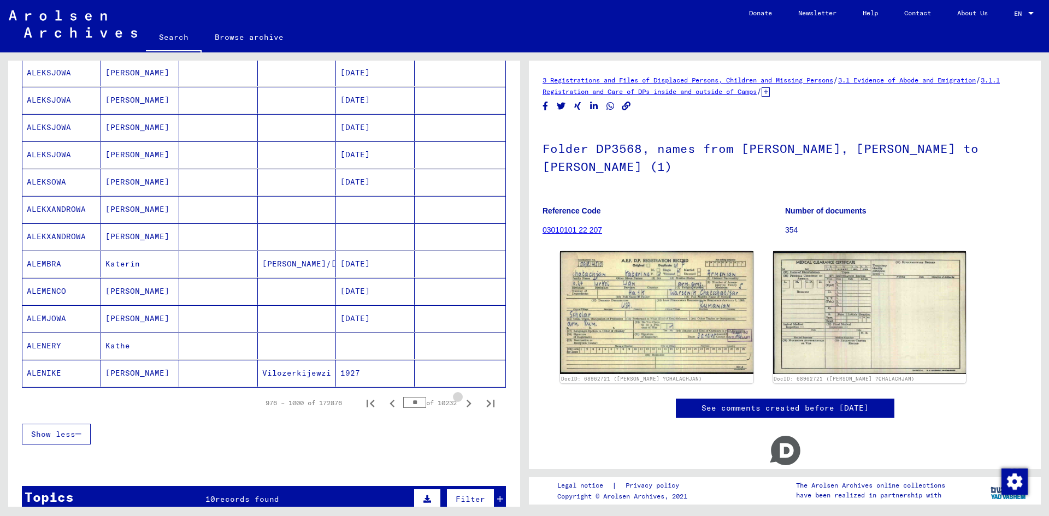
click at [462, 401] on icon "Next page" at bounding box center [468, 403] width 15 height 15
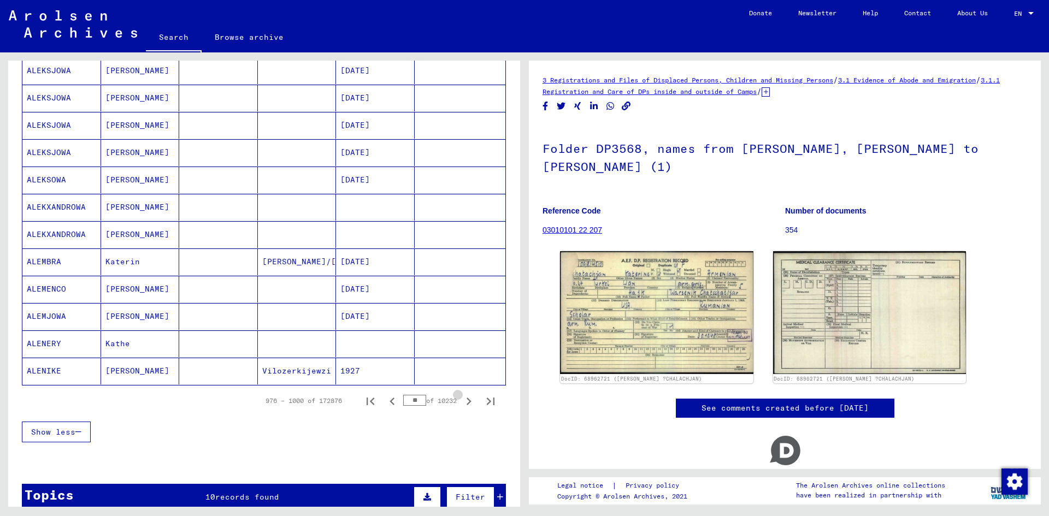
click at [462, 401] on icon "Next page" at bounding box center [468, 401] width 15 height 15
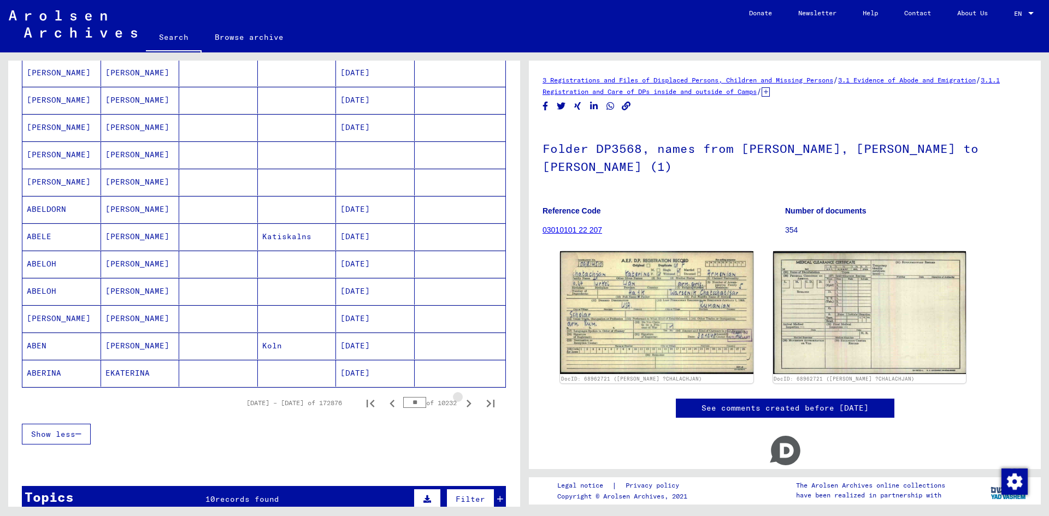
click at [462, 401] on icon "Next page" at bounding box center [468, 403] width 15 height 15
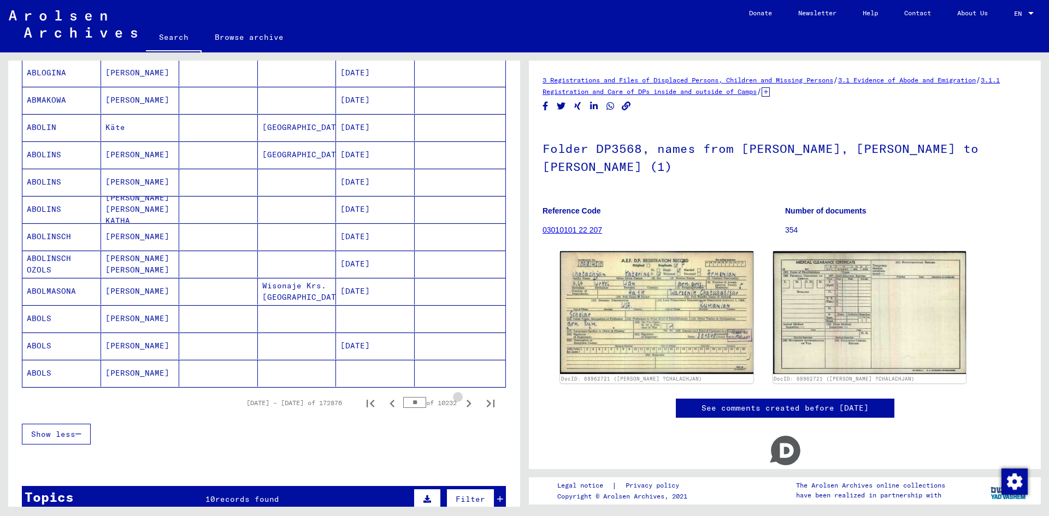
click at [462, 401] on icon "Next page" at bounding box center [468, 403] width 15 height 15
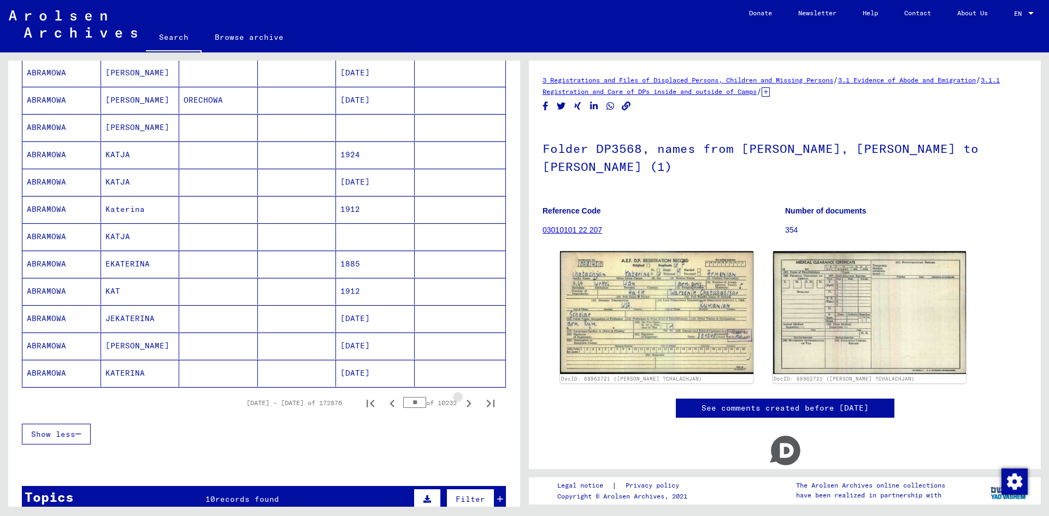
click at [462, 401] on icon "Next page" at bounding box center [468, 403] width 15 height 15
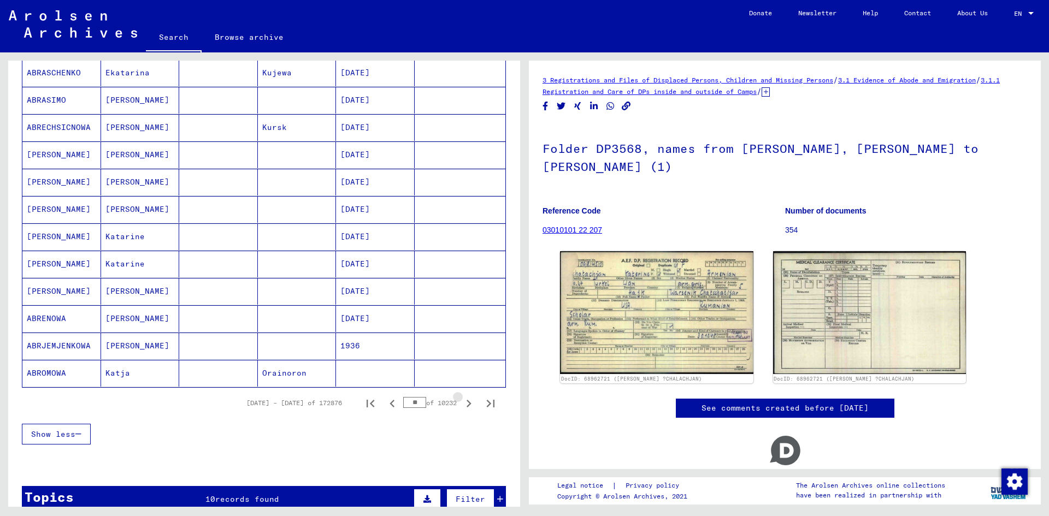
click at [462, 401] on icon "Next page" at bounding box center [468, 403] width 15 height 15
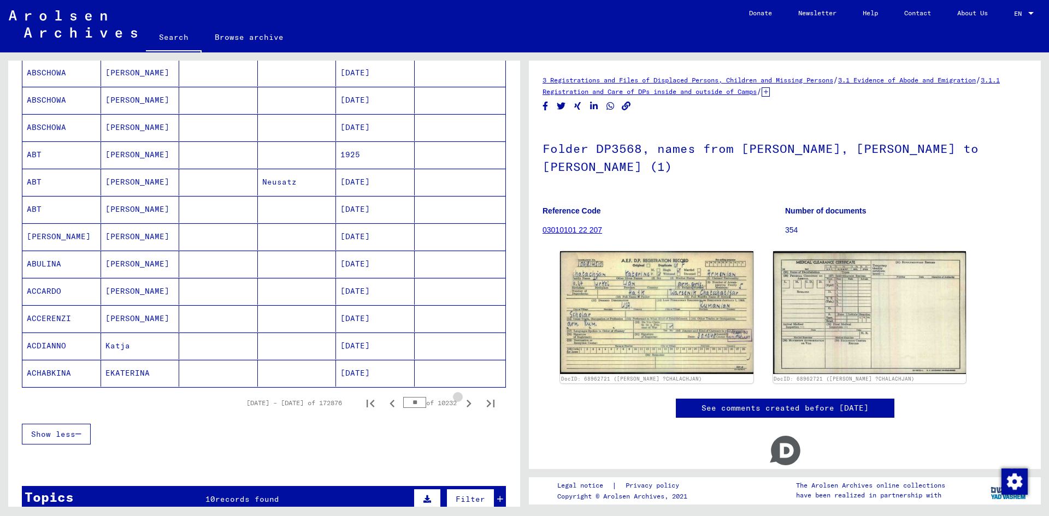
click at [462, 401] on icon "Next page" at bounding box center [468, 403] width 15 height 15
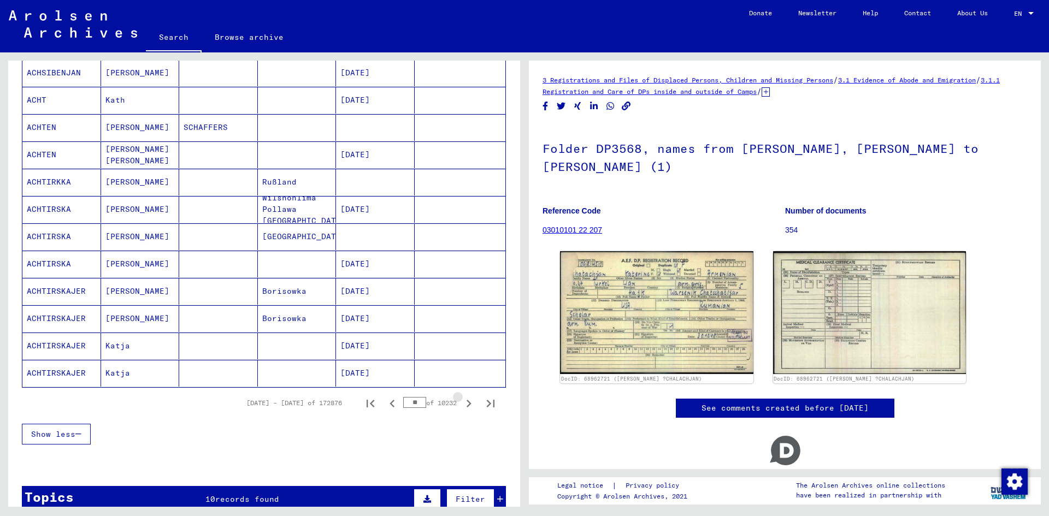
click at [462, 401] on icon "Next page" at bounding box center [468, 403] width 15 height 15
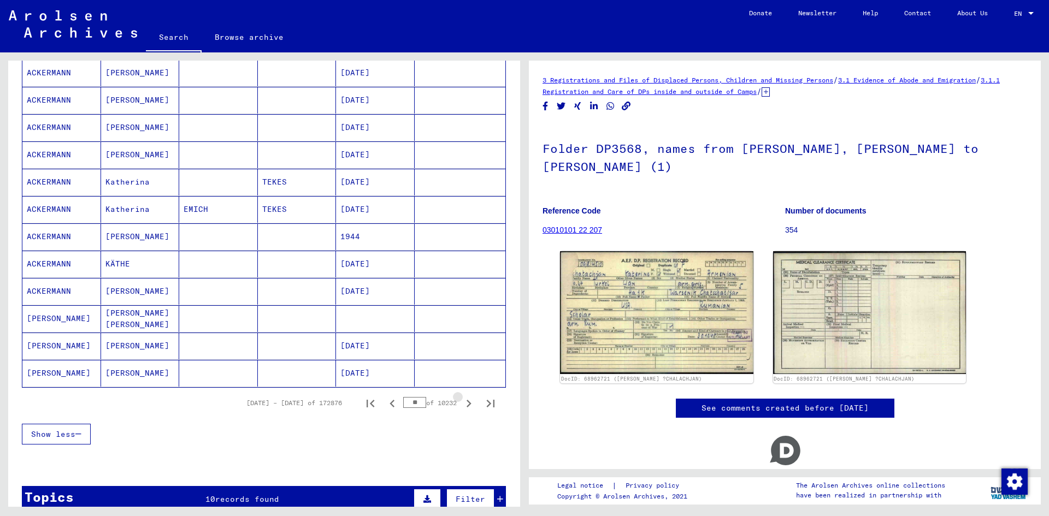
click at [462, 401] on icon "Next page" at bounding box center [468, 403] width 15 height 15
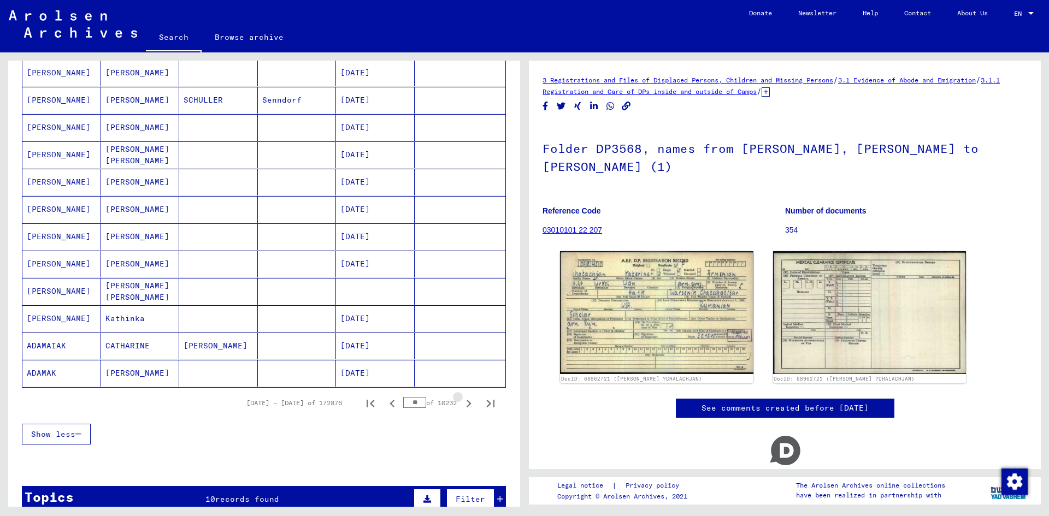
click at [462, 401] on icon "Next page" at bounding box center [468, 403] width 15 height 15
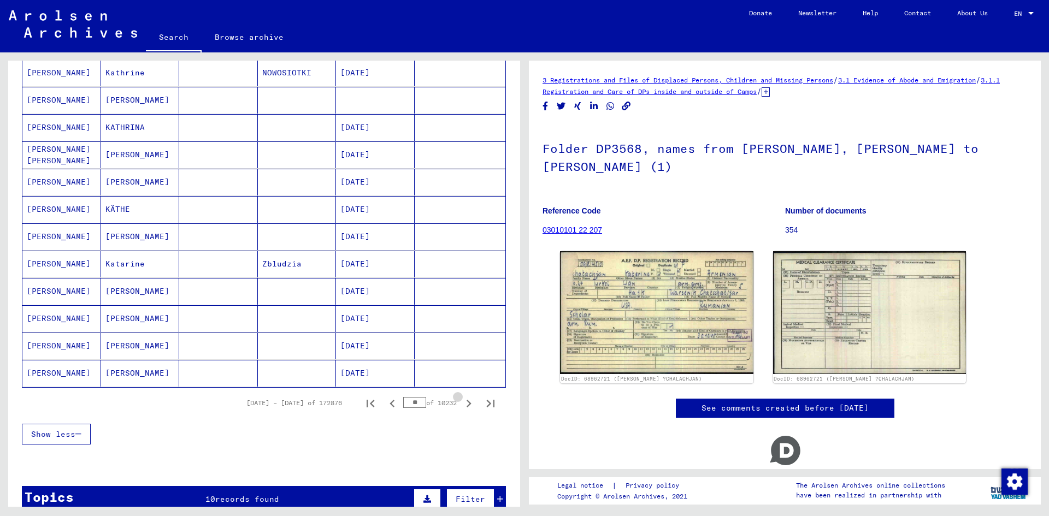
click at [462, 401] on icon "Next page" at bounding box center [468, 403] width 15 height 15
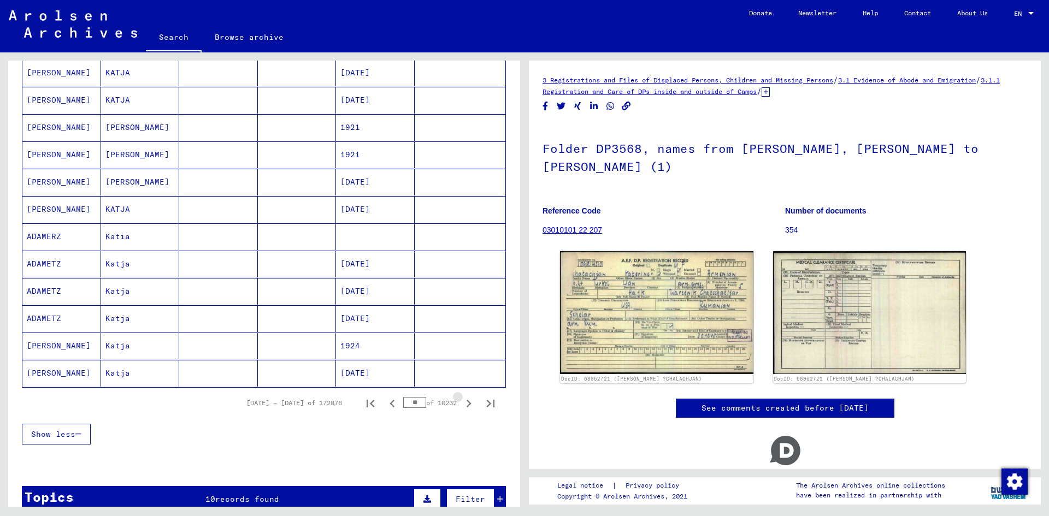
click at [462, 401] on icon "Next page" at bounding box center [468, 403] width 15 height 15
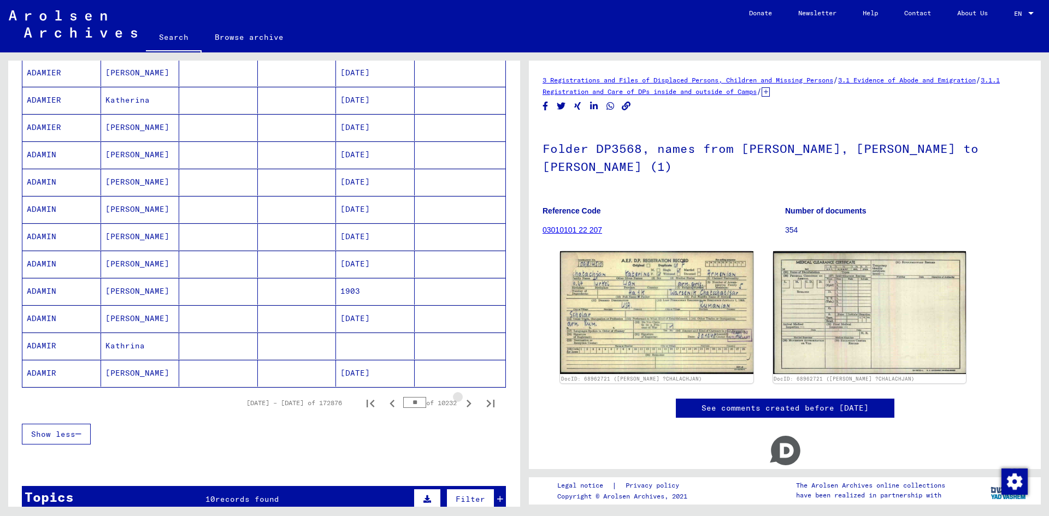
click at [462, 401] on icon "Next page" at bounding box center [468, 403] width 15 height 15
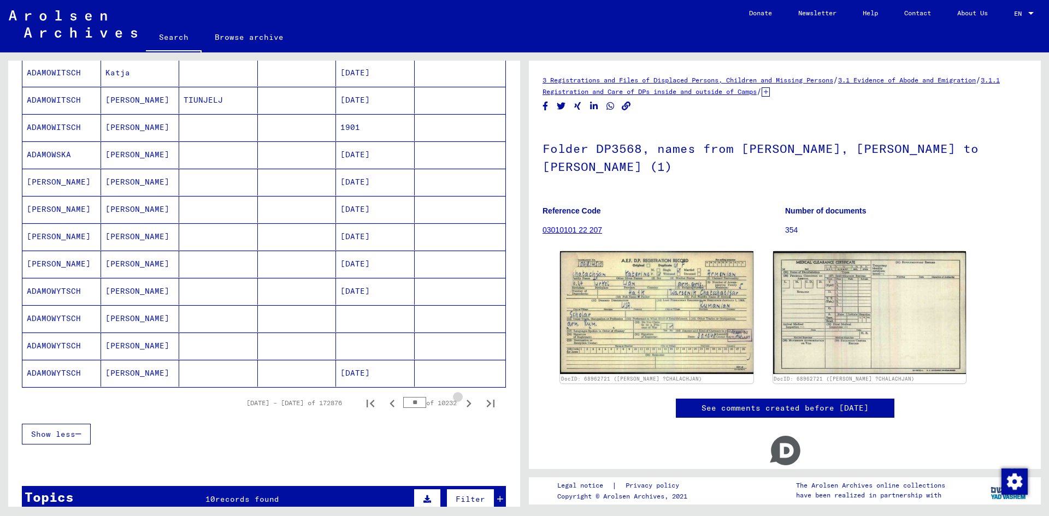
click at [462, 401] on icon "Next page" at bounding box center [468, 403] width 15 height 15
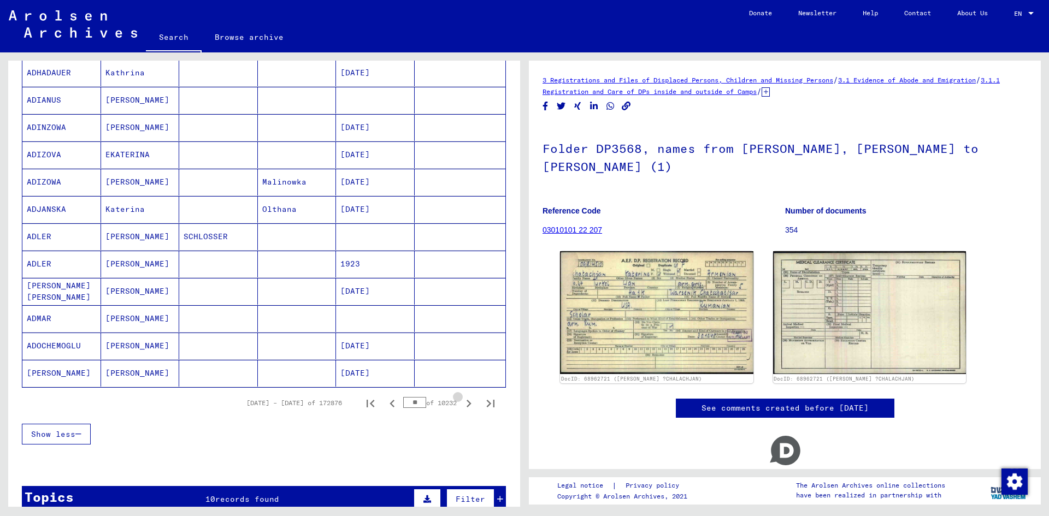
click at [462, 401] on icon "Next page" at bounding box center [468, 403] width 15 height 15
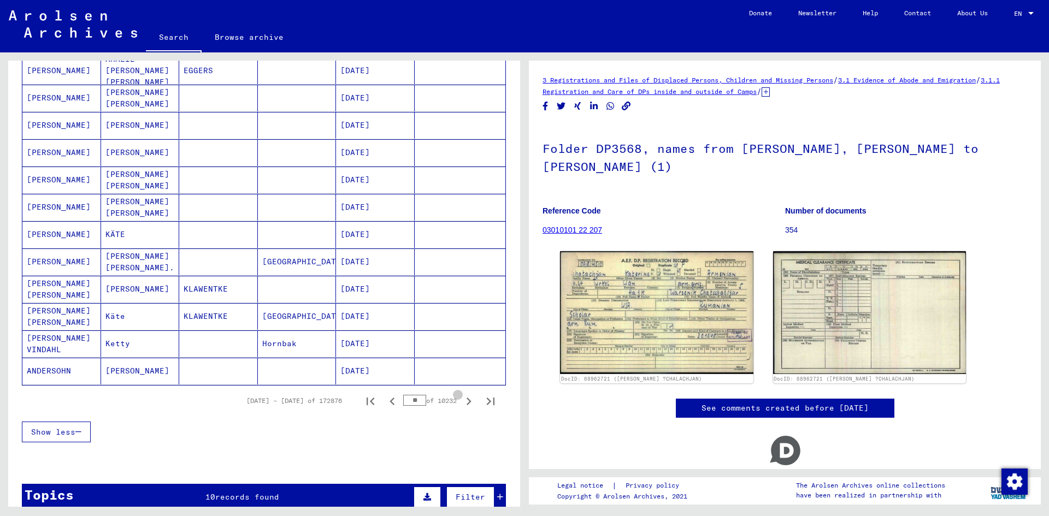
click at [462, 401] on icon "Next page" at bounding box center [468, 401] width 15 height 15
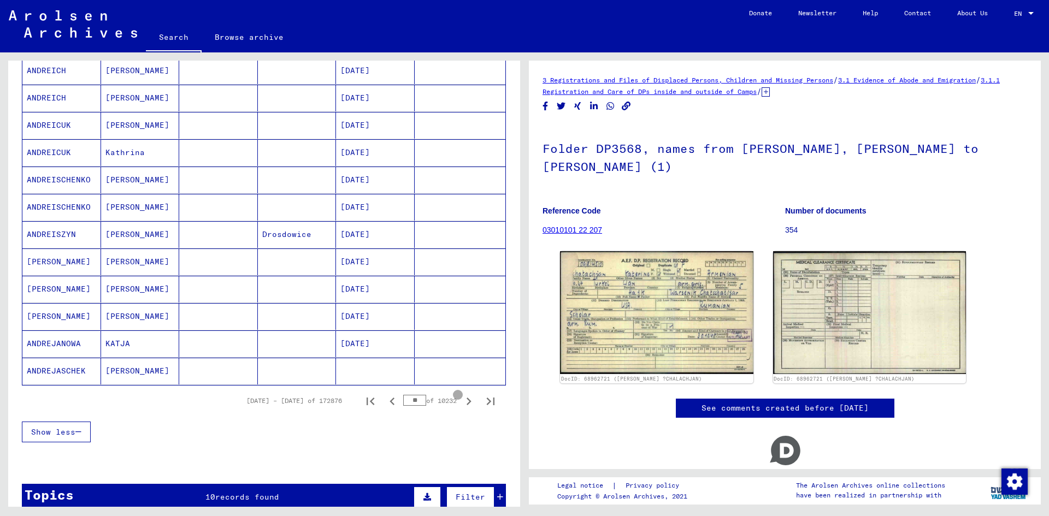
type input "**"
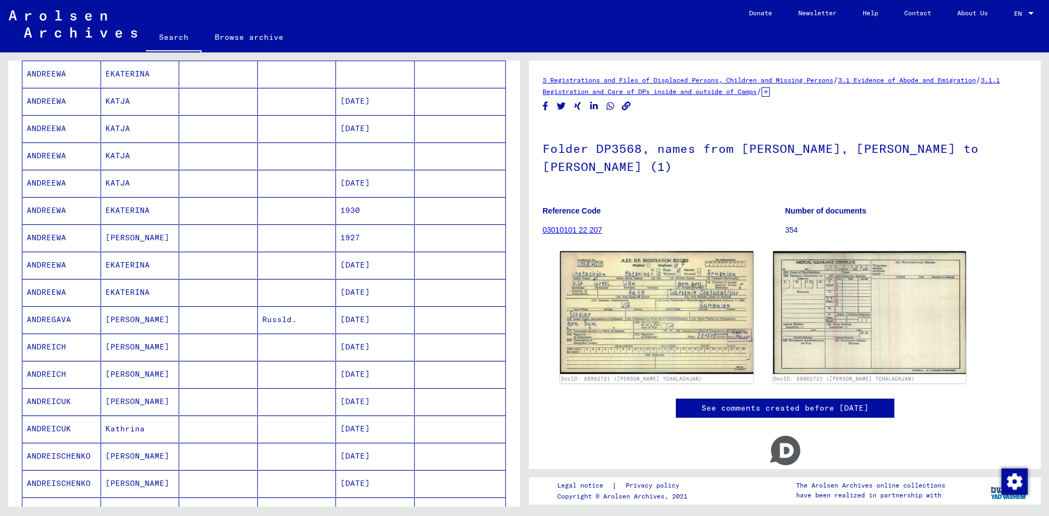
scroll to position [0, 0]
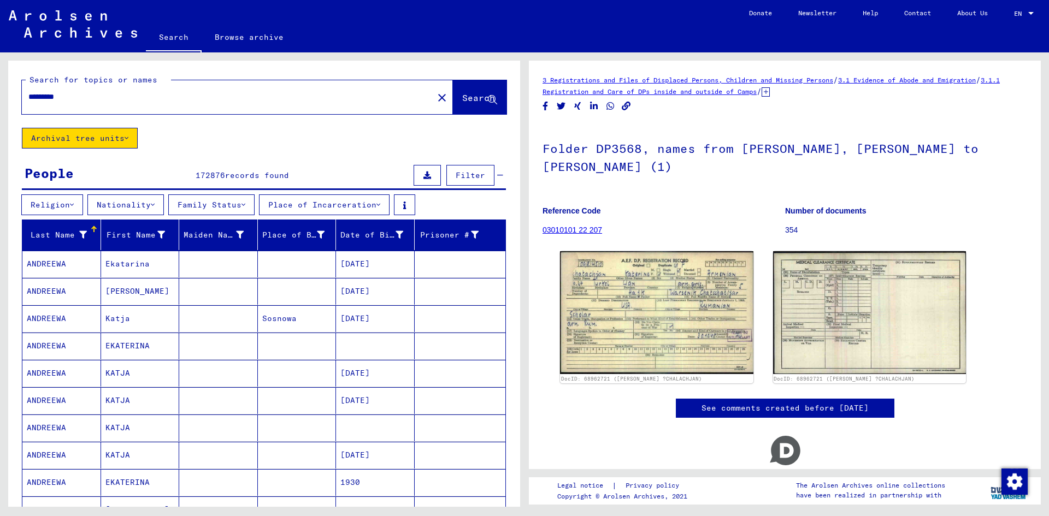
click at [218, 101] on input "*********" at bounding box center [227, 96] width 398 height 11
click at [56, 97] on input "*********" at bounding box center [227, 96] width 398 height 11
click at [29, 97] on input "*********" at bounding box center [227, 96] width 398 height 11
type input "**********"
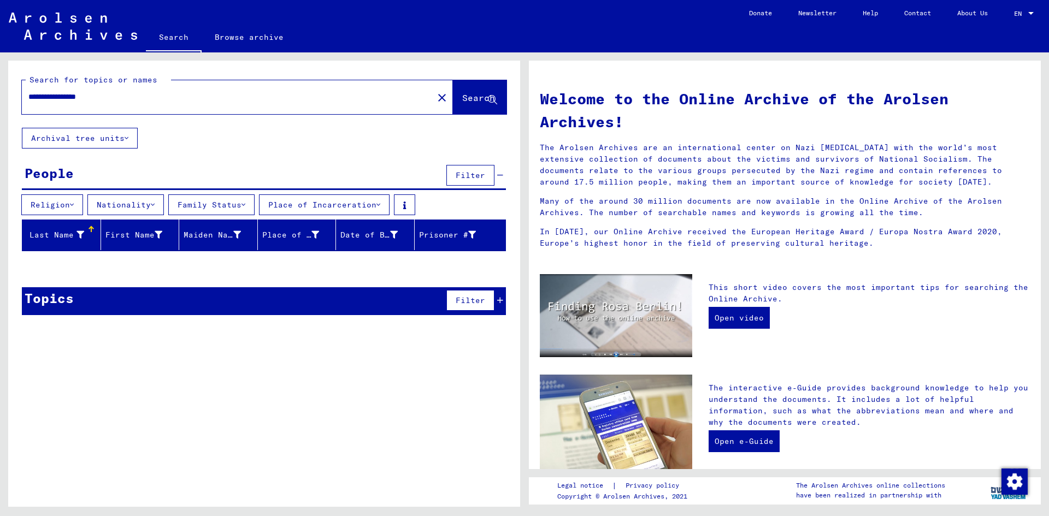
click at [113, 103] on div "**********" at bounding box center [221, 97] width 398 height 25
click at [110, 98] on input "**********" at bounding box center [224, 96] width 392 height 11
